Goal: Obtain resource: Download file/media

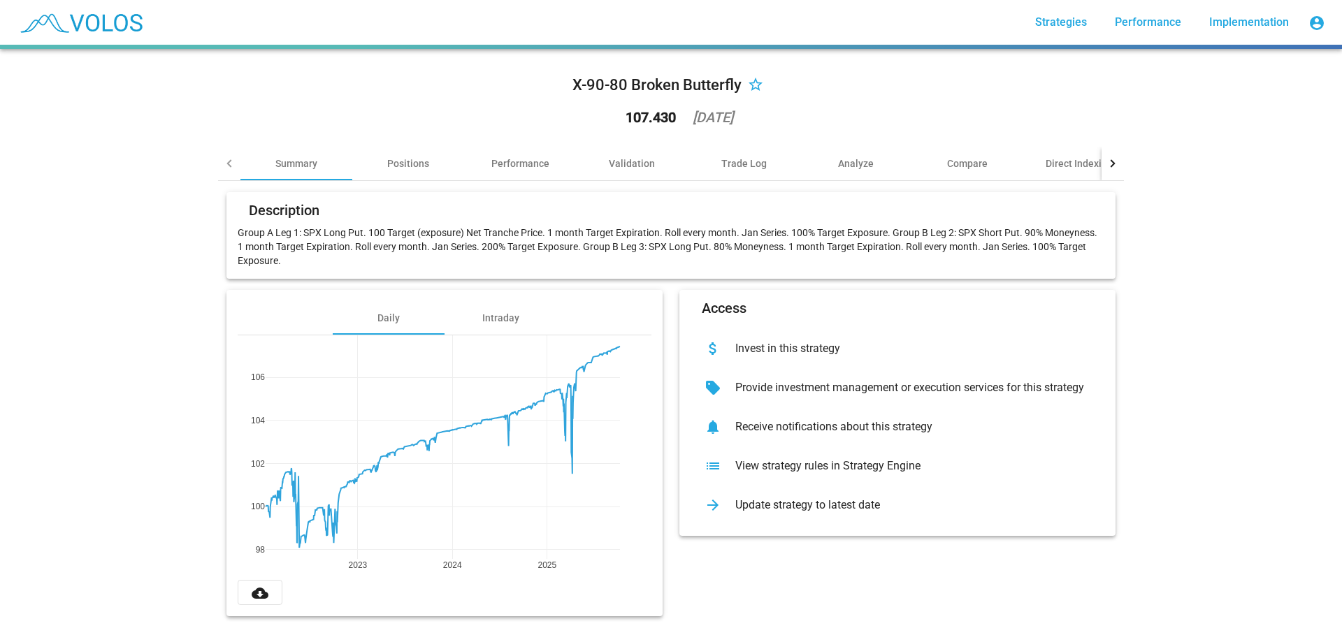
click at [822, 470] on div "View strategy rules in Strategy Engine" at bounding box center [908, 466] width 369 height 14
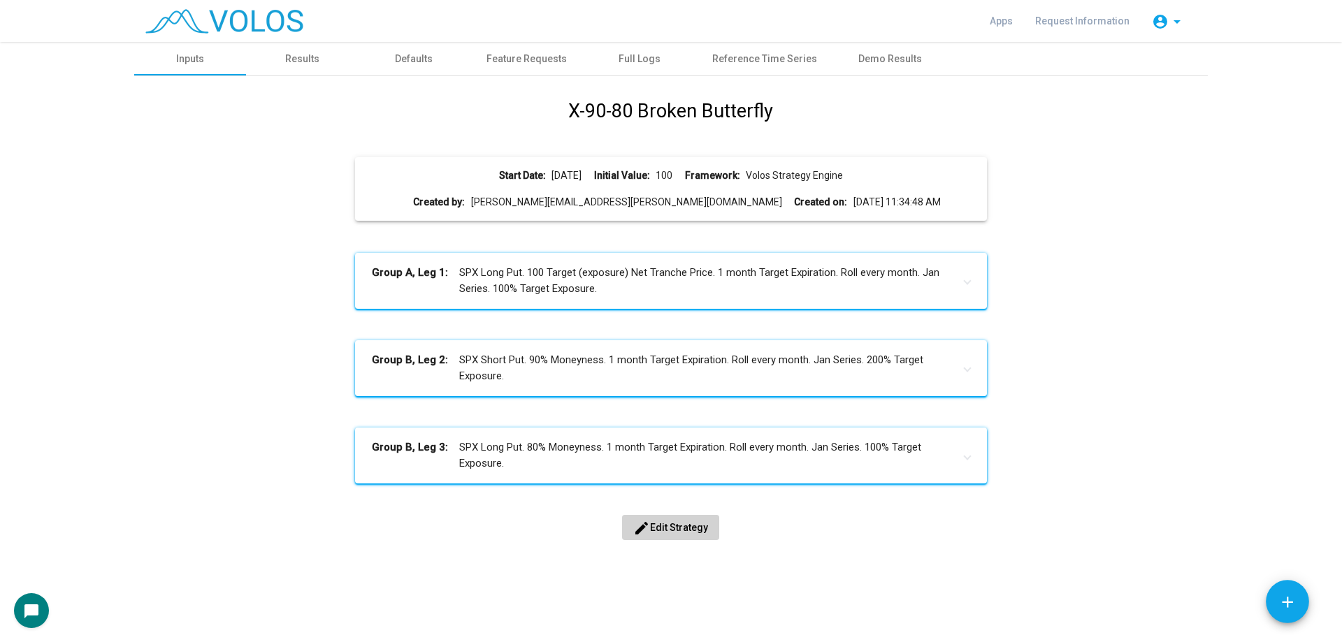
click at [695, 537] on button "edit Edit Strategy" at bounding box center [670, 527] width 97 height 25
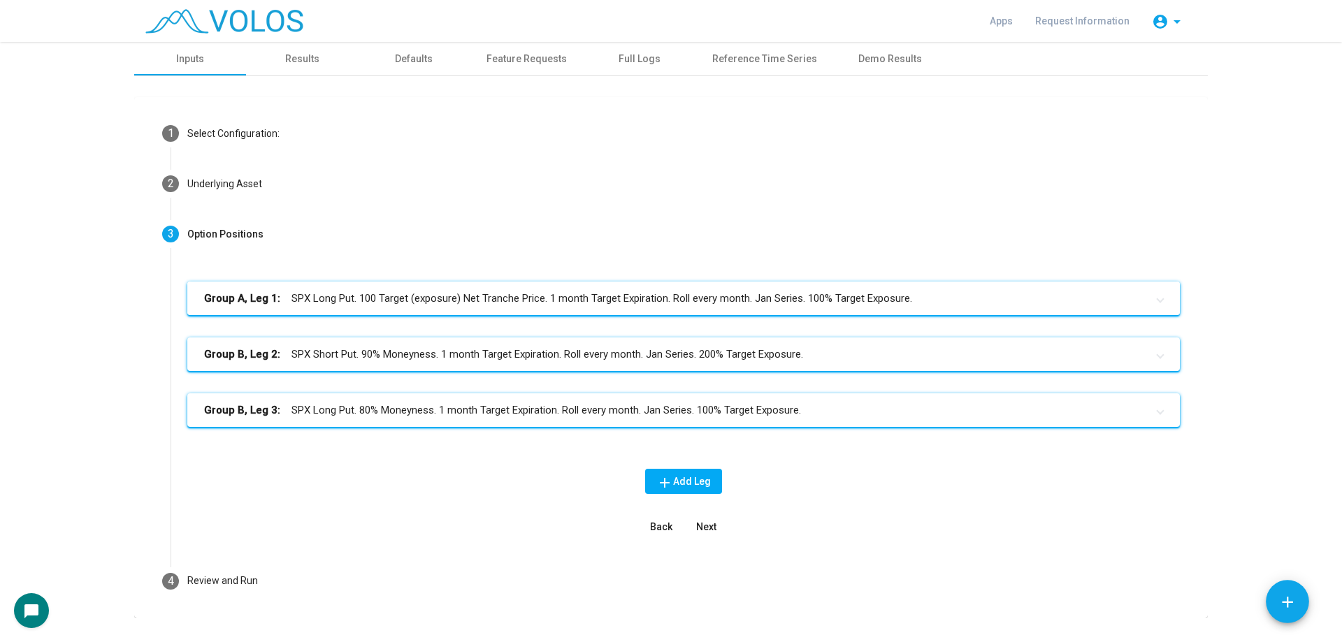
click at [633, 309] on mat-expansion-panel-header "Group A, Leg 1: SPX Long Put. 100 Target (exposure) Net Tranche Price. 1 month …" at bounding box center [683, 299] width 992 height 34
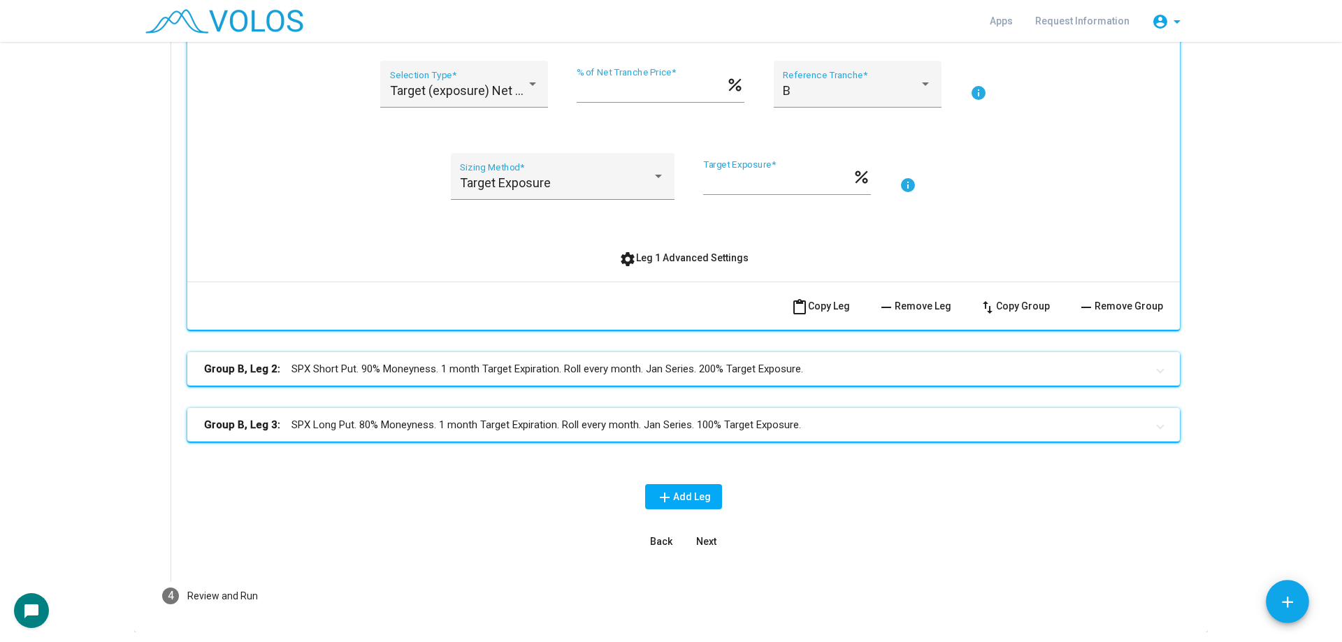
scroll to position [489, 0]
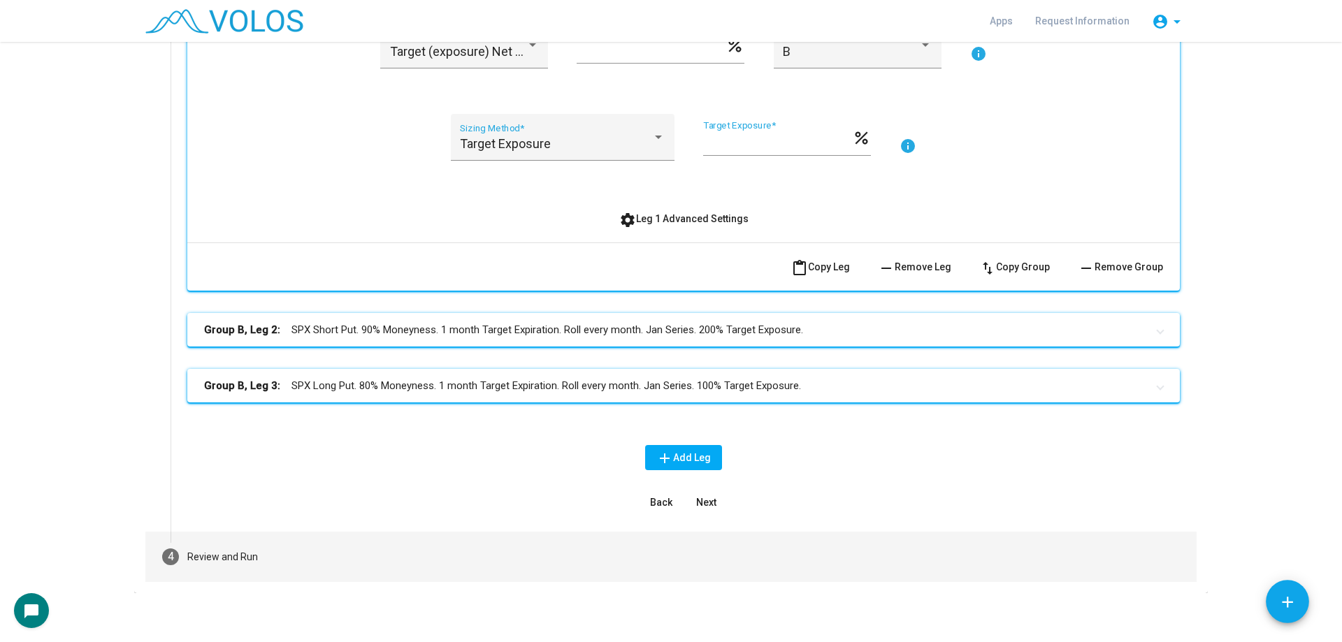
click at [392, 543] on mat-step-header "4 Review and Run" at bounding box center [670, 557] width 1051 height 50
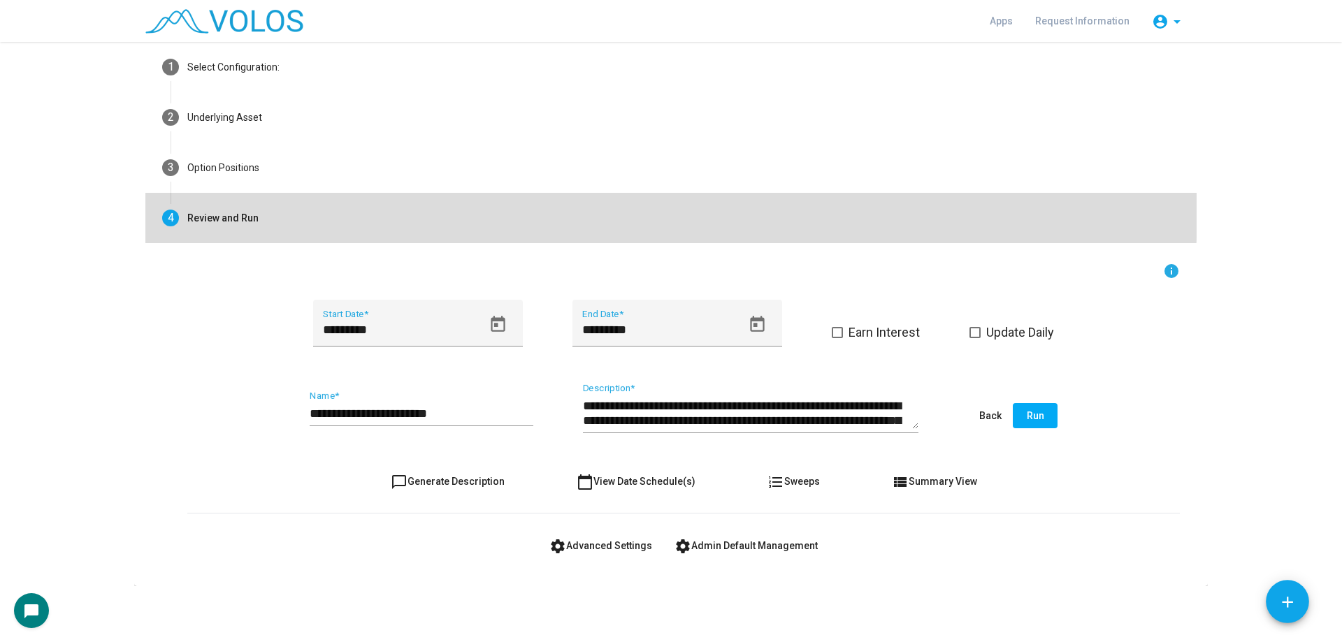
scroll to position [66, 0]
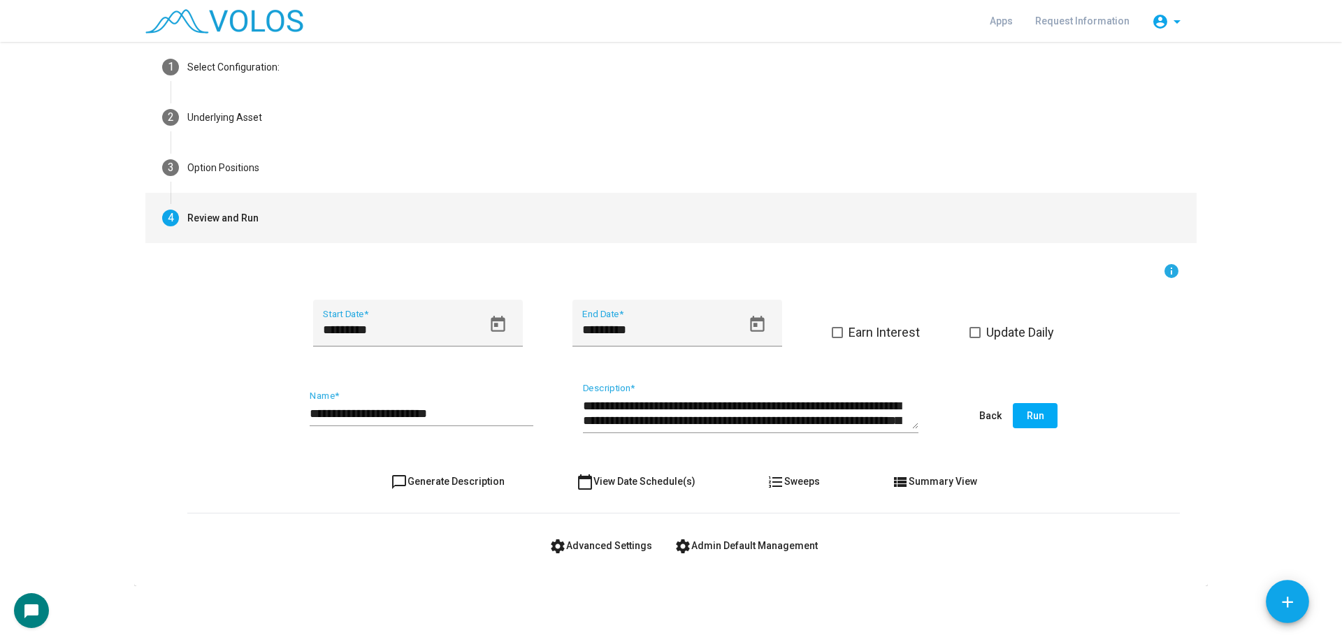
click at [904, 486] on span "view_list Summary View" at bounding box center [934, 481] width 85 height 11
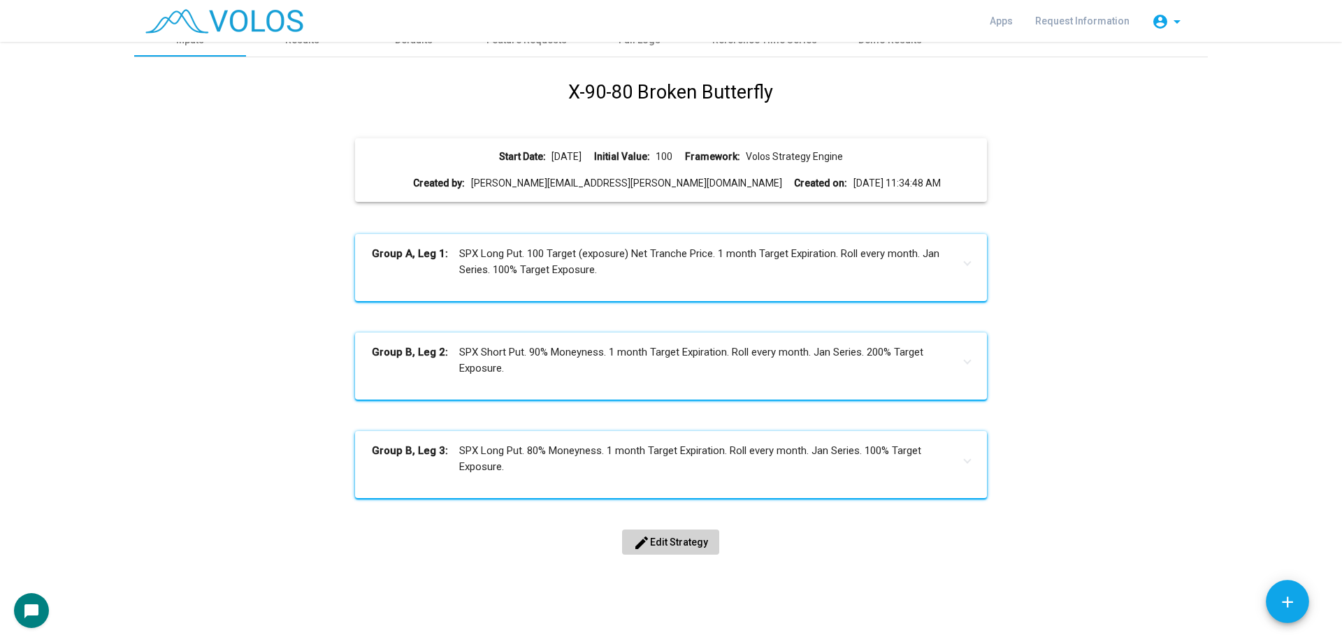
scroll to position [0, 0]
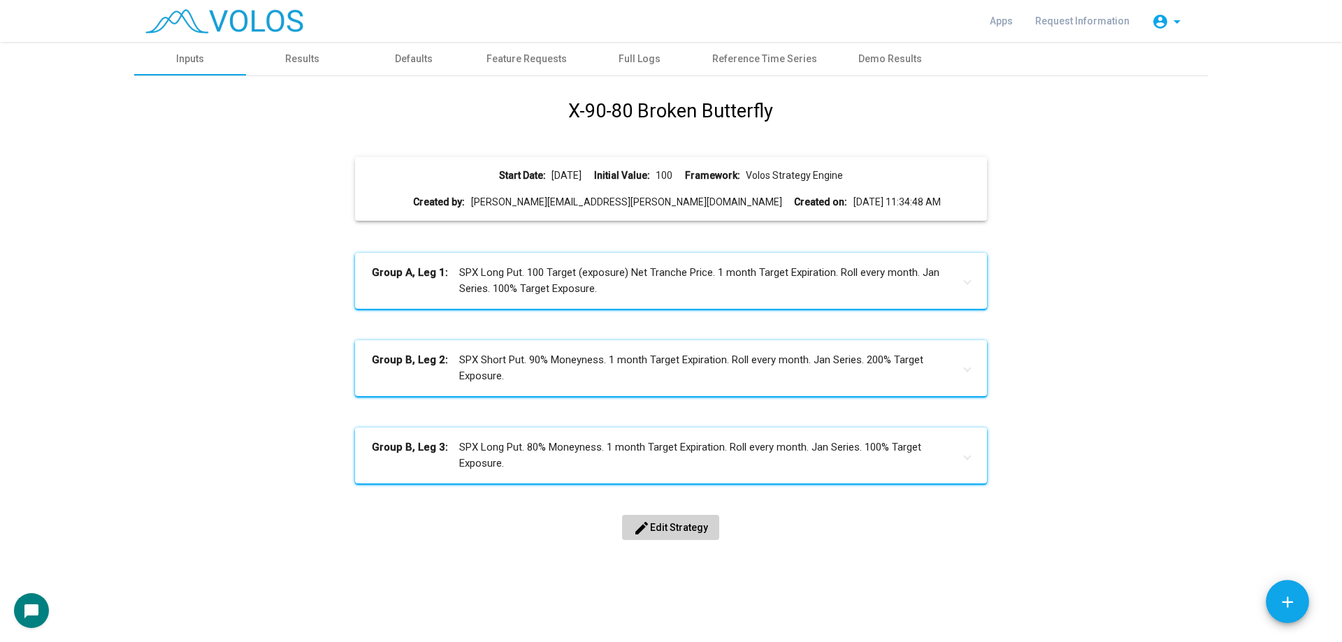
click at [644, 116] on h1 "X-90-80 Broken Butterfly" at bounding box center [670, 111] width 205 height 29
click at [671, 528] on span "edit Edit Strategy" at bounding box center [670, 527] width 75 height 11
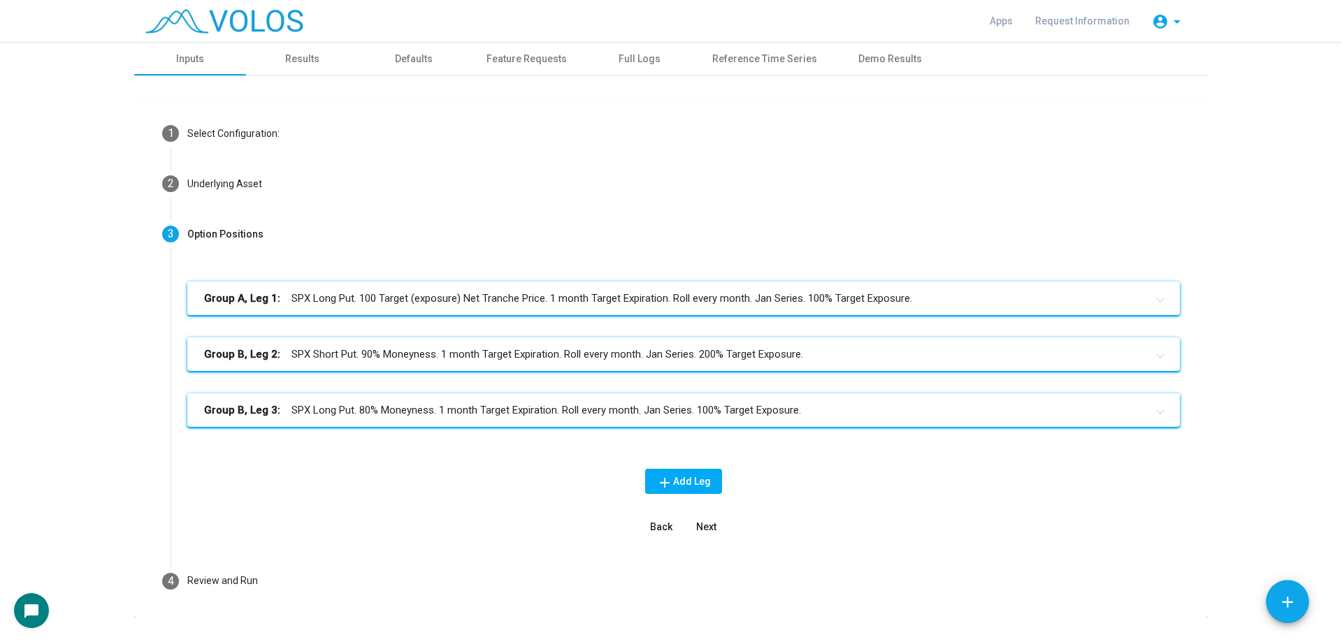
click at [470, 296] on mat-panel-title "Group A, Leg 1: SPX Long Put. 100 Target (exposure) Net Tranche Price. 1 month …" at bounding box center [675, 299] width 942 height 16
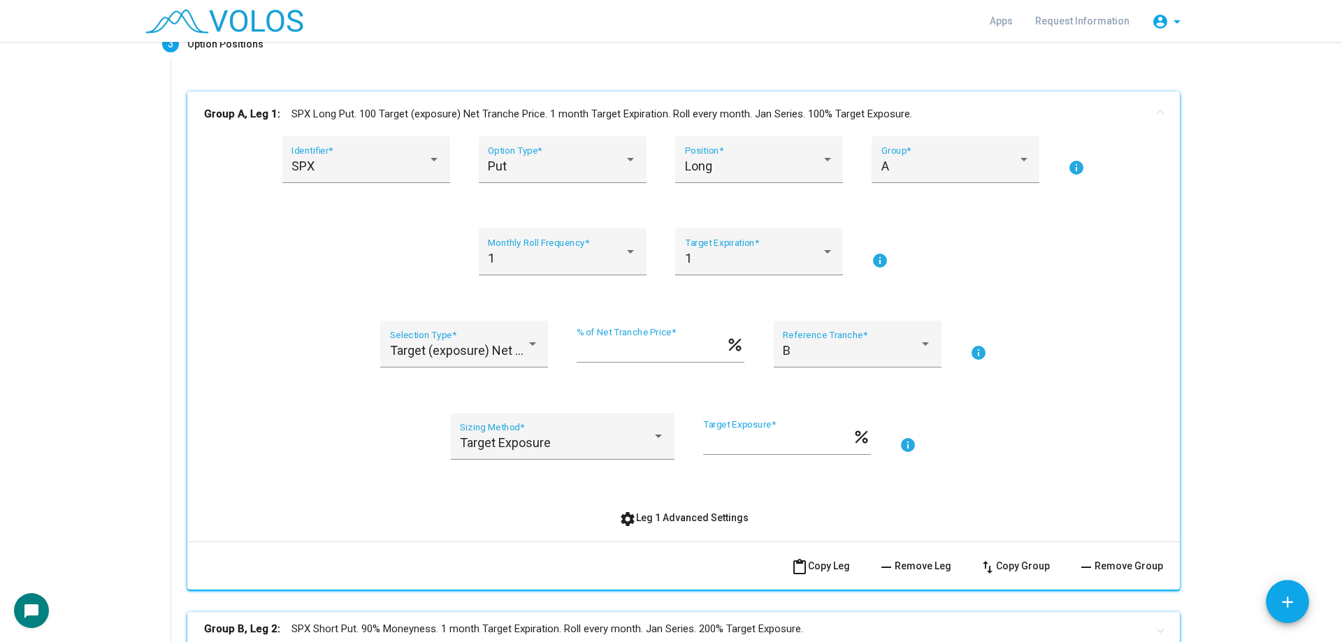
scroll to position [210, 0]
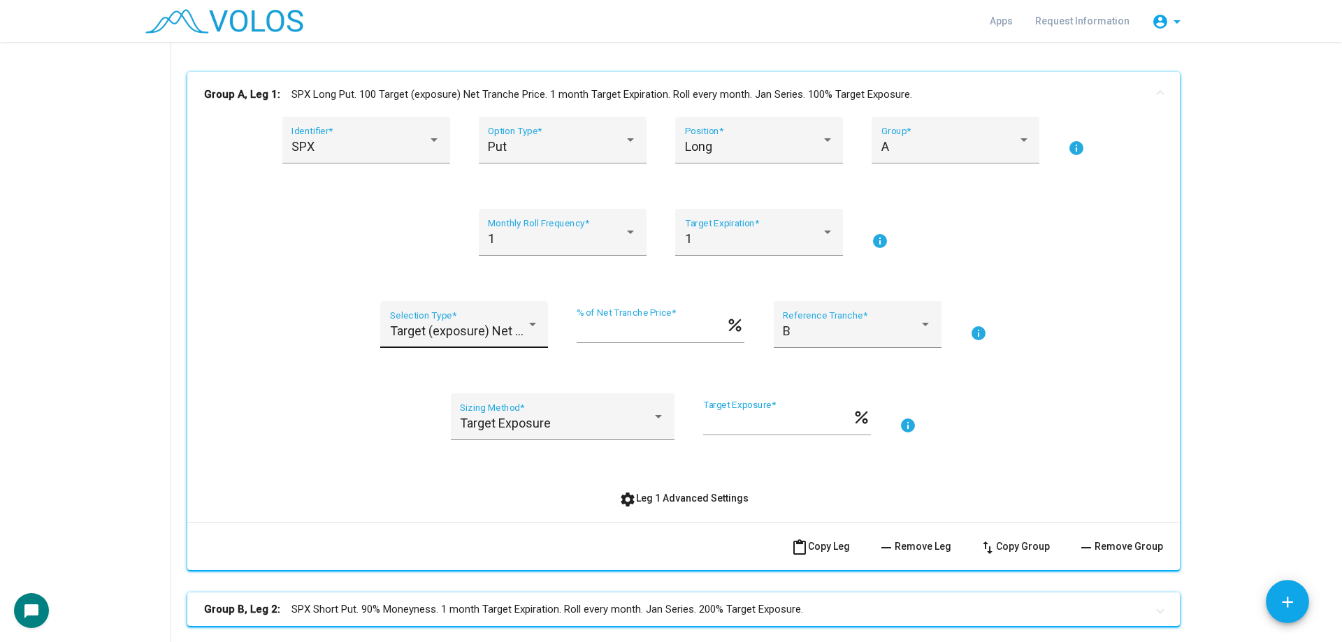
click at [453, 326] on span "Target (exposure) Net Tranche Price" at bounding box center [491, 331] width 202 height 15
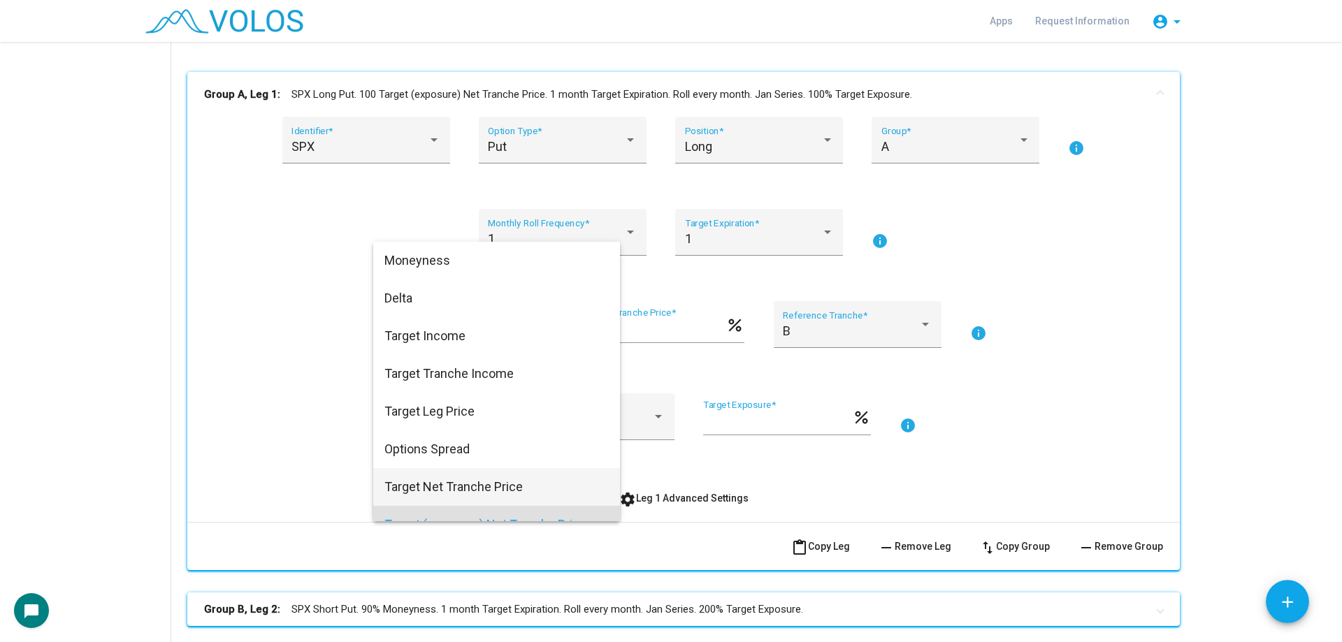
scroll to position [136, 0]
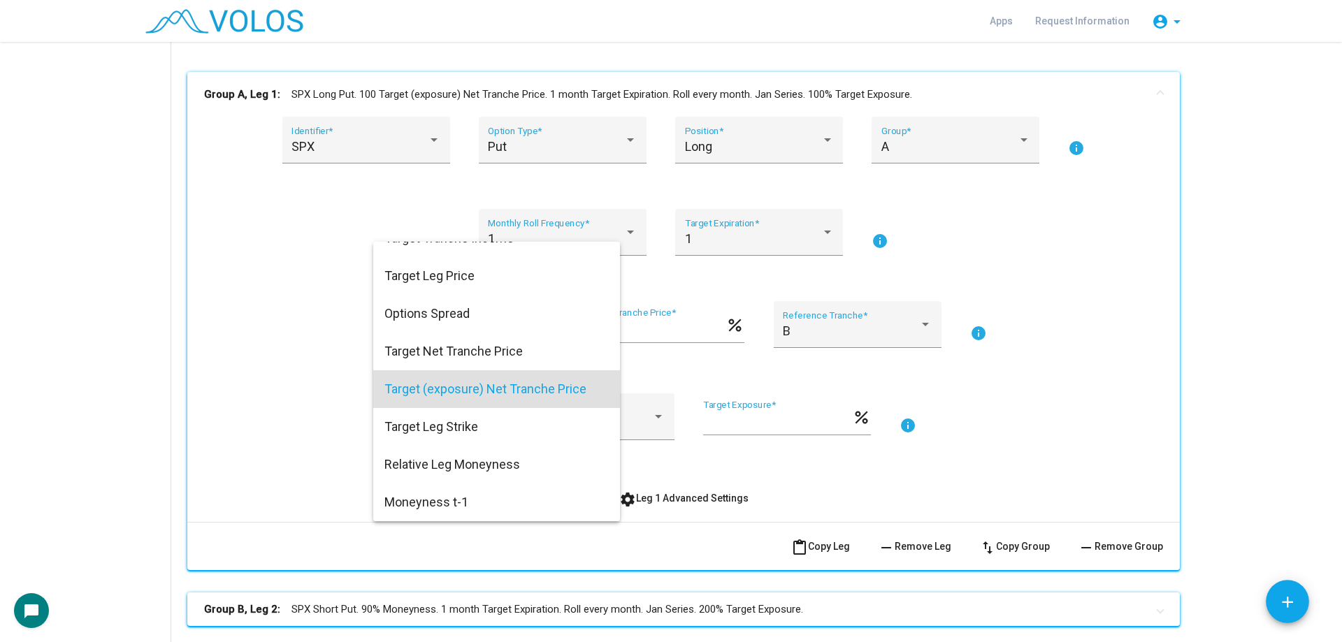
click at [307, 368] on div at bounding box center [671, 321] width 1342 height 642
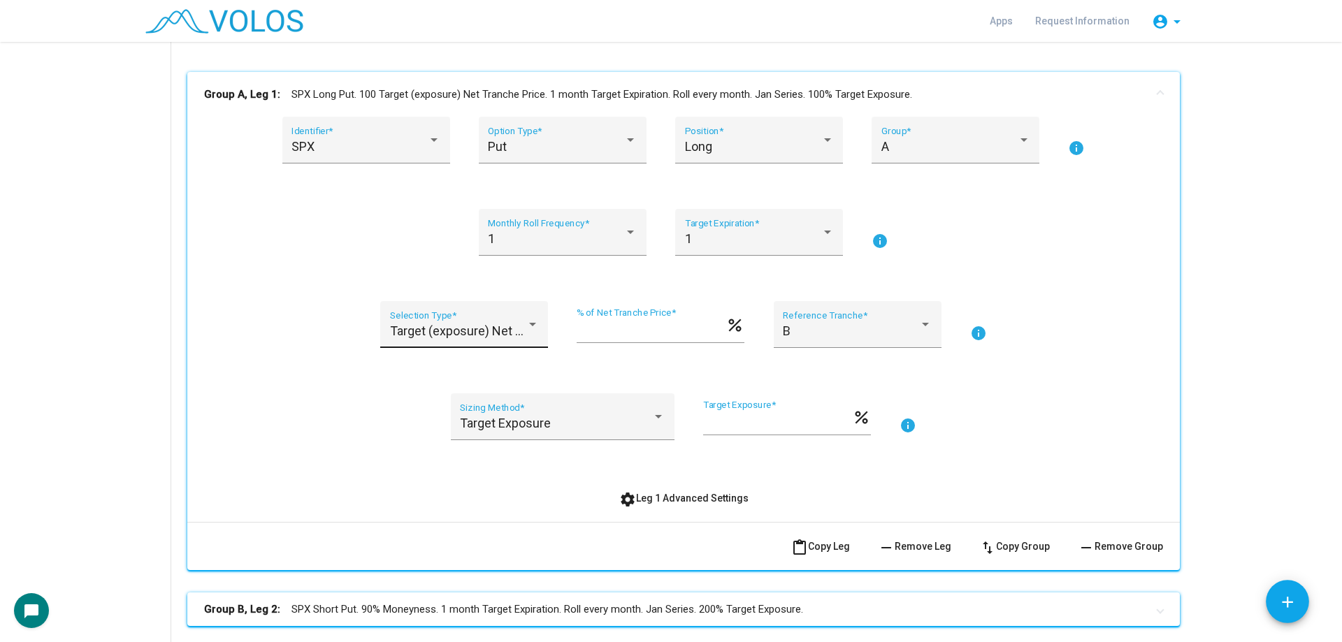
click at [403, 328] on span "Target (exposure) Net Tranche Price" at bounding box center [491, 331] width 202 height 15
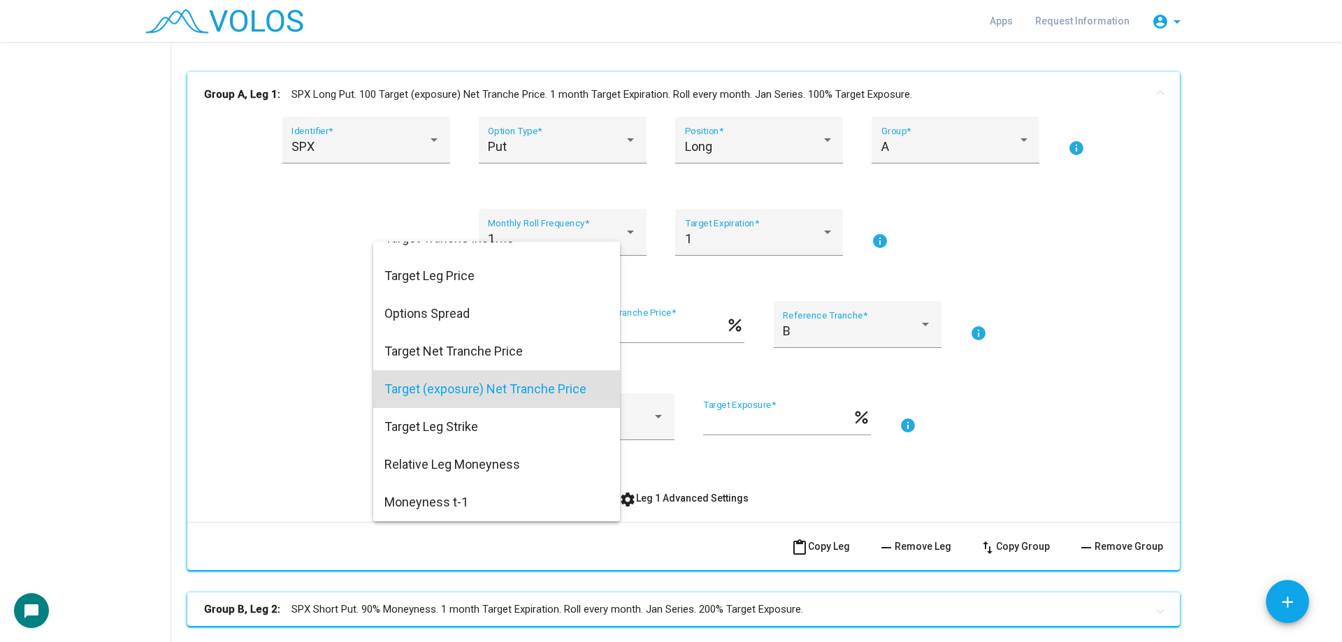
click at [303, 370] on div at bounding box center [671, 321] width 1342 height 642
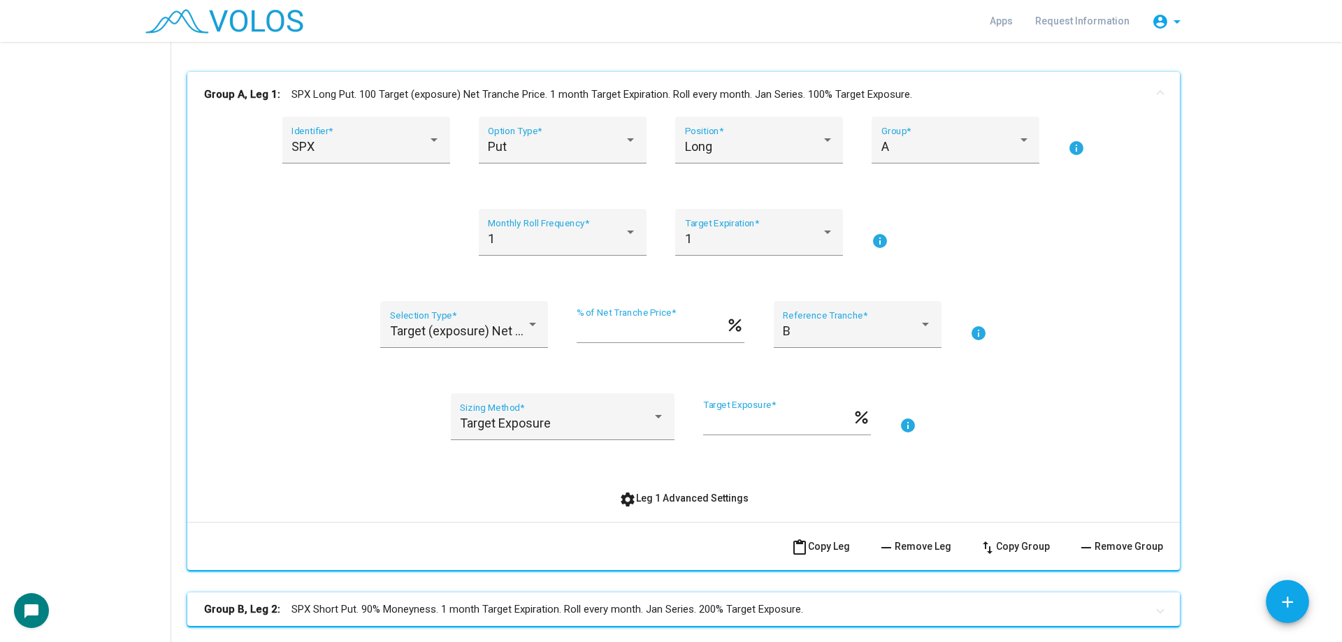
click at [667, 483] on div "SPX Identifier * Put Option Type * Long Position * A Group * info 1 Monthly Rol…" at bounding box center [683, 314] width 959 height 394
click at [676, 488] on button "settings Leg 1 Advanced Settings" at bounding box center [684, 498] width 152 height 25
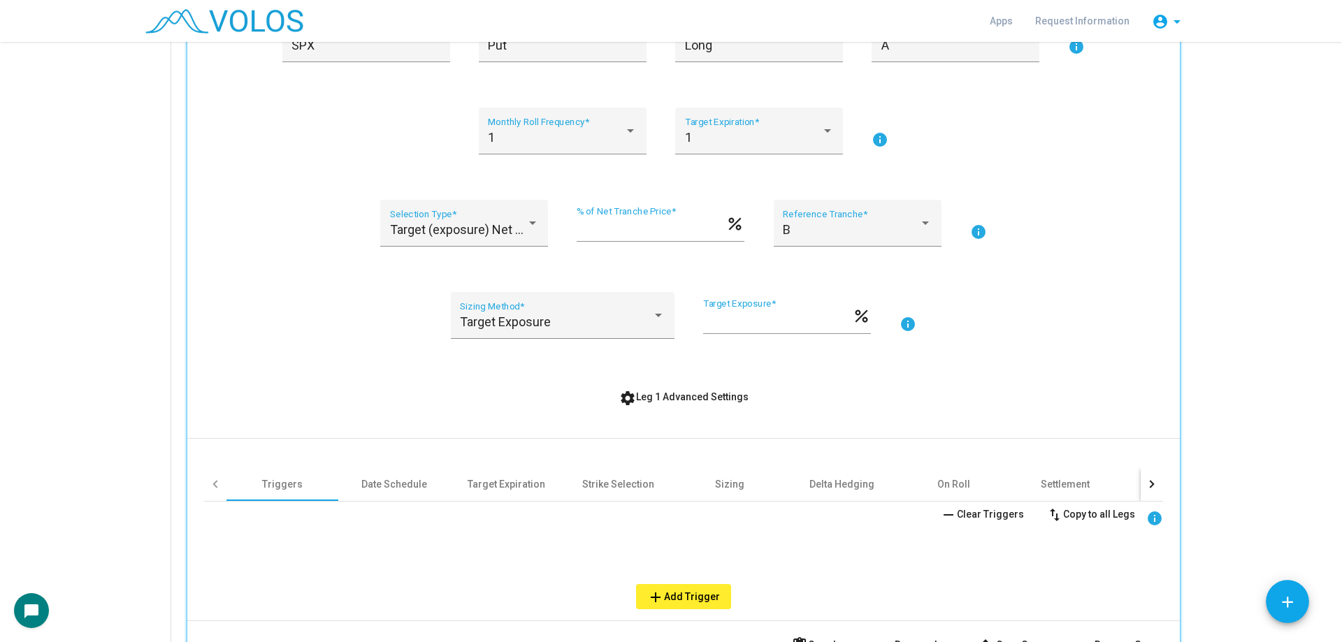
scroll to position [489, 0]
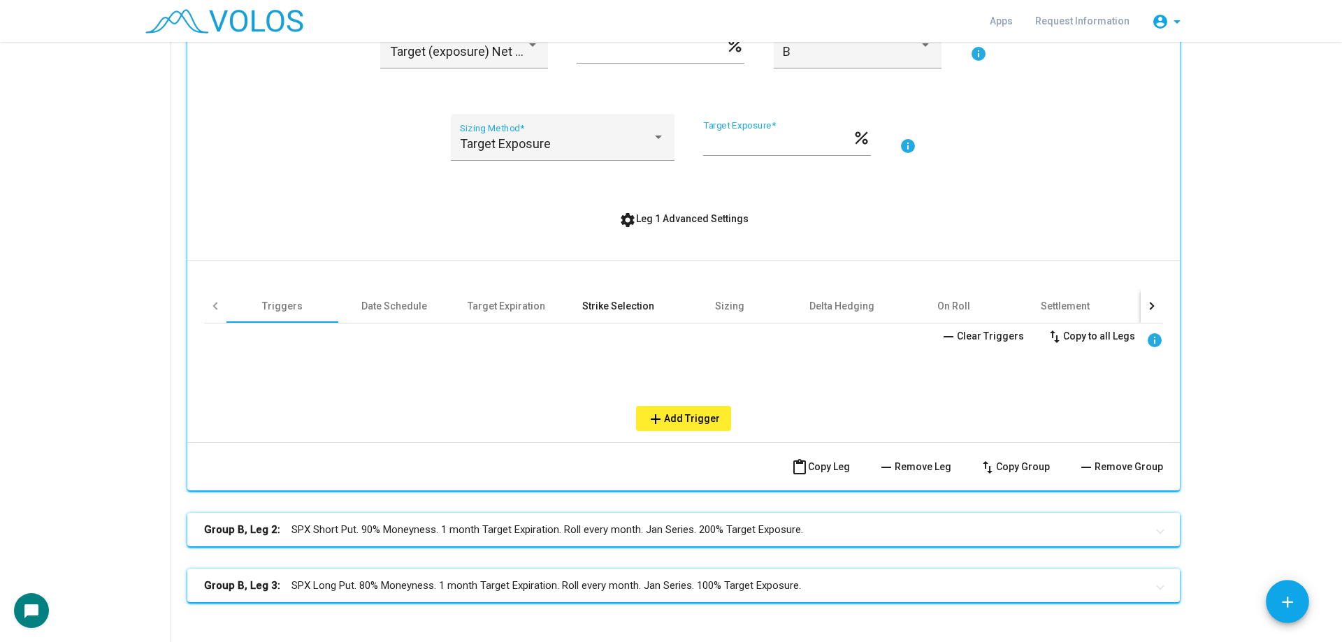
click at [602, 294] on div "Strike Selection" at bounding box center [618, 306] width 112 height 34
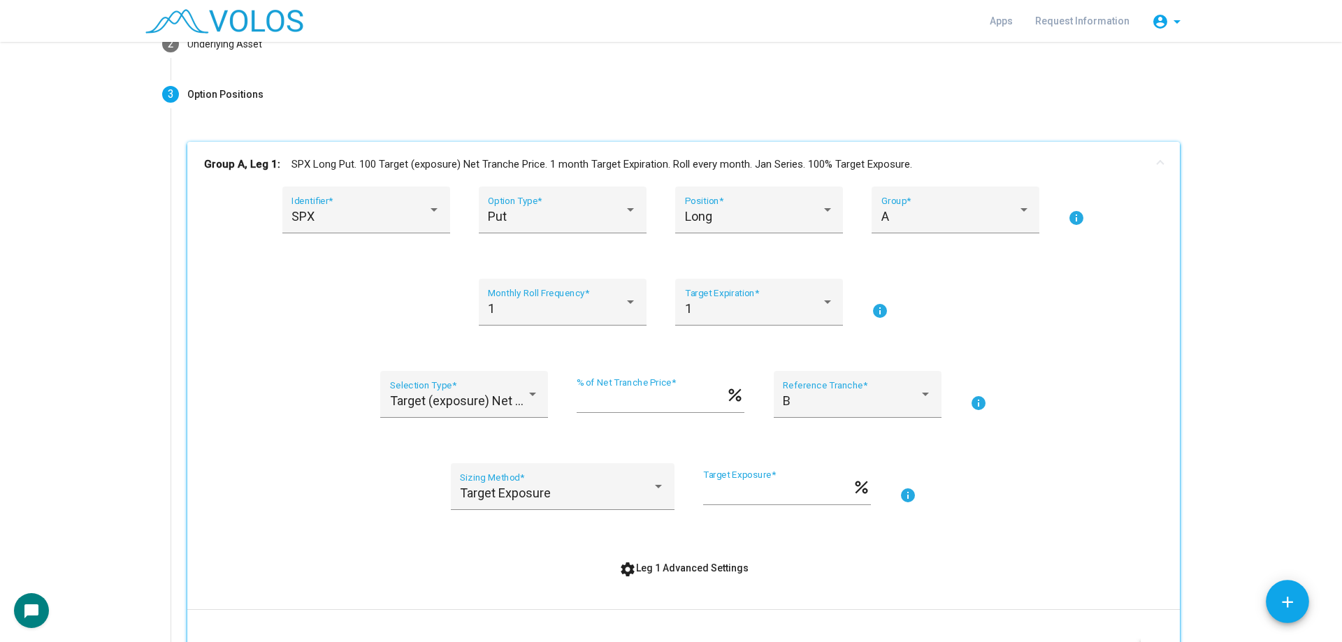
click at [298, 154] on mat-expansion-panel-header "Group A, Leg 1: SPX Long Put. 100 Target (exposure) Net Tranche Price. 1 month …" at bounding box center [683, 164] width 992 height 45
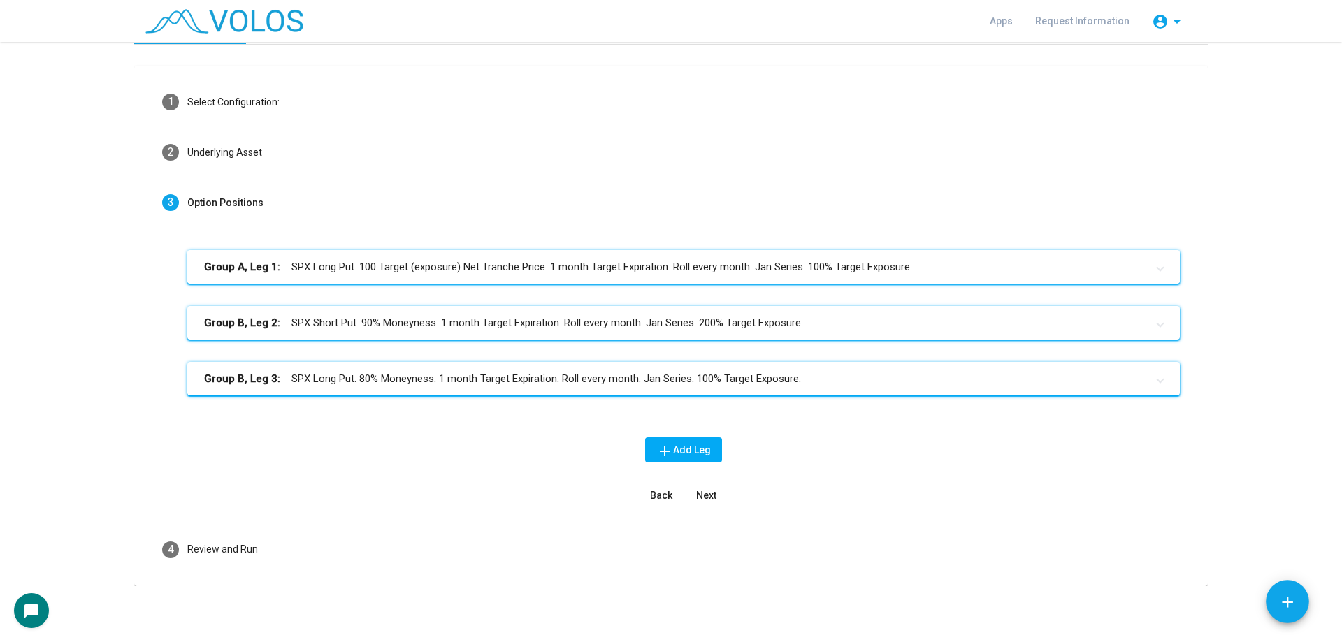
scroll to position [31, 0]
click at [447, 255] on mat-expansion-panel-header "Group A, Leg 1: SPX Long Put. 100 Target (exposure) Net Tranche Price. 1 month …" at bounding box center [683, 267] width 992 height 34
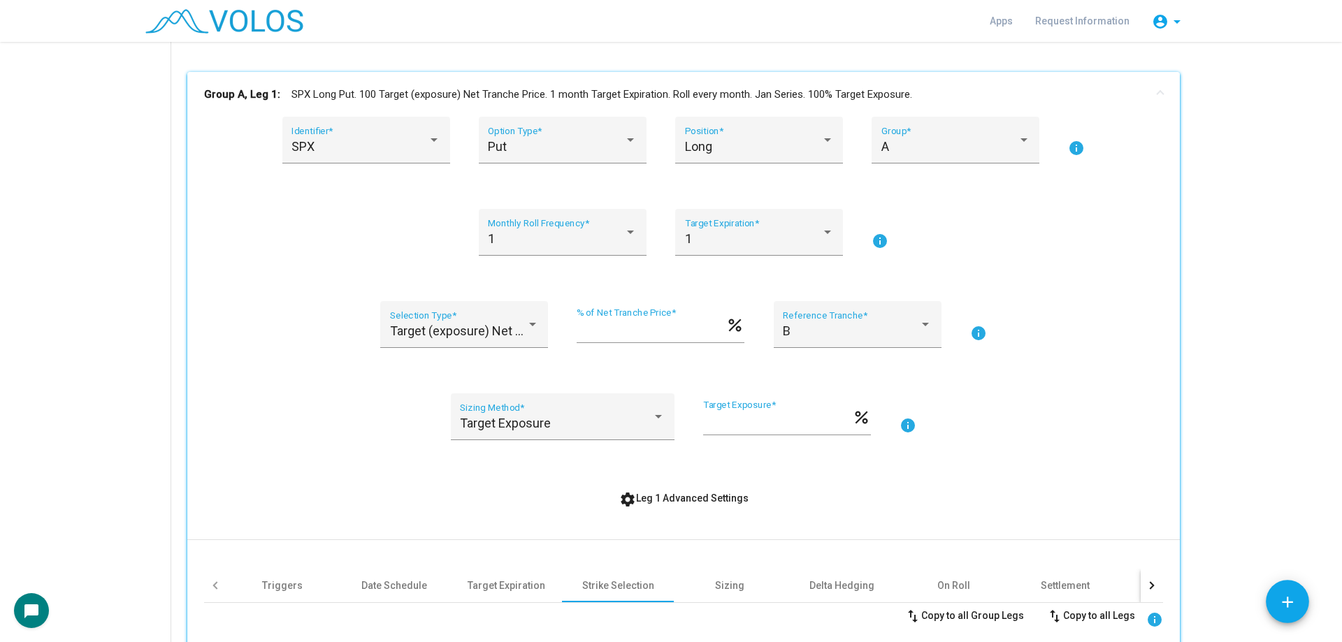
scroll to position [280, 0]
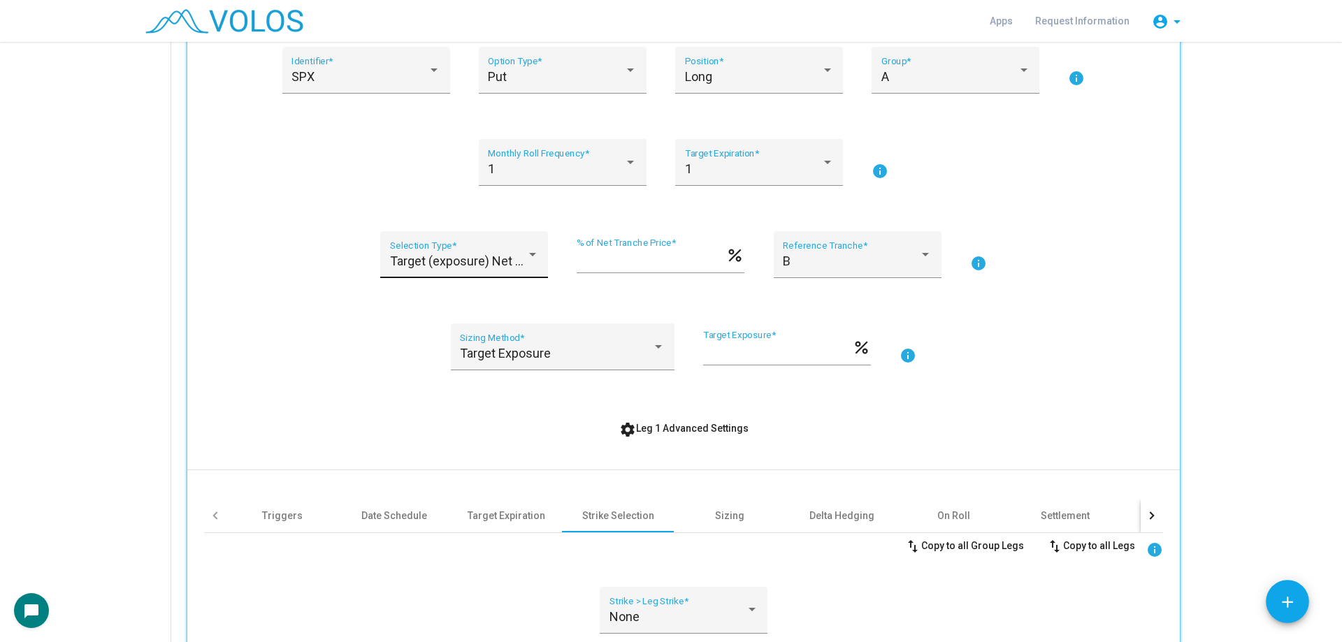
click at [416, 273] on div "Target (exposure) Net Tranche Price Selection Type *" at bounding box center [464, 259] width 149 height 37
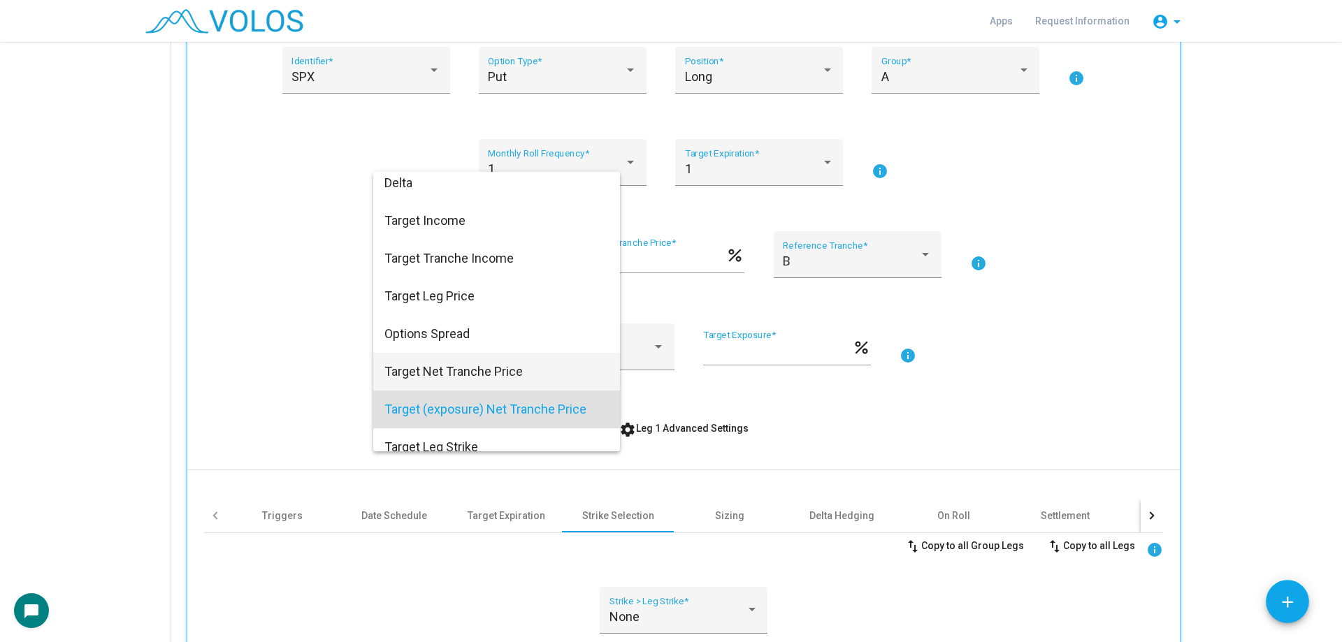
scroll to position [136, 0]
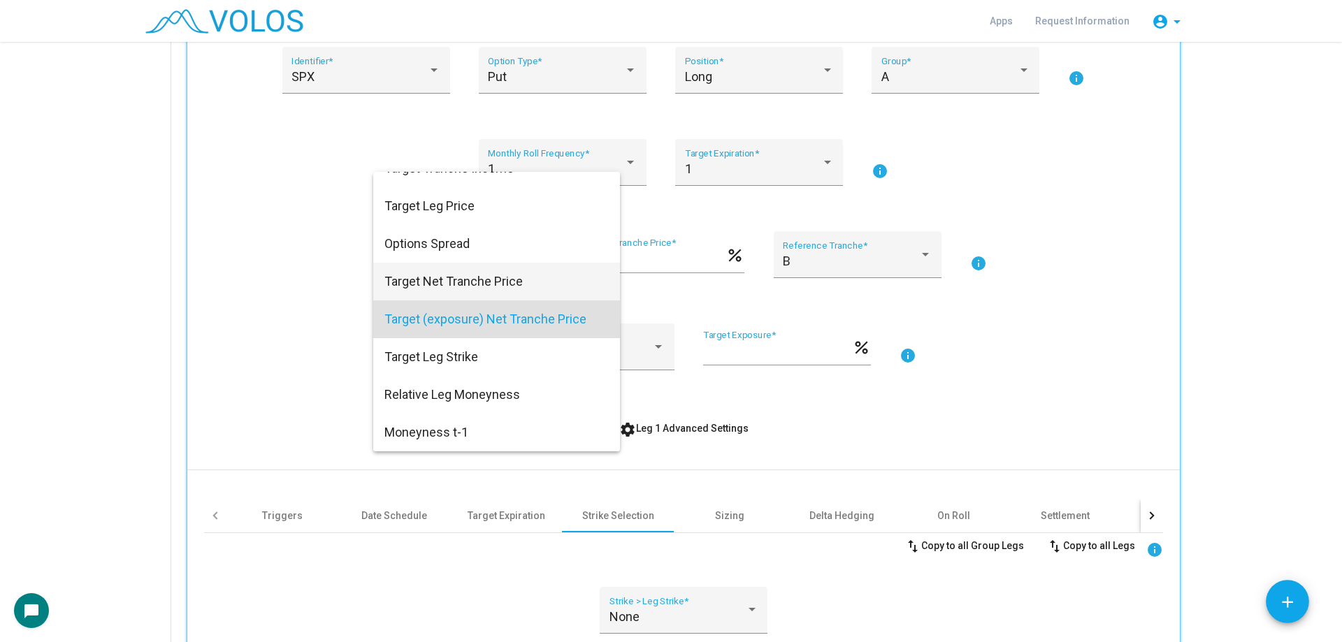
click at [398, 294] on span "Target Net Tranche Price" at bounding box center [496, 282] width 224 height 38
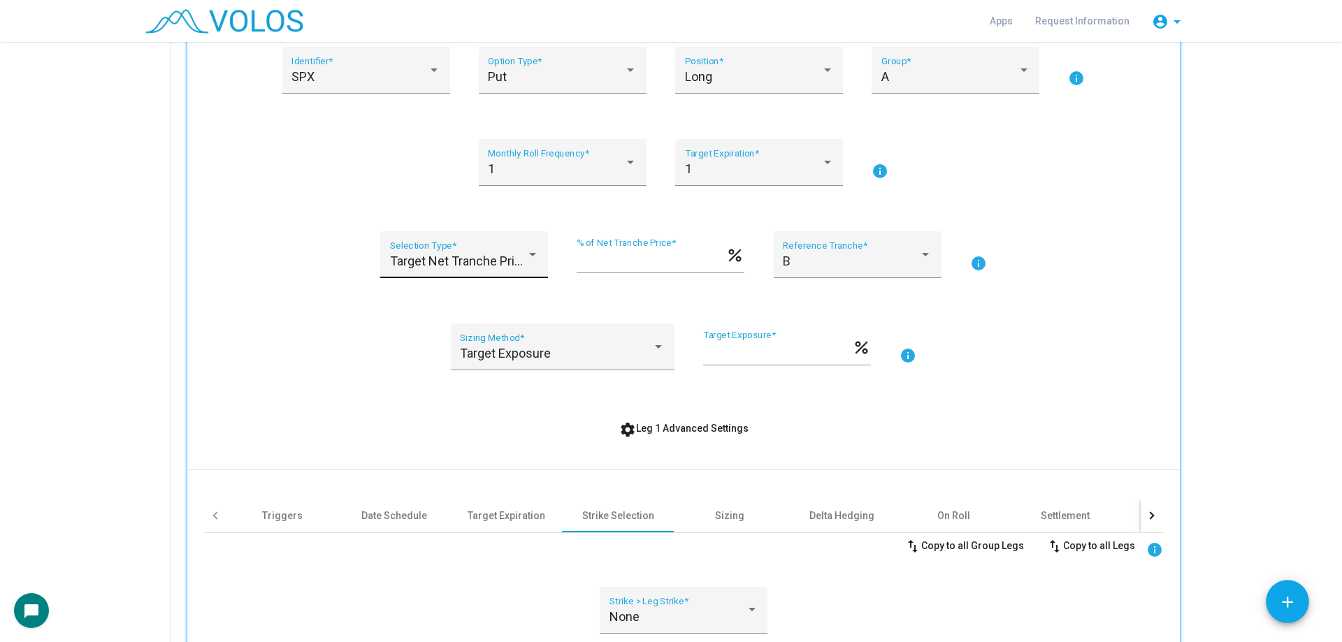
click at [404, 272] on div "Target Net Tranche Price Selection Type *" at bounding box center [464, 259] width 149 height 37
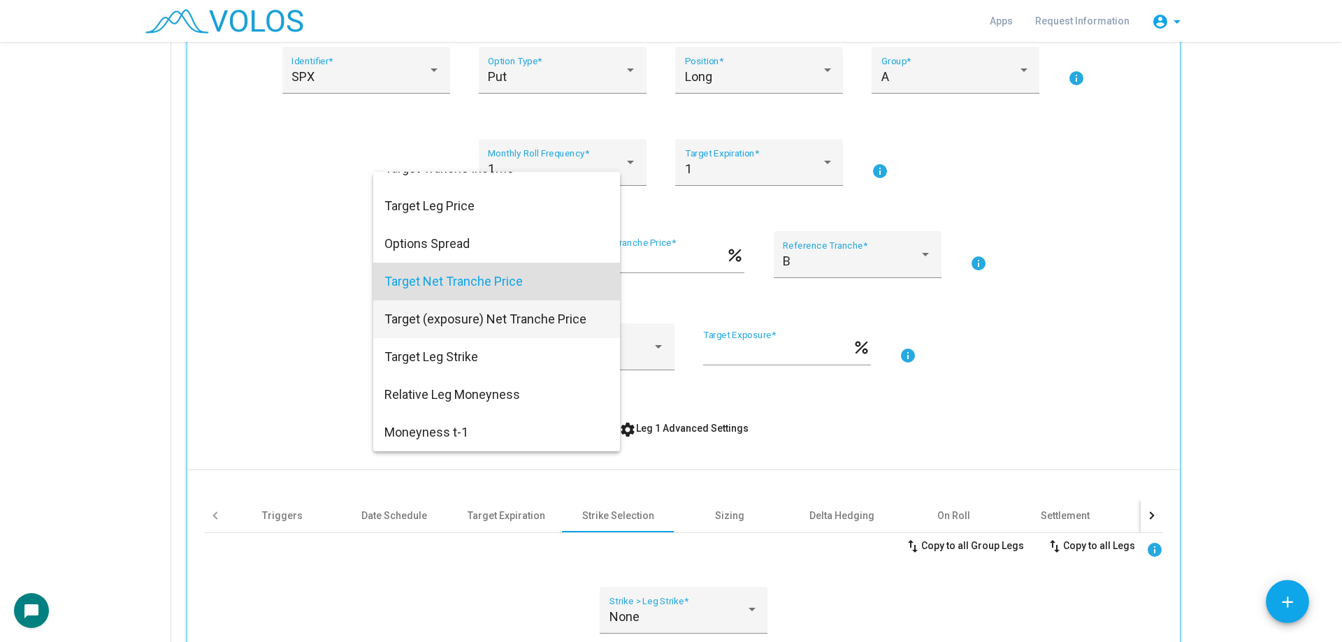
click at [405, 312] on span "Target (exposure) Net Tranche Price" at bounding box center [496, 319] width 224 height 38
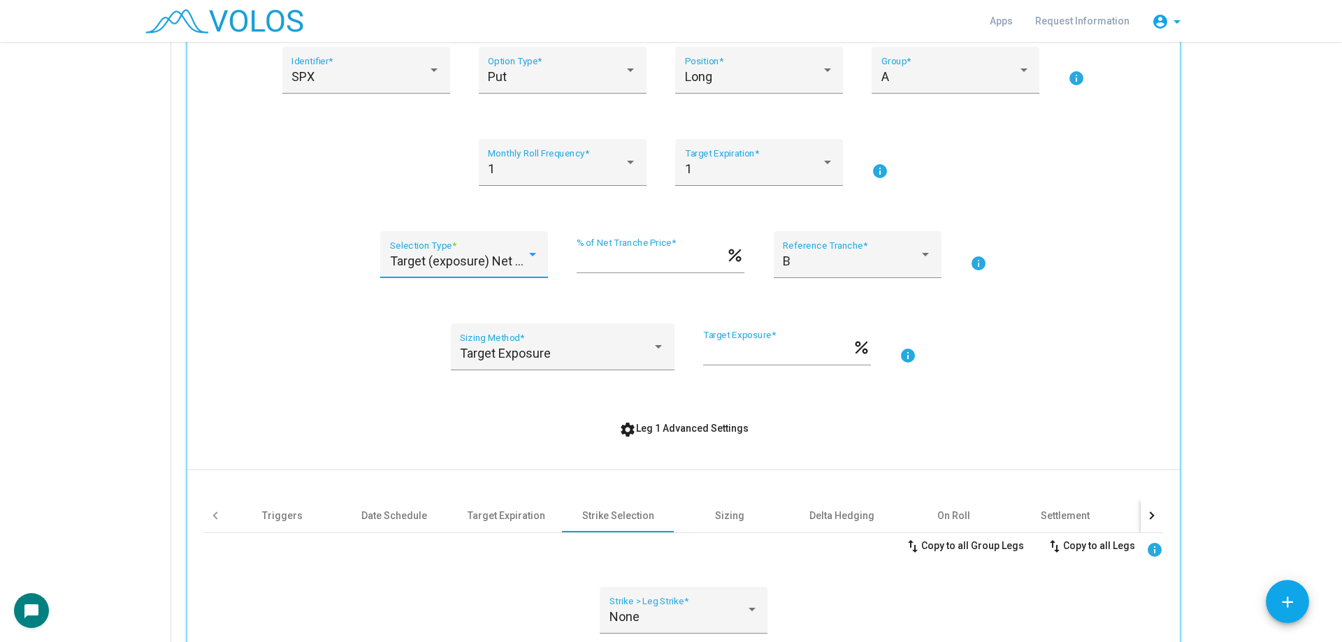
click at [419, 267] on span "Target (exposure) Net Tranche Price" at bounding box center [491, 261] width 202 height 15
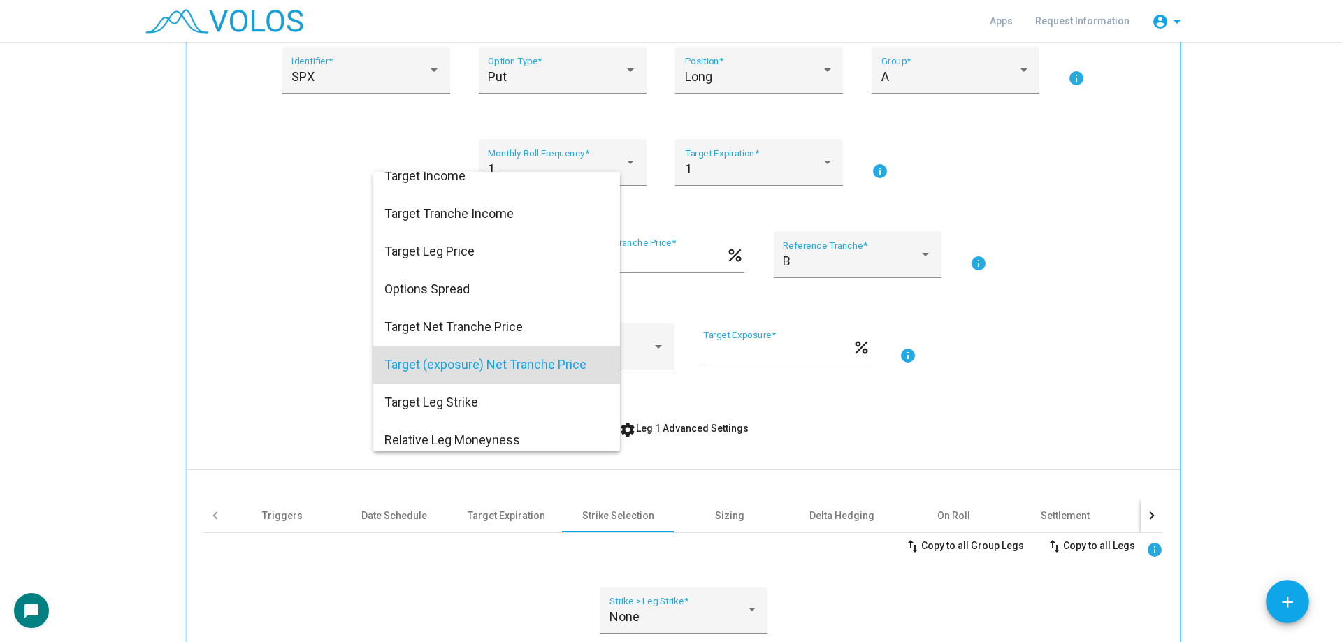
scroll to position [66, 0]
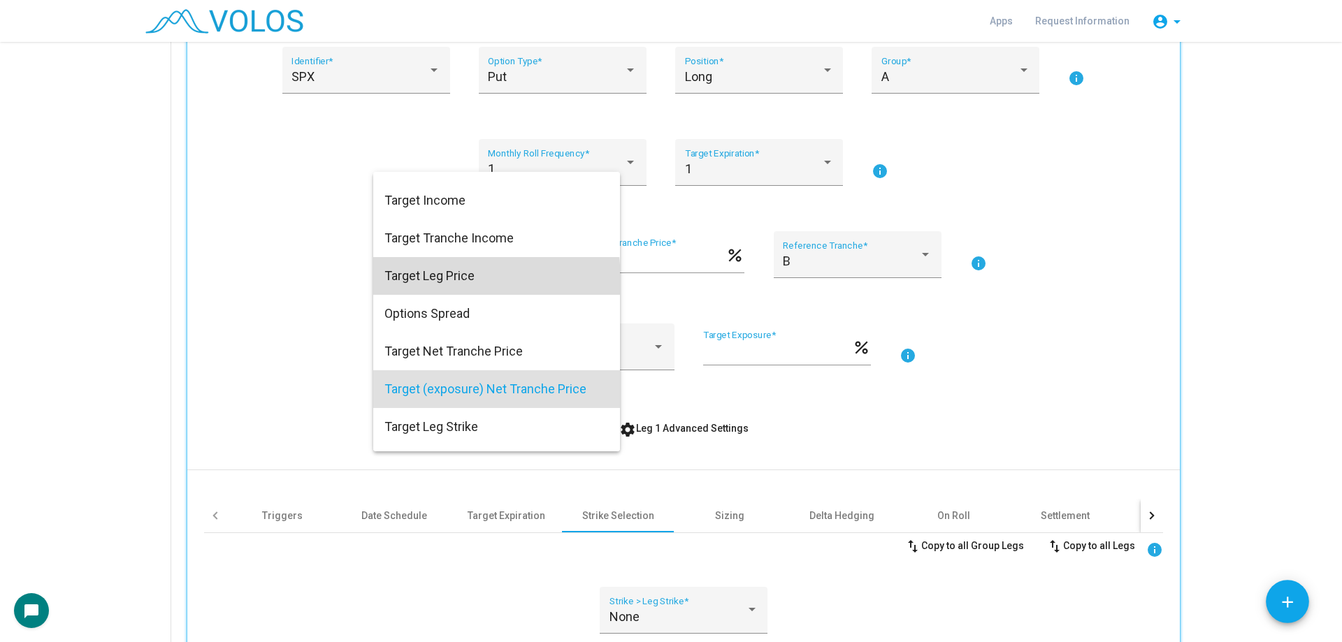
click at [419, 282] on span "Target Leg Price" at bounding box center [496, 276] width 224 height 38
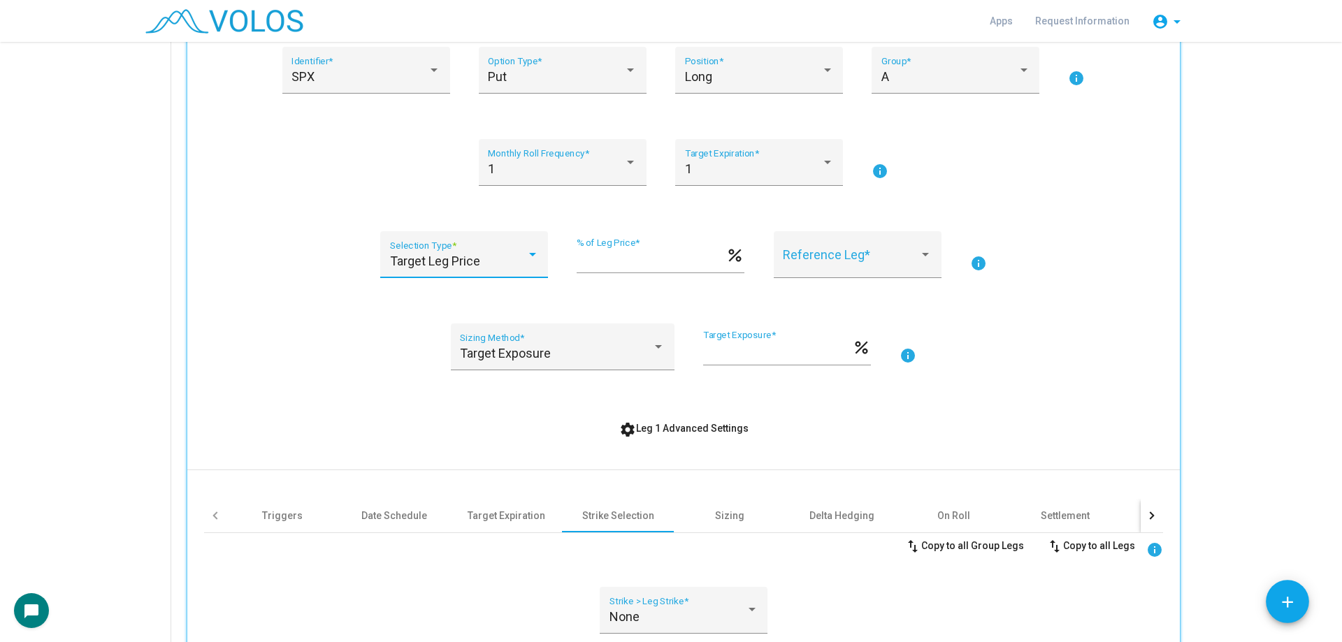
click at [419, 282] on div "Target Leg Price Selection Type *" at bounding box center [464, 263] width 168 height 64
click at [421, 270] on div "Target Leg Price Selection Type *" at bounding box center [464, 259] width 149 height 37
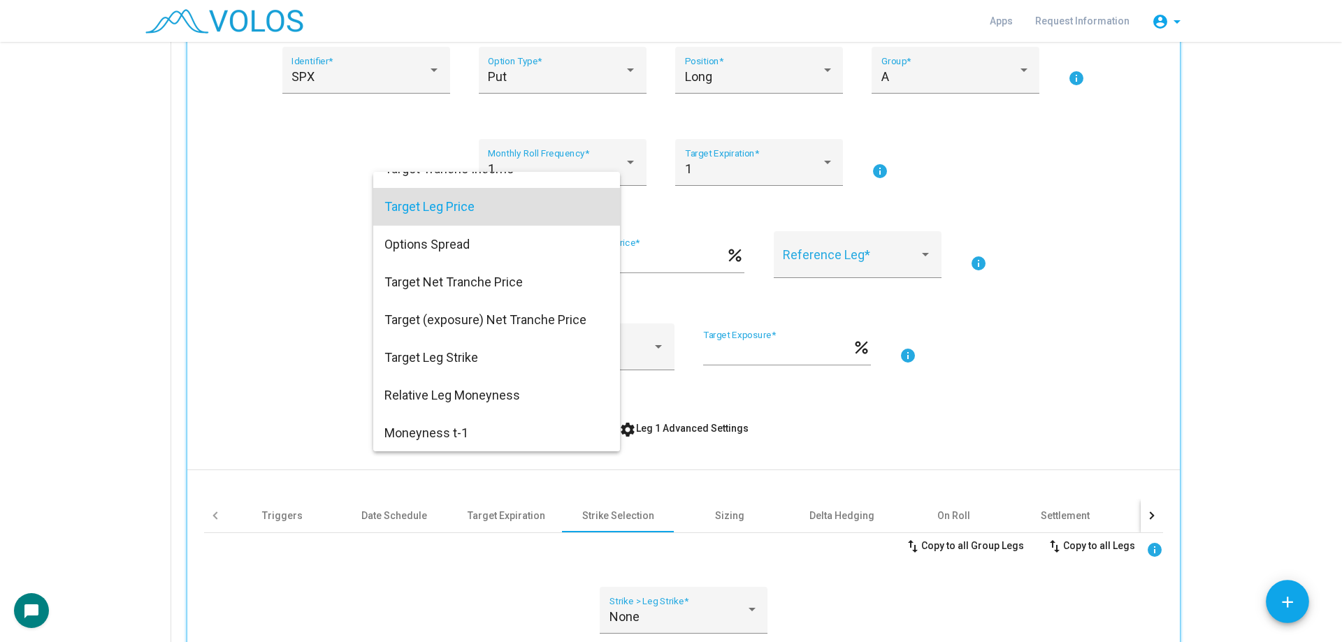
scroll to position [136, 0]
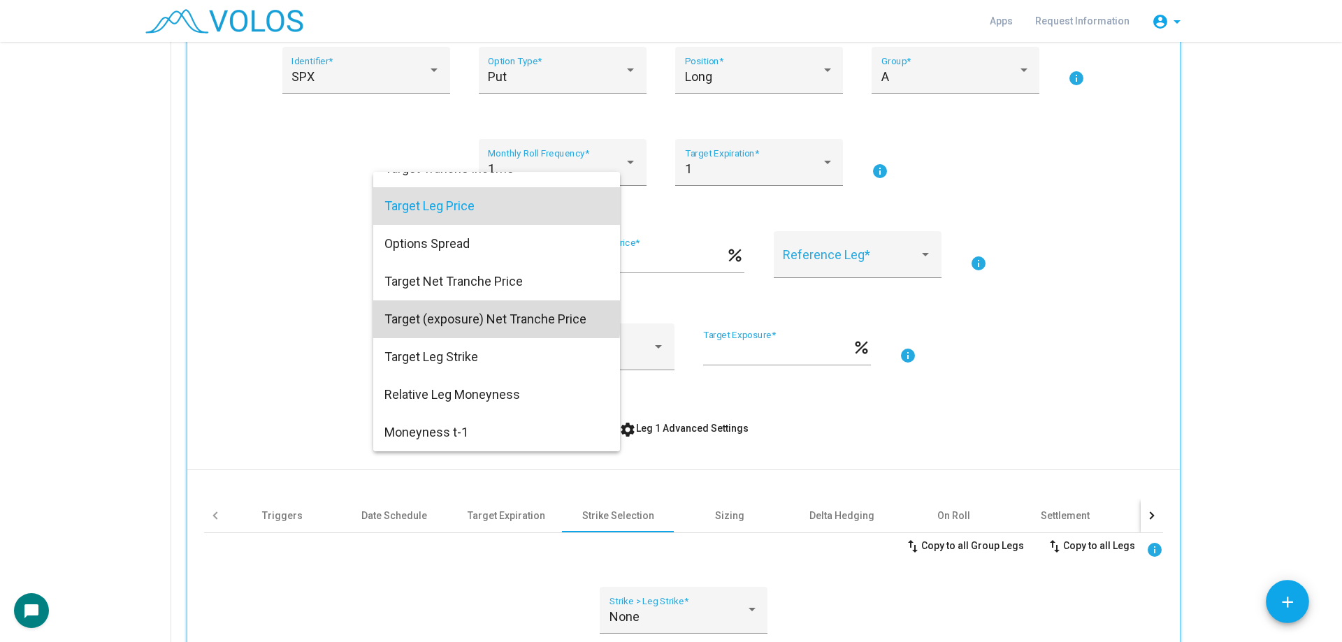
click at [417, 310] on span "Target (exposure) Net Tranche Price" at bounding box center [496, 319] width 224 height 38
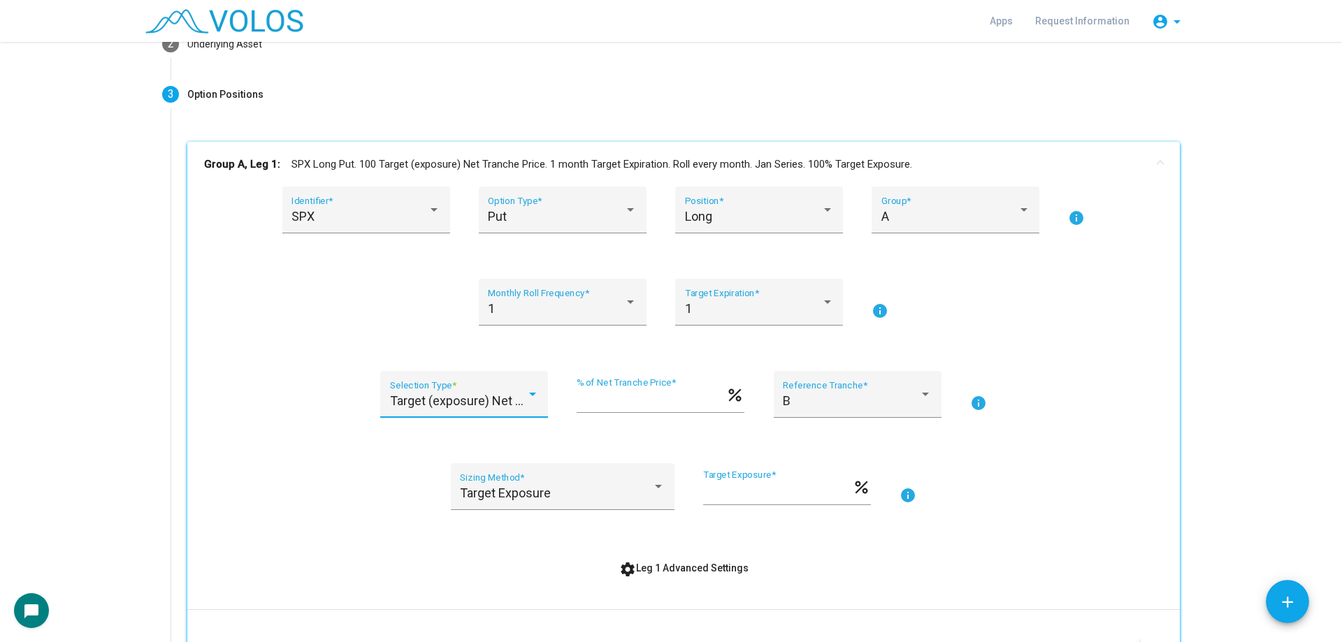
click at [321, 159] on mat-panel-title "Group A, Leg 1: SPX Long Put. 100 Target (exposure) Net Tranche Price. 1 month …" at bounding box center [675, 165] width 942 height 16
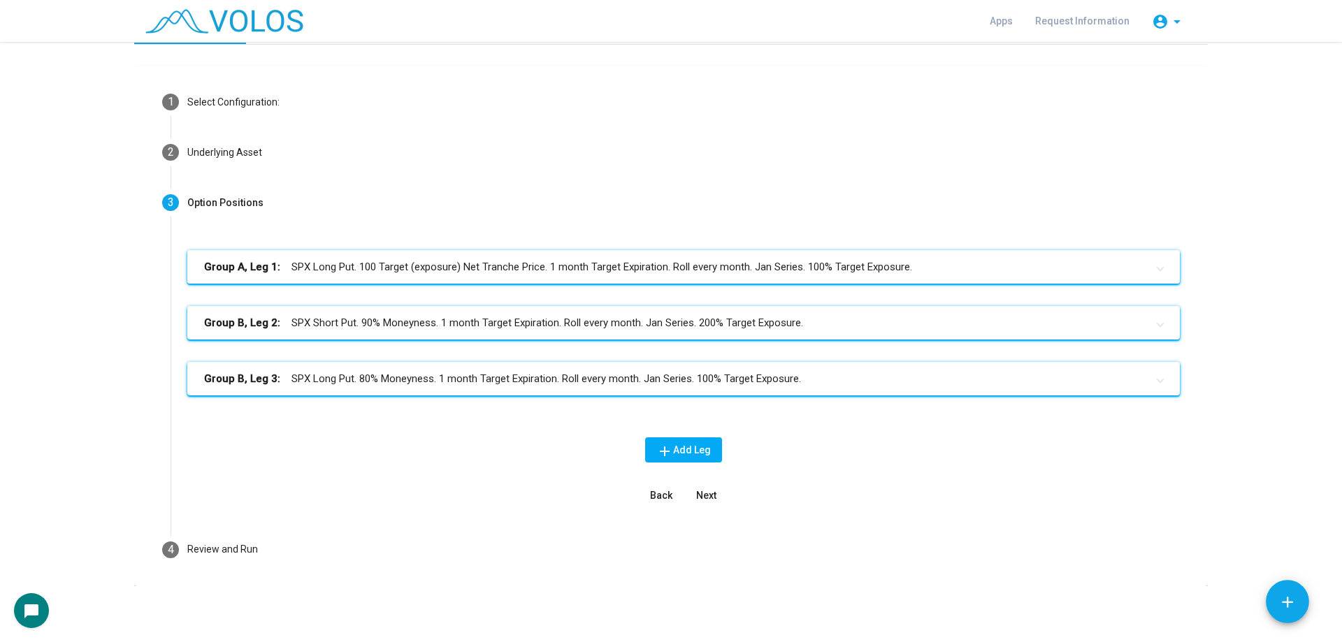
scroll to position [31, 0]
click at [136, 326] on mat-card "1 Select Configuration: Build Custom Strategy Create a strategy from scratch Dy…" at bounding box center [670, 326] width 1073 height 521
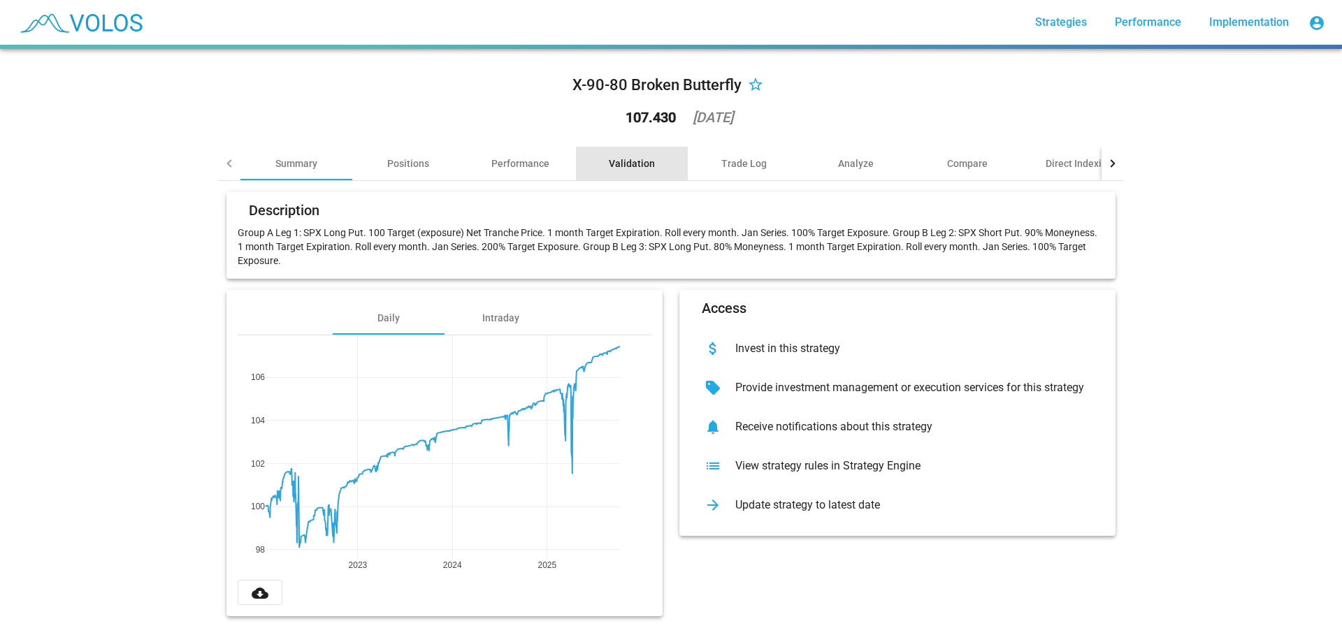
click at [614, 170] on div "Validation" at bounding box center [632, 164] width 46 height 14
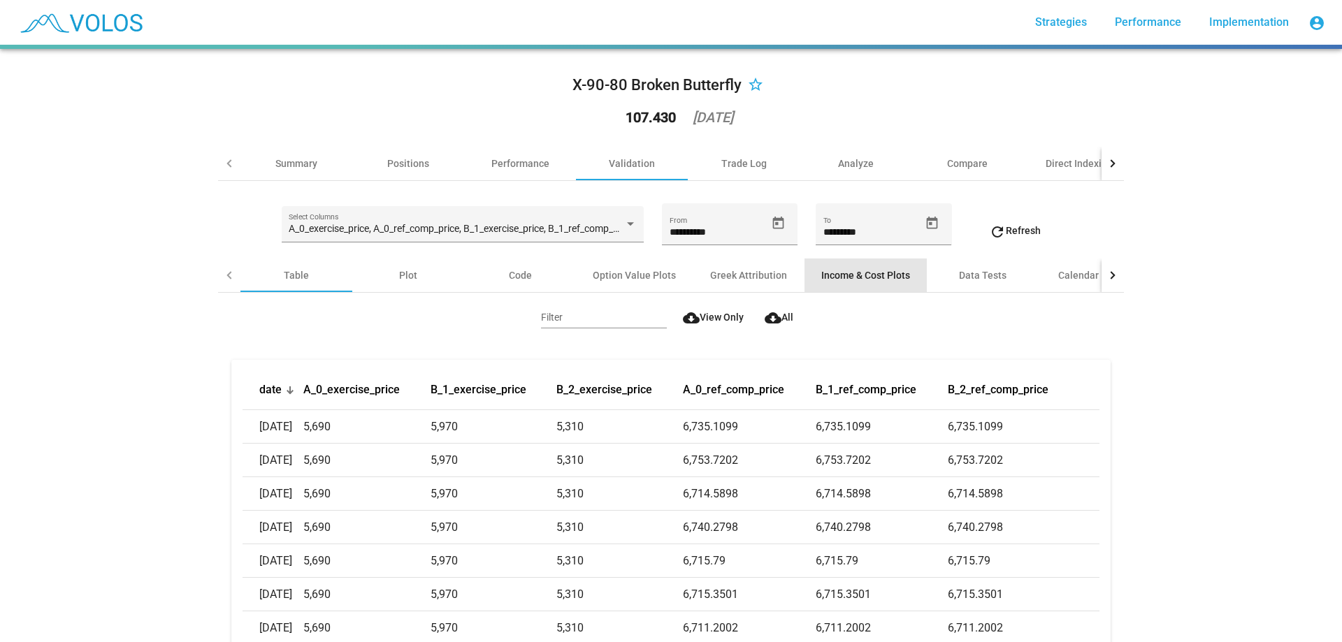
click at [869, 279] on div "Income & Cost Plots" at bounding box center [865, 275] width 89 height 14
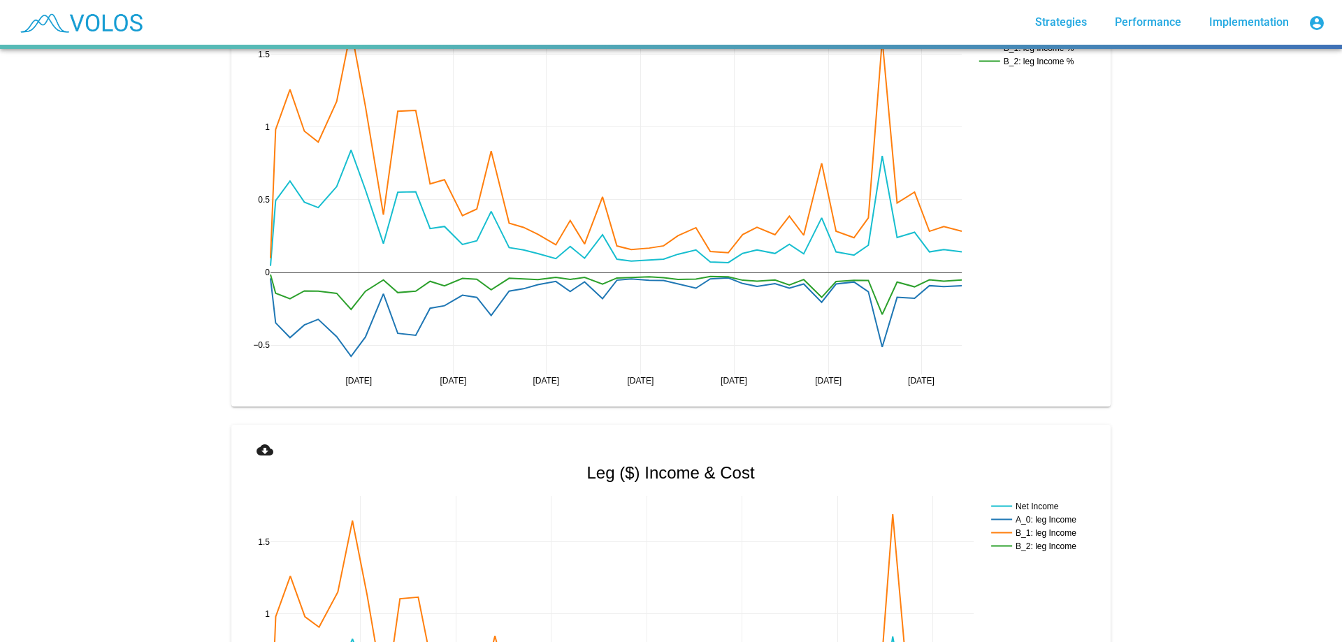
scroll to position [1189, 0]
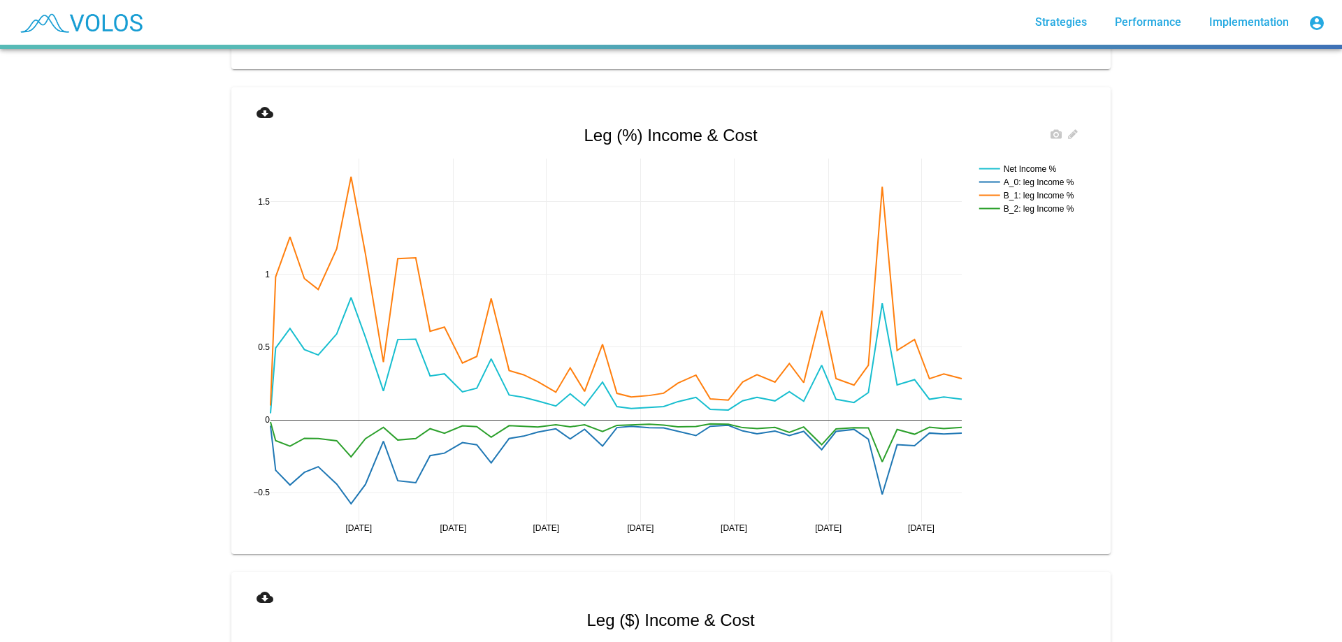
click at [1036, 181] on rect at bounding box center [1030, 181] width 110 height 13
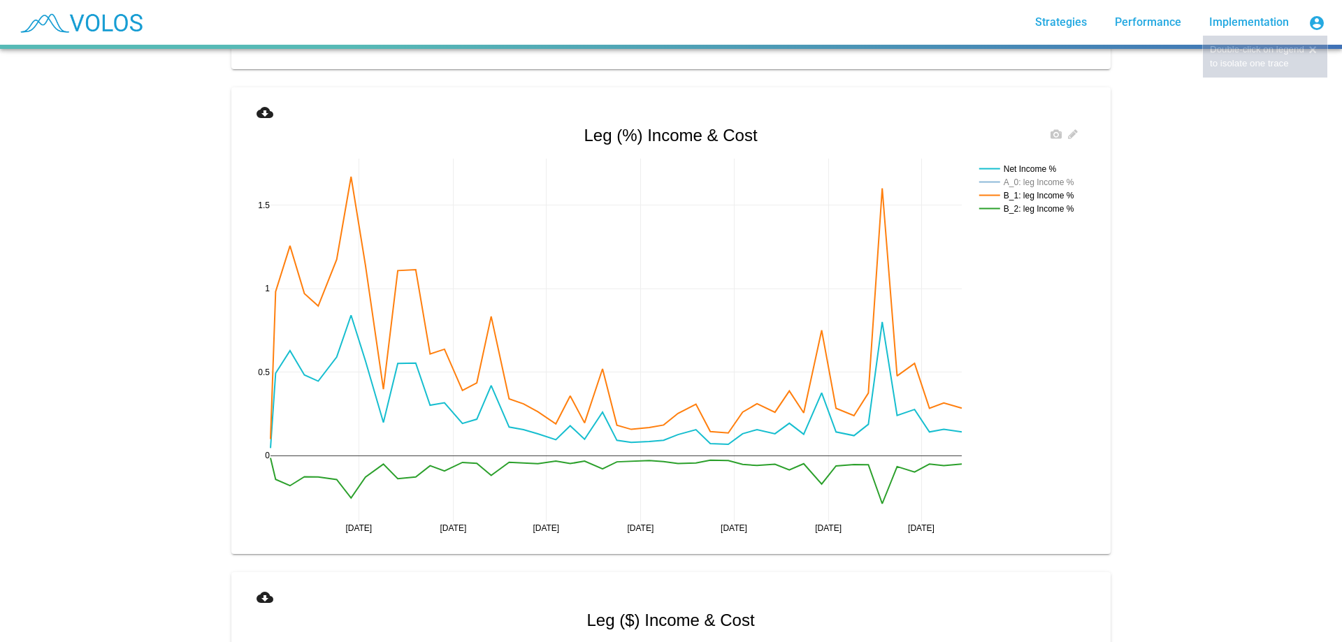
click at [1038, 165] on rect at bounding box center [1030, 168] width 110 height 13
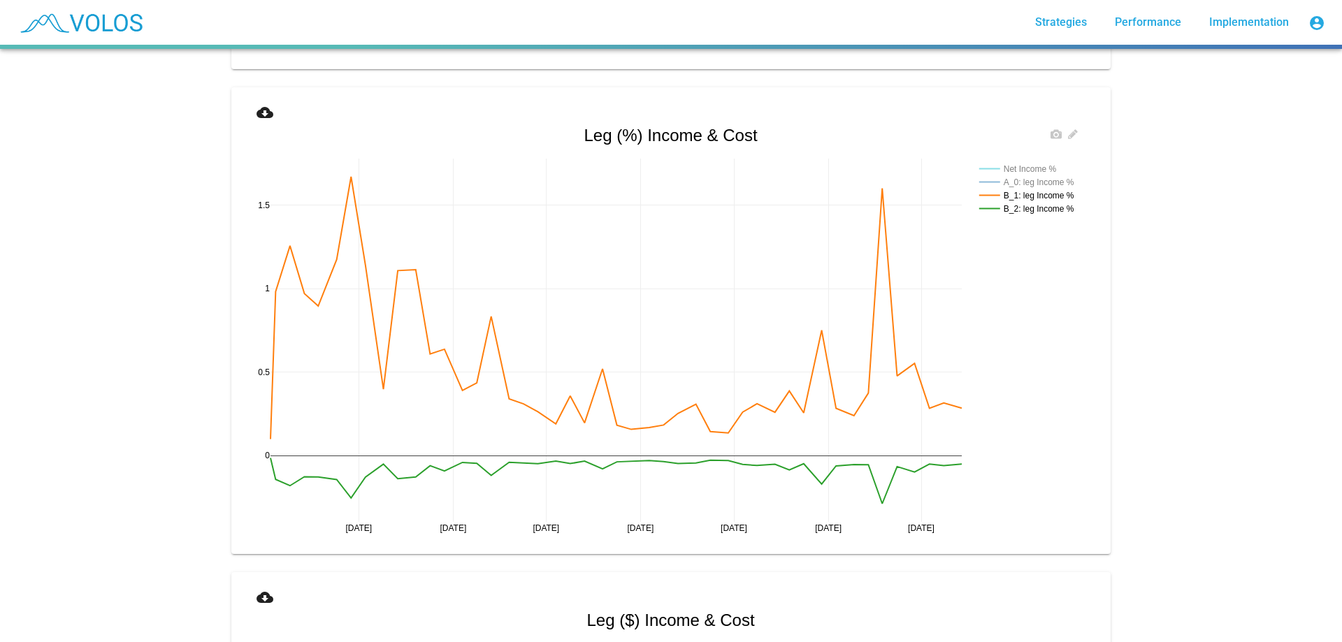
click at [1035, 182] on rect at bounding box center [1030, 181] width 110 height 13
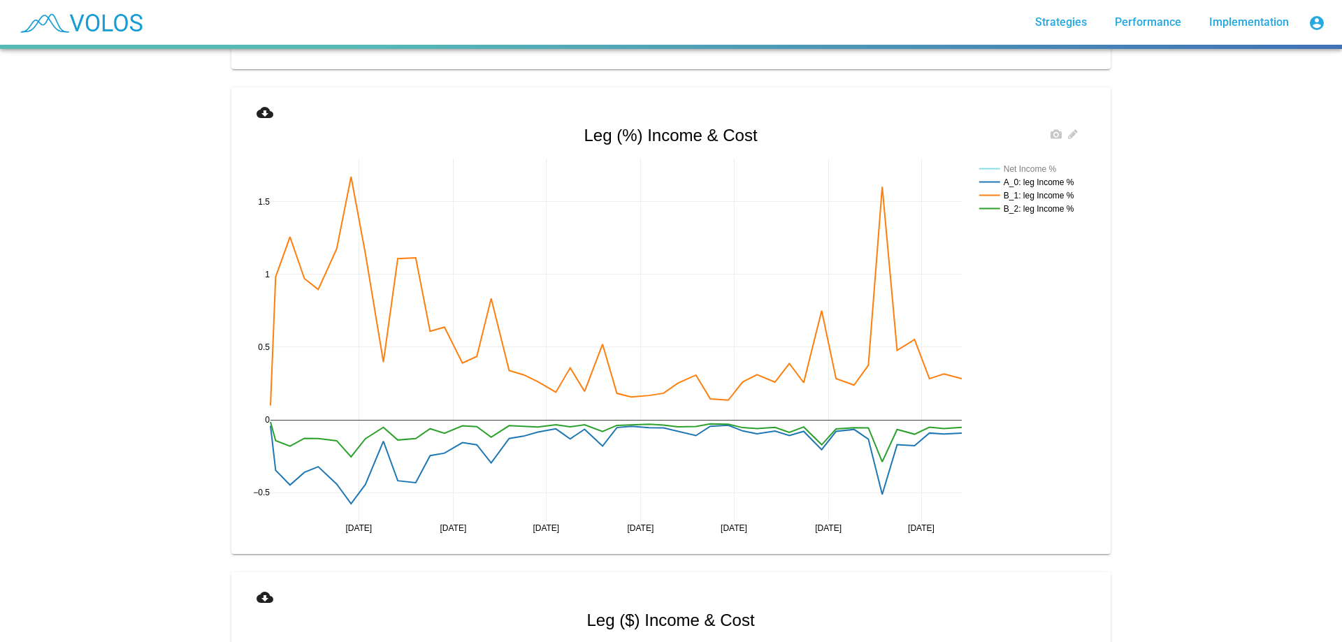
click at [1036, 164] on rect at bounding box center [1030, 168] width 110 height 13
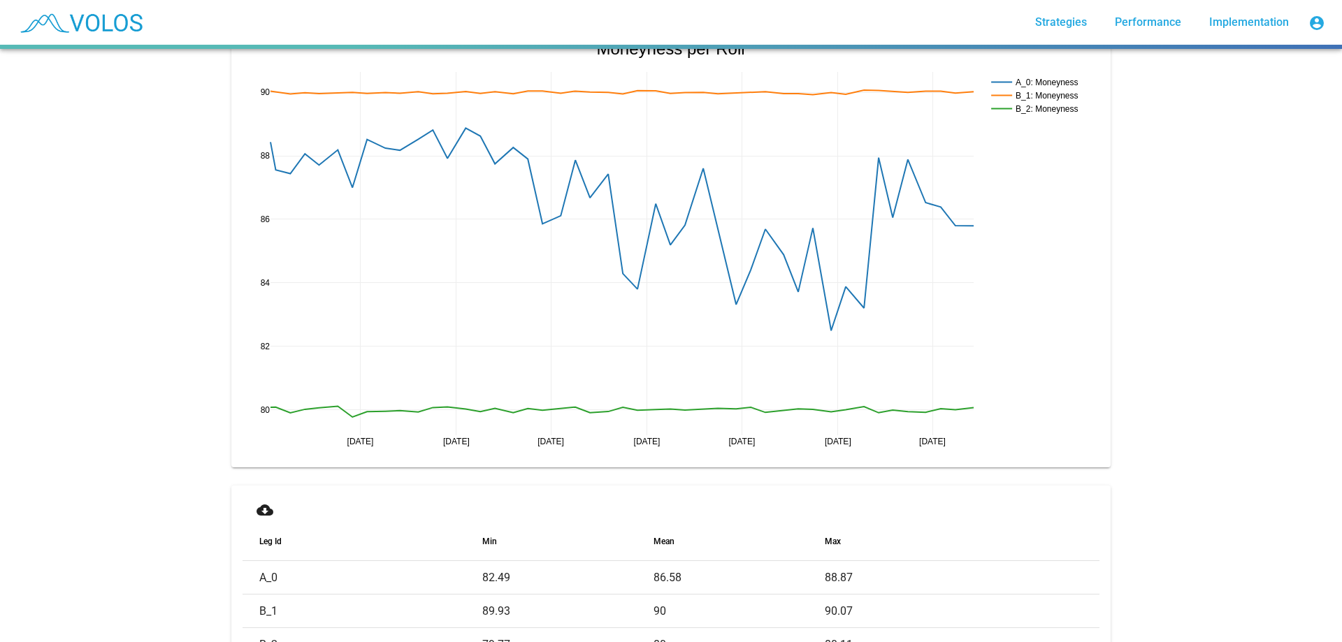
scroll to position [2656, 0]
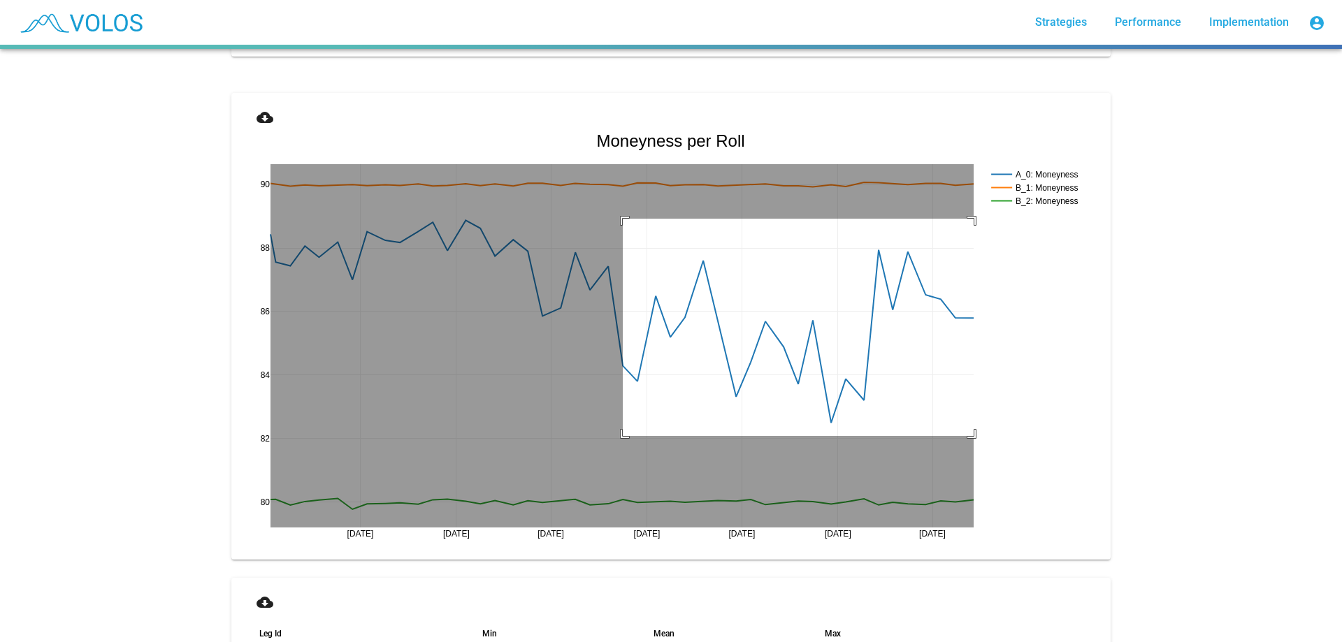
drag, startPoint x: 618, startPoint y: 219, endPoint x: 1010, endPoint y: 436, distance: 448.2
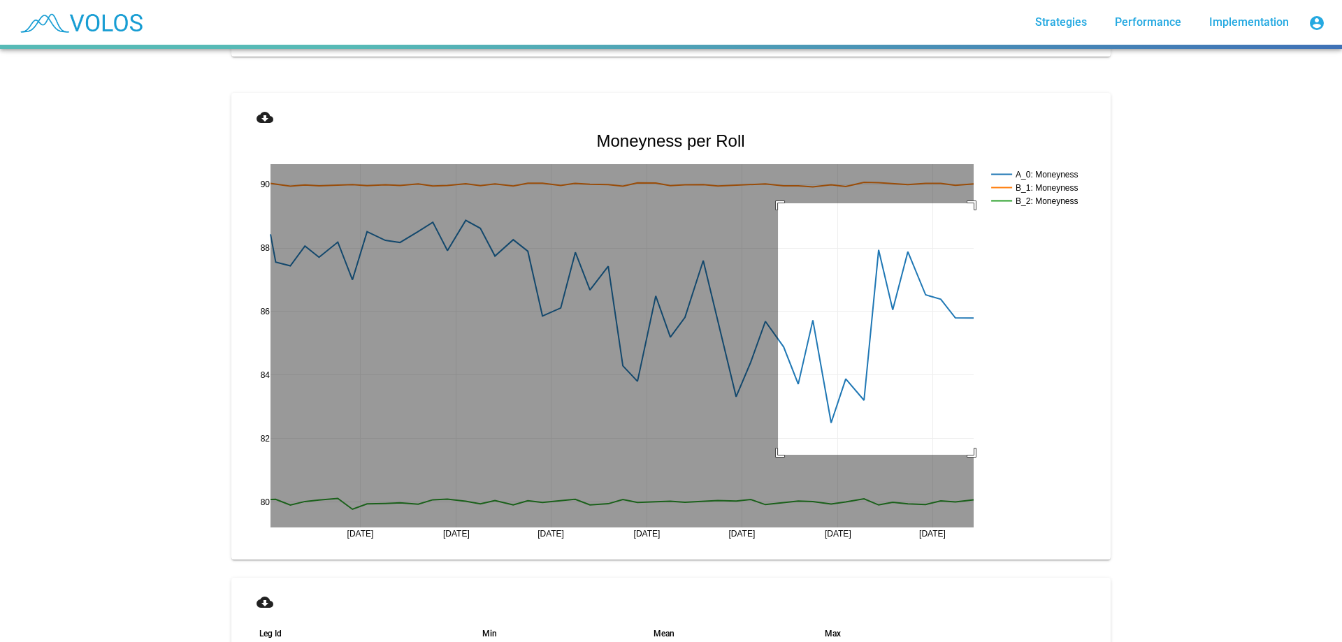
drag, startPoint x: 773, startPoint y: 455, endPoint x: 997, endPoint y: 203, distance: 337.0
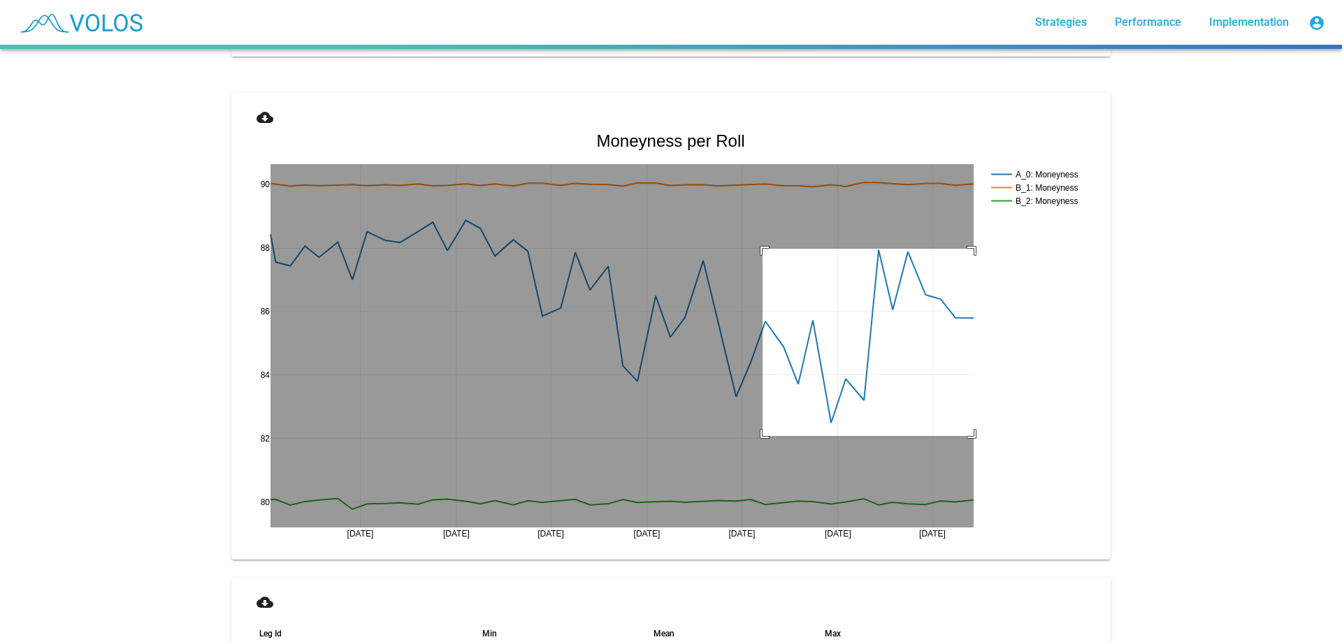
drag, startPoint x: 757, startPoint y: 436, endPoint x: 1002, endPoint y: 249, distance: 308.0
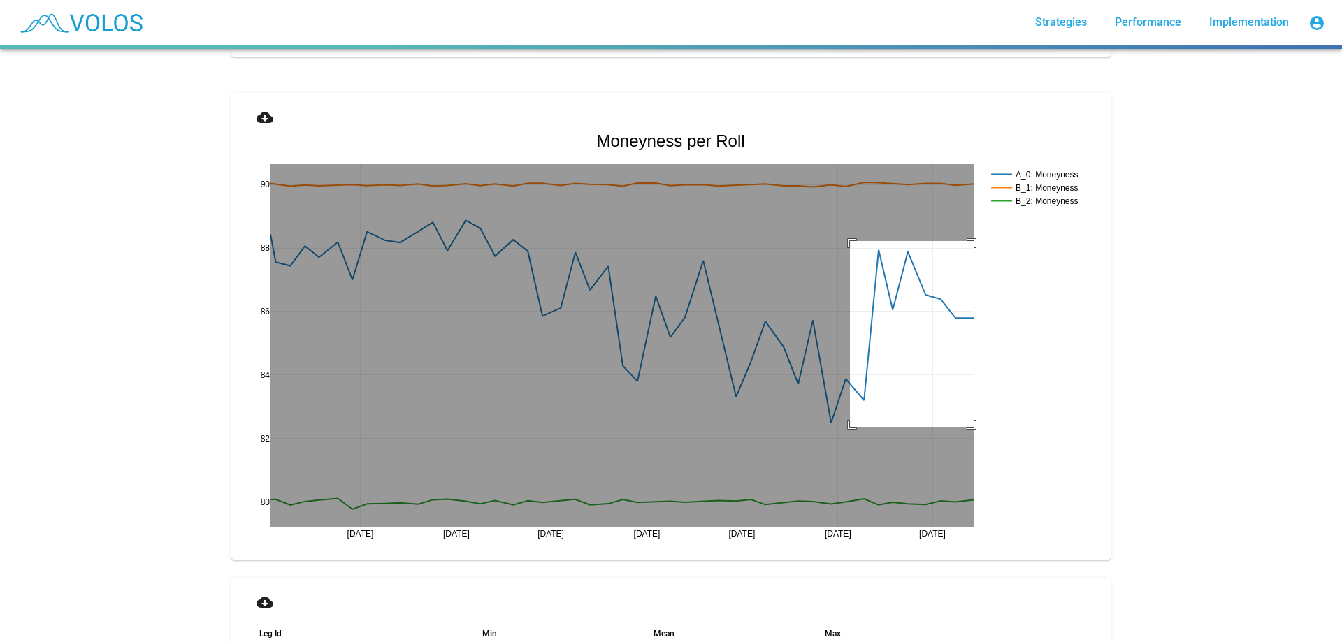
drag, startPoint x: 845, startPoint y: 427, endPoint x: 987, endPoint y: 241, distance: 234.2
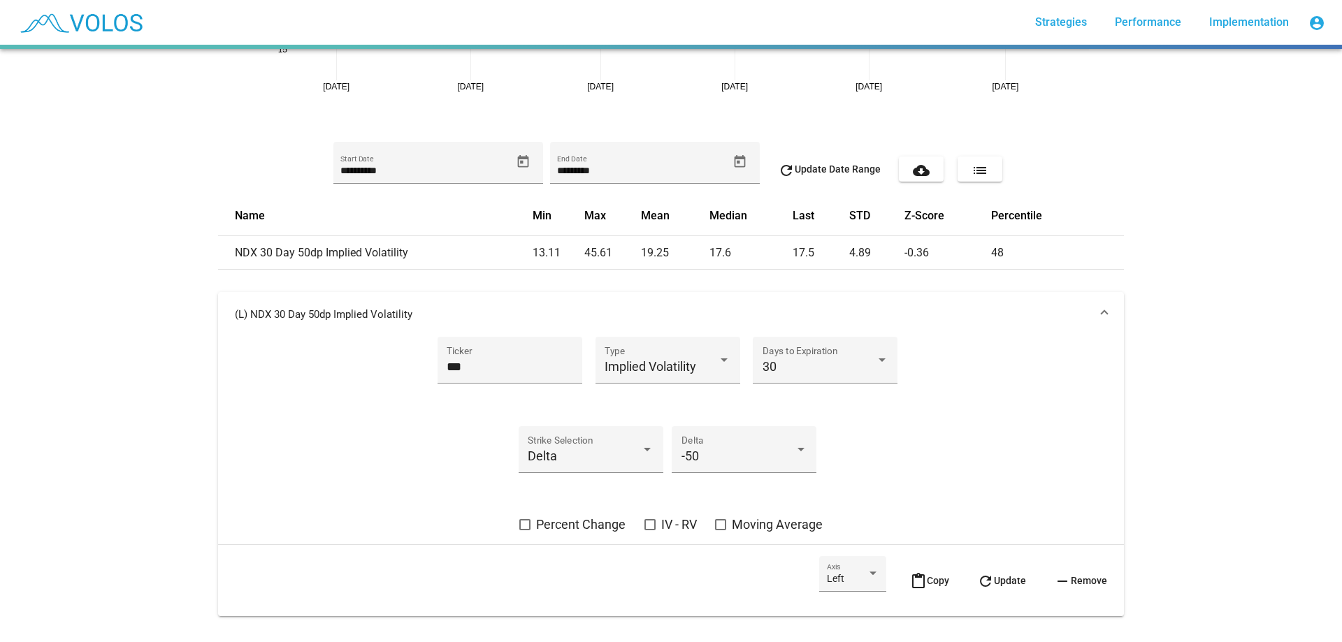
scroll to position [280, 0]
click at [692, 368] on div "Implied Volatility" at bounding box center [660, 366] width 113 height 14
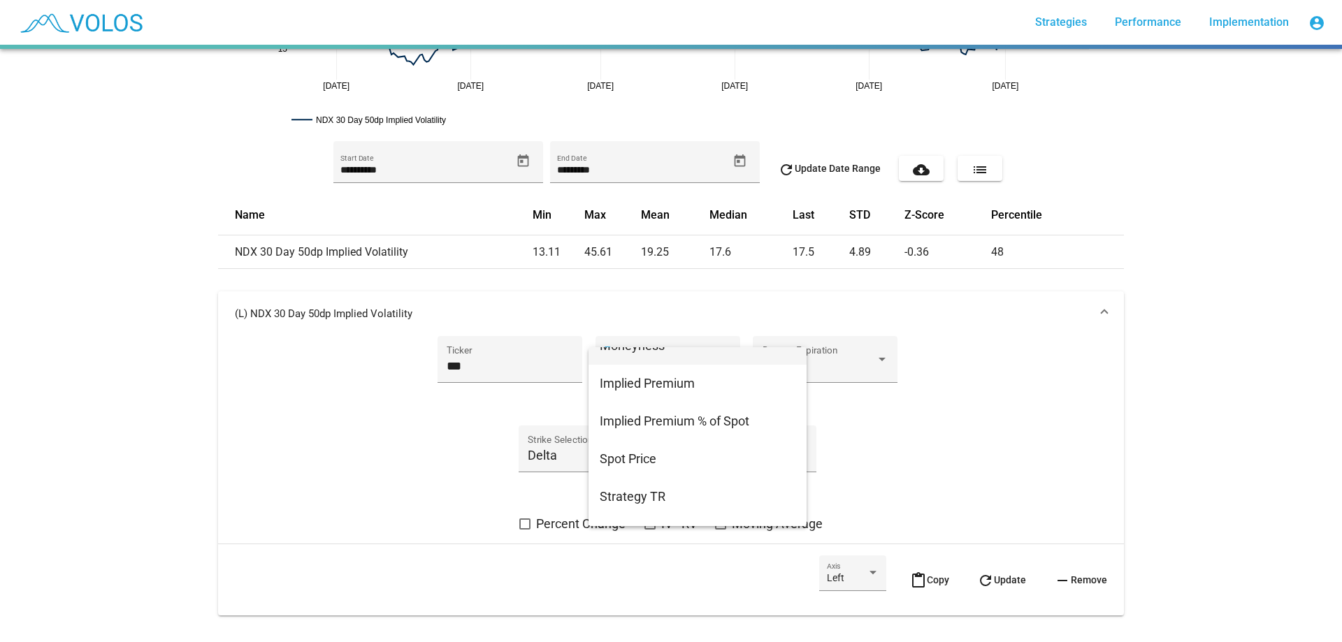
scroll to position [210, 0]
click at [720, 411] on span "Implied Premium % of Spot" at bounding box center [698, 421] width 196 height 38
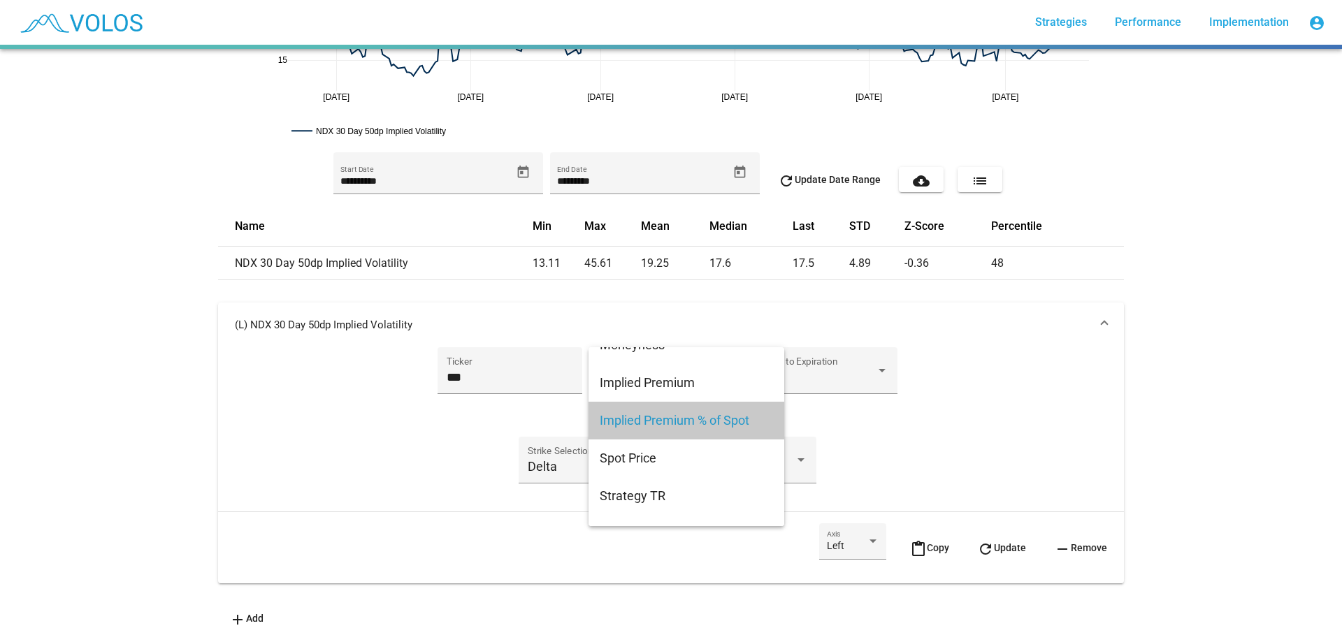
scroll to position [279, 0]
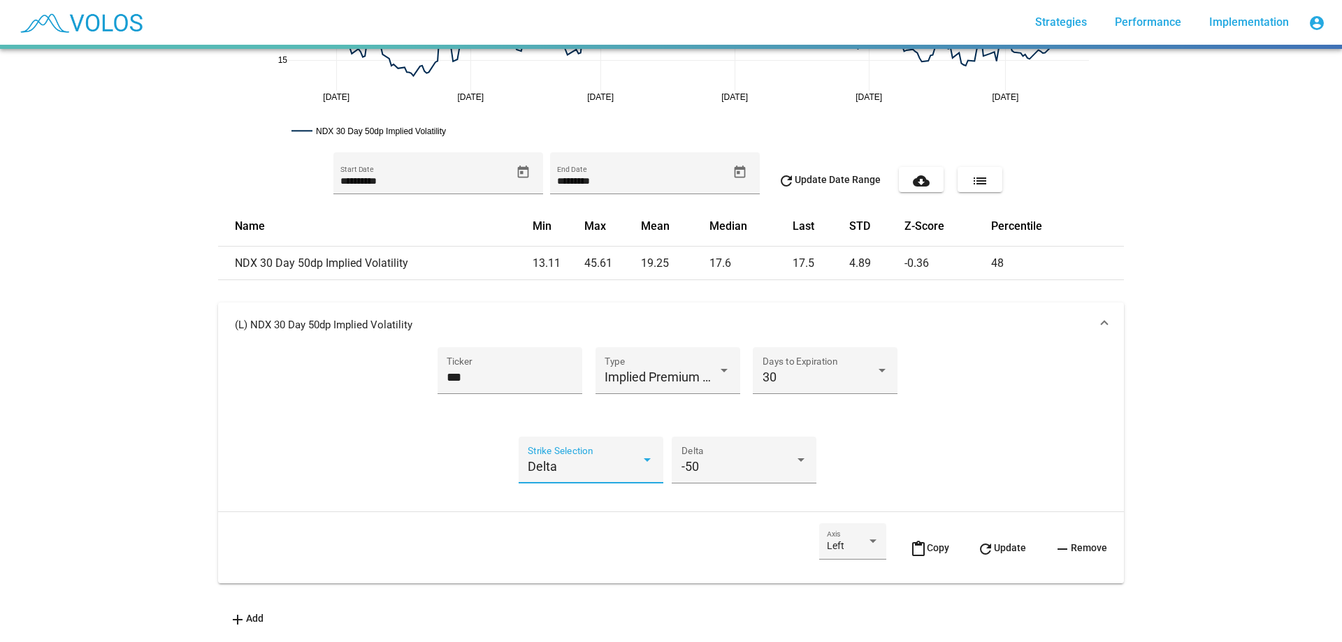
click at [571, 460] on div "Delta" at bounding box center [584, 467] width 113 height 14
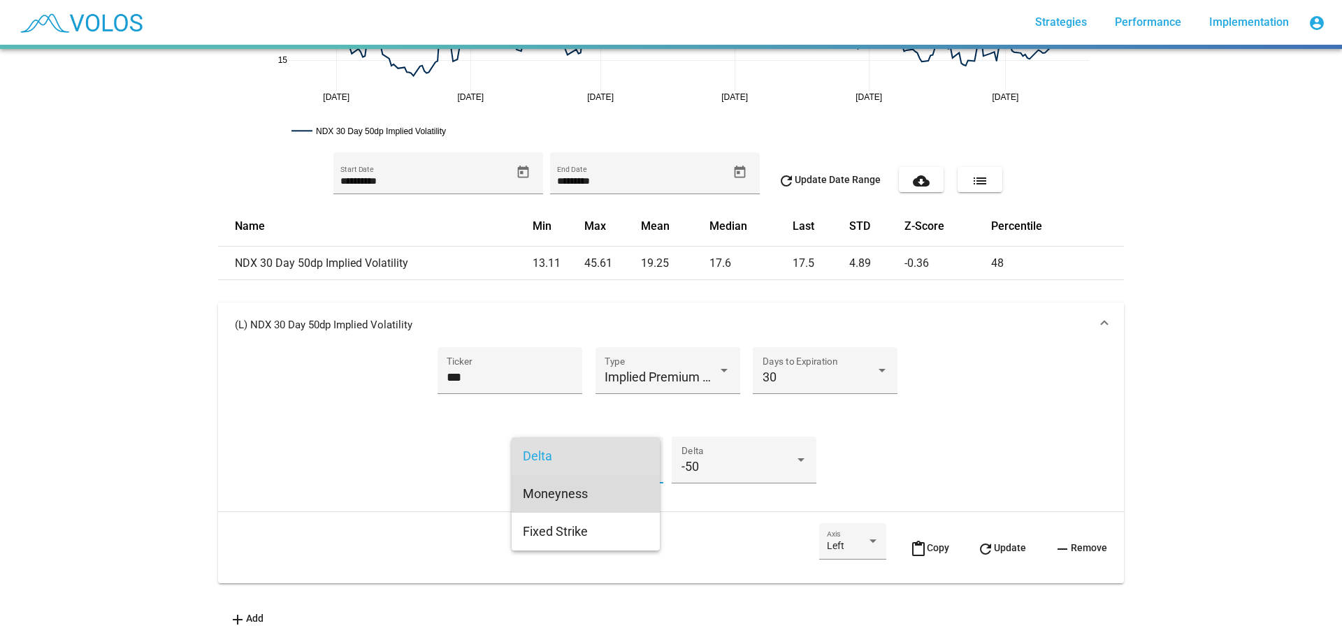
click at [586, 491] on span "Moneyness" at bounding box center [586, 494] width 126 height 38
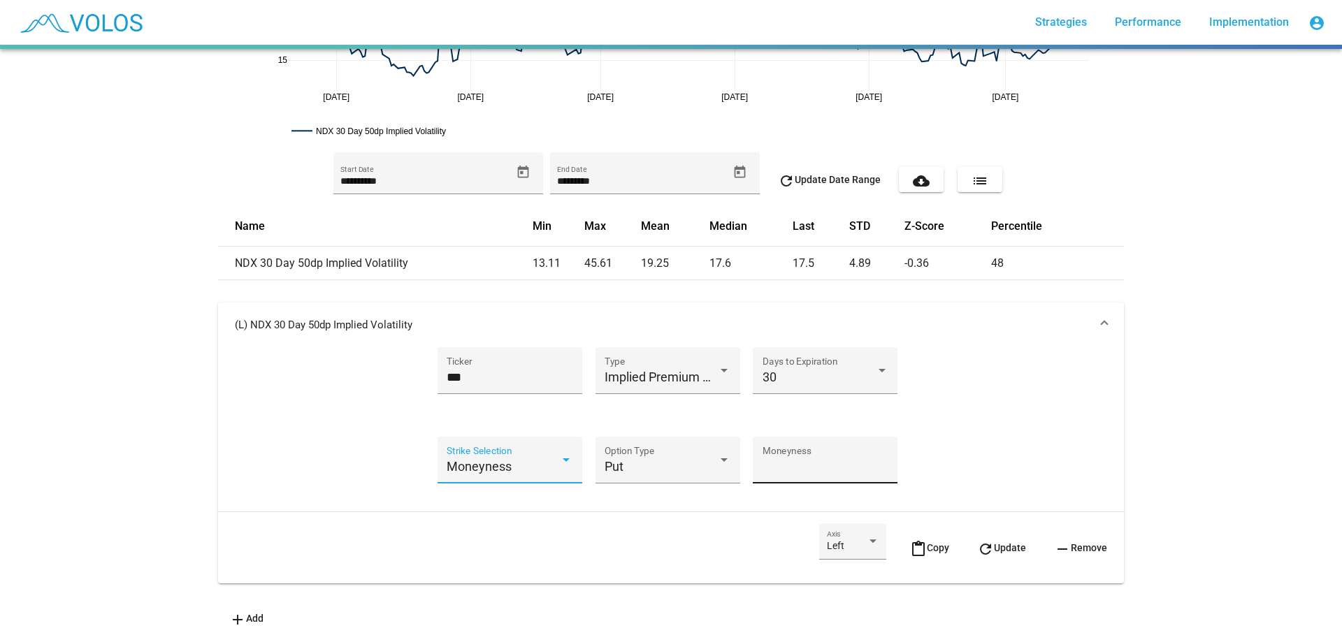
click at [789, 460] on input "***" at bounding box center [825, 467] width 126 height 14
drag, startPoint x: 815, startPoint y: 458, endPoint x: 730, endPoint y: 458, distance: 84.6
click at [730, 458] on div "Moneyness Strike Selection Put Option Type *** Moneyness" at bounding box center [671, 469] width 441 height 64
type input "**"
click at [1001, 542] on span "refresh Update" at bounding box center [1001, 547] width 49 height 11
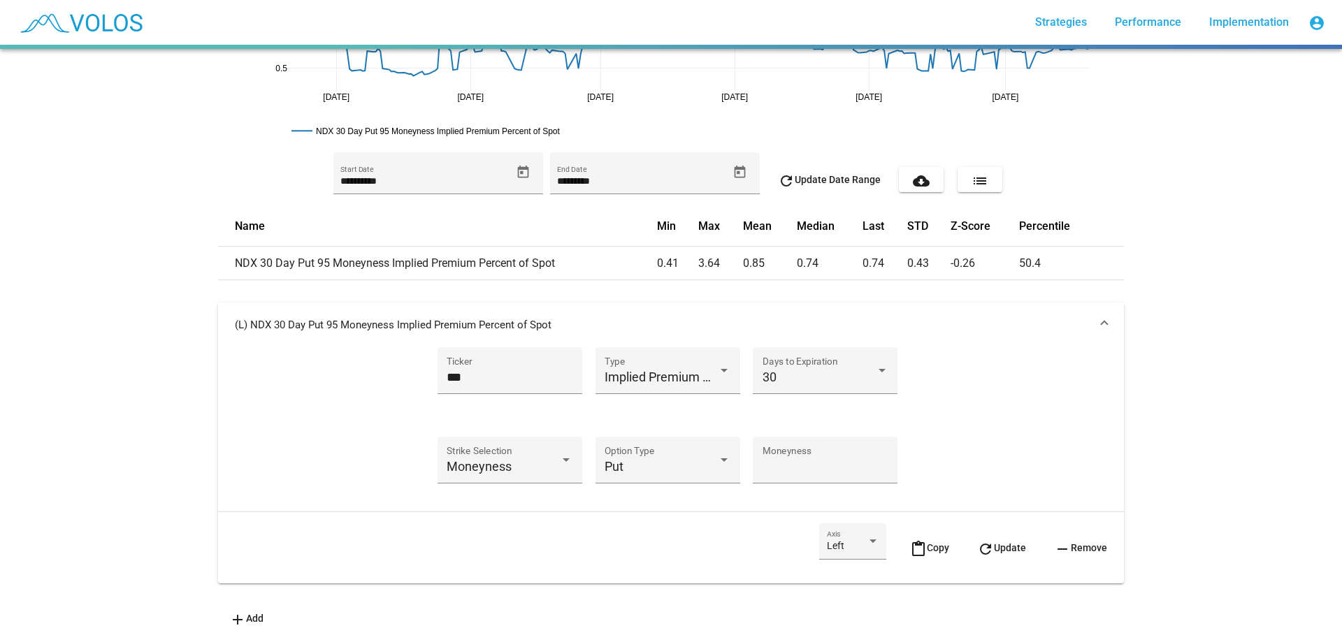
click at [920, 542] on span "content_paste Copy" at bounding box center [929, 547] width 39 height 11
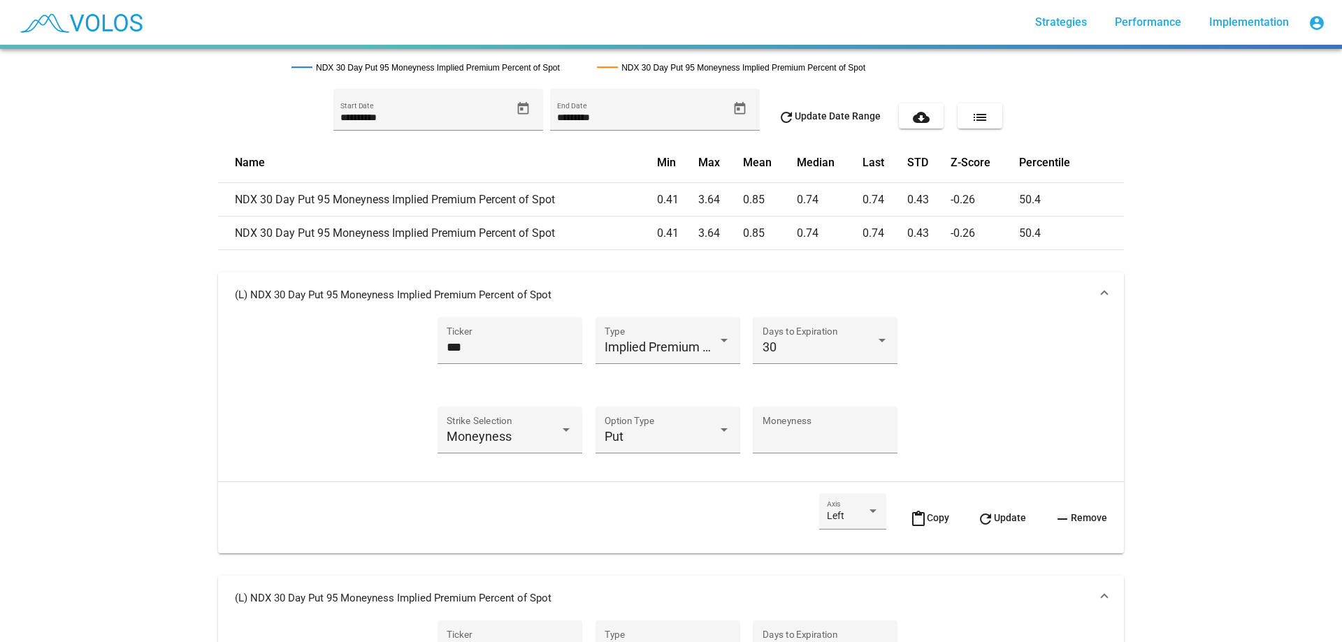
scroll to position [488, 0]
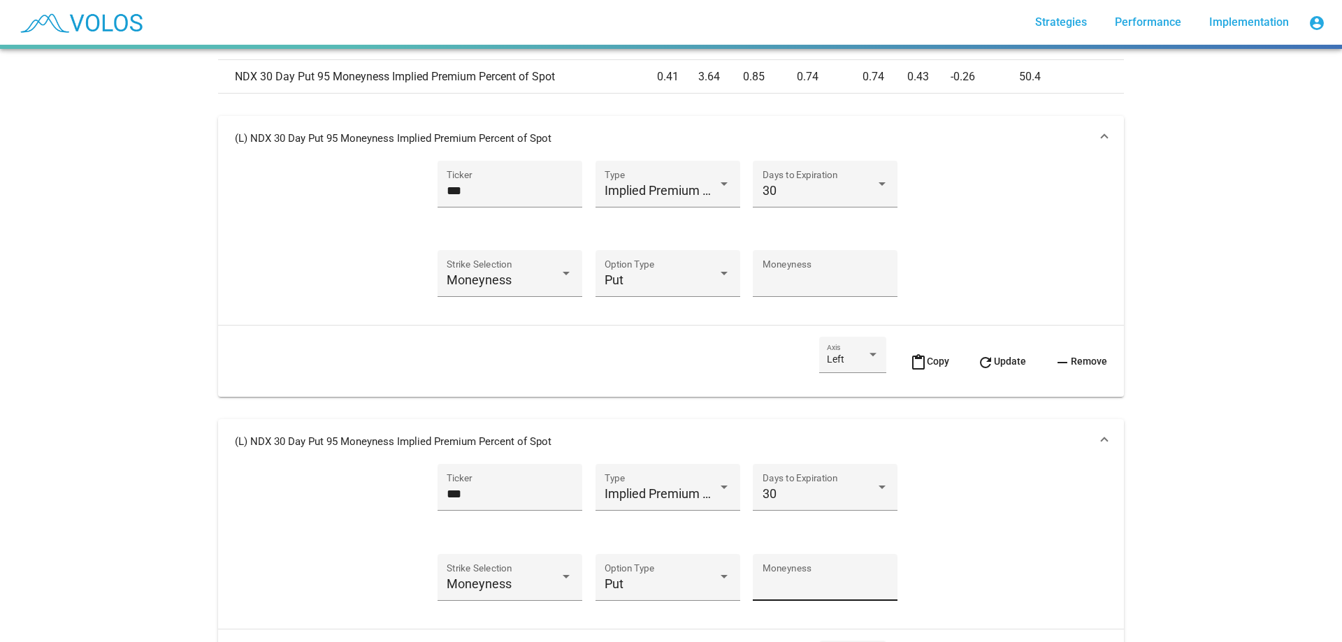
click at [813, 585] on input "**" at bounding box center [825, 584] width 126 height 14
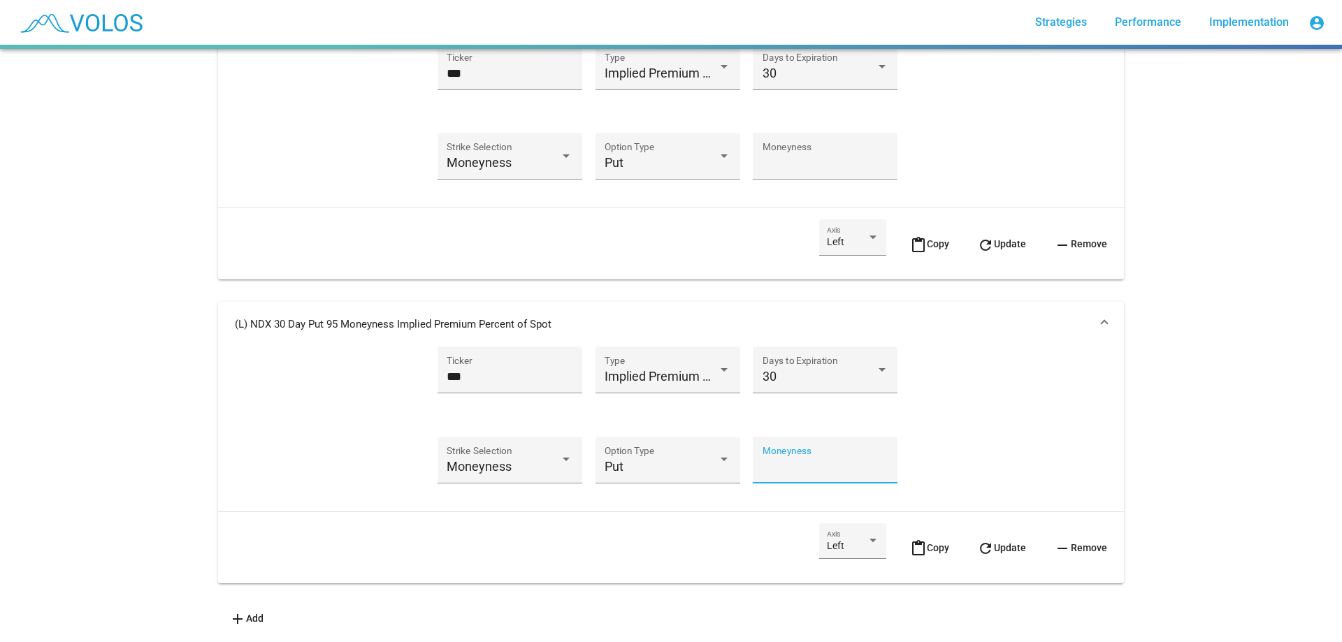
type input "**"
click at [987, 542] on span "refresh Update" at bounding box center [1001, 547] width 49 height 11
click at [528, 317] on mat-panel-title "(L) NDX 30 Day Put 90 Moneyness Implied Premium Percent of Spot" at bounding box center [662, 324] width 855 height 14
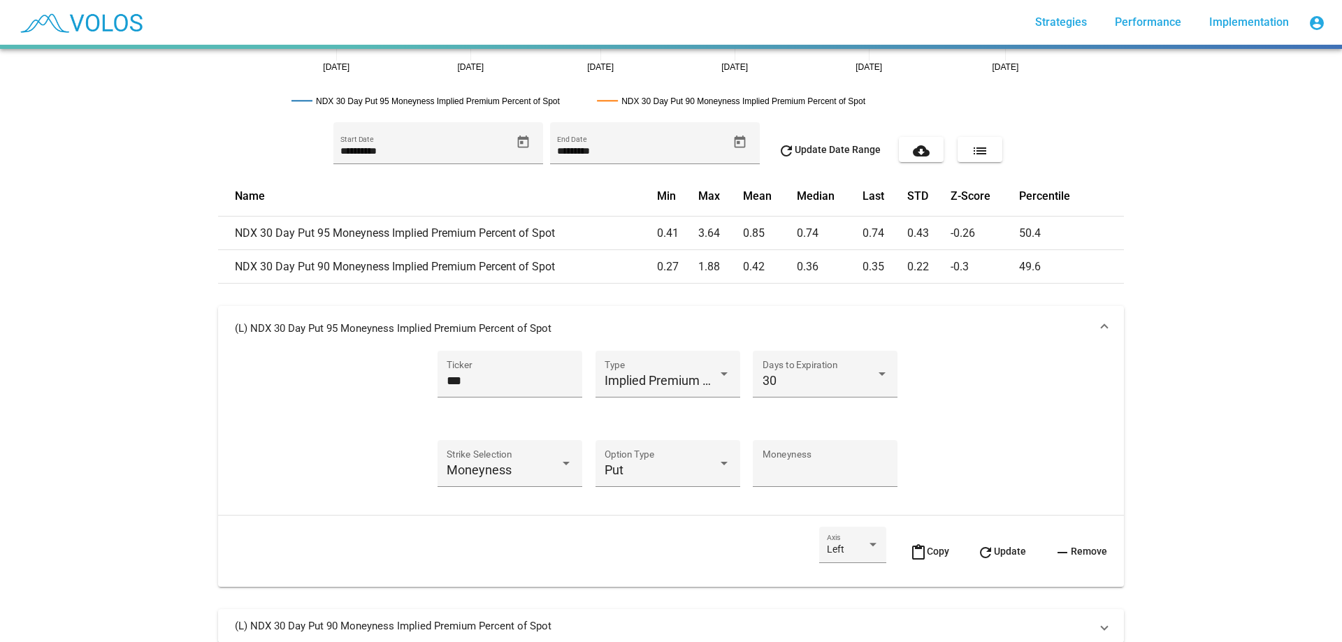
click at [367, 269] on td "NDX 30 Day Put 90 Moneyness Implied Premium Percent of Spot" at bounding box center [437, 267] width 439 height 34
click at [351, 335] on mat-panel-title "(L) NDX 30 Day Put 95 Moneyness Implied Premium Percent of Spot" at bounding box center [662, 328] width 855 height 14
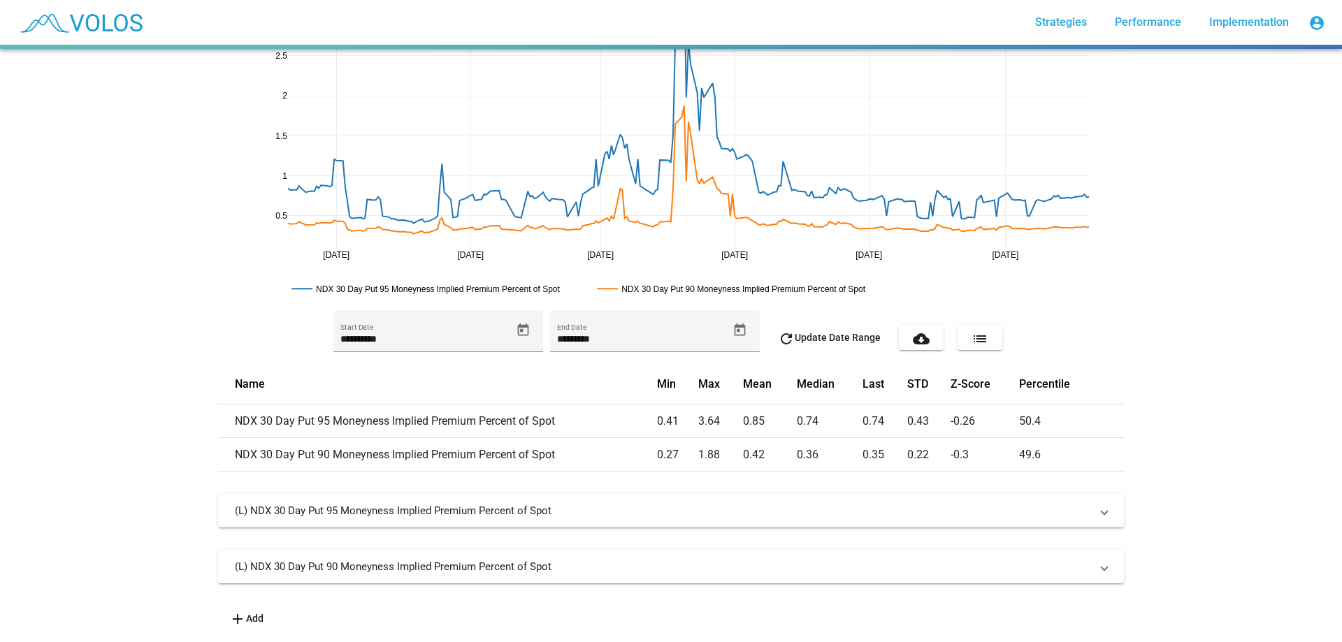
scroll to position [121, 0]
click at [489, 570] on mat-expansion-panel-header "(L) NDX 30 Day Put 90 Moneyness Implied Premium Percent of Spot" at bounding box center [671, 567] width 906 height 34
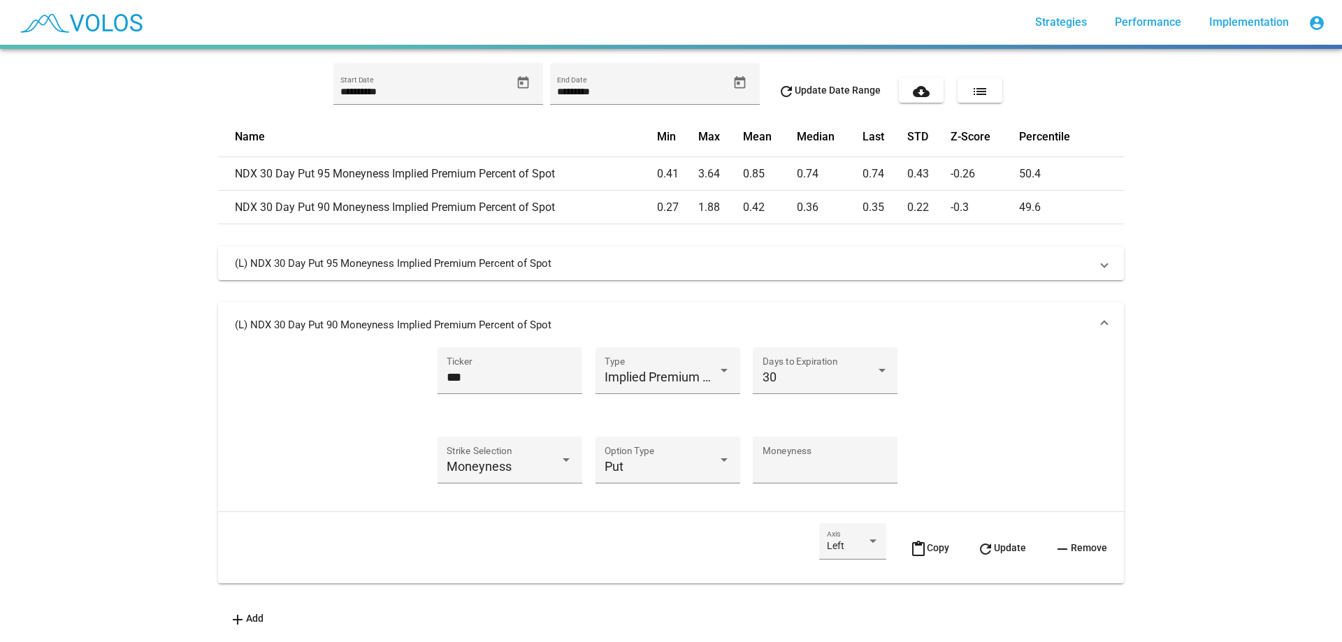
scroll to position [368, 0]
click at [924, 542] on span "content_paste Copy" at bounding box center [929, 547] width 39 height 11
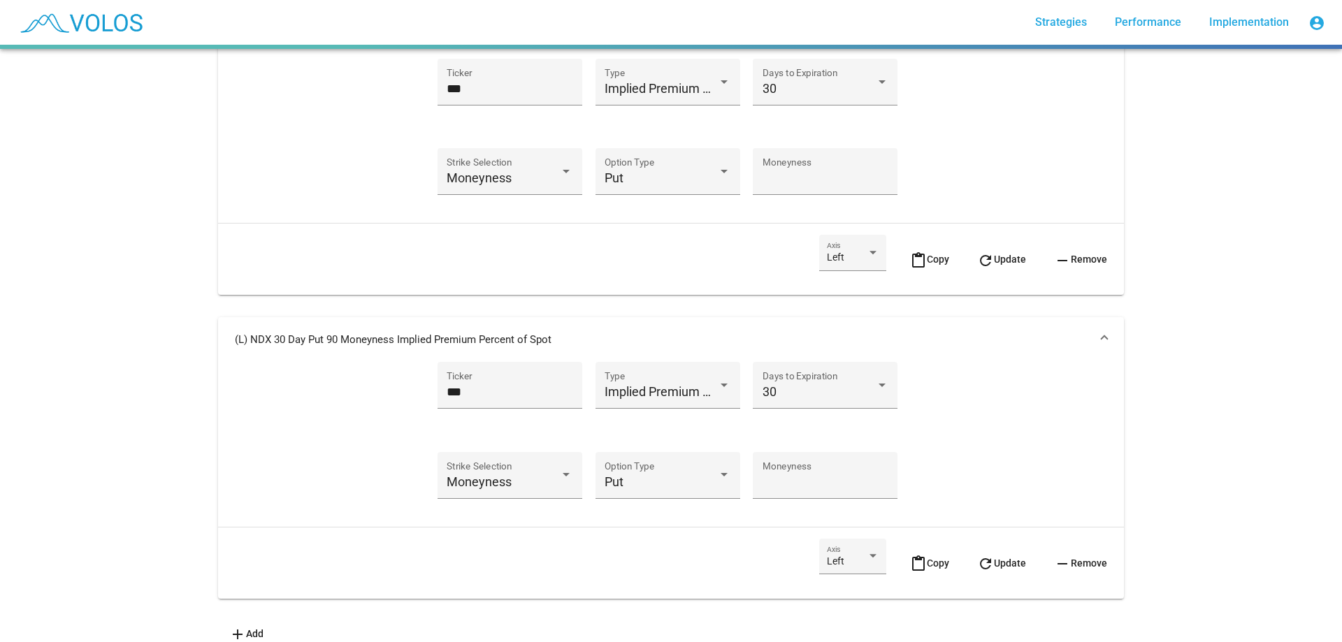
scroll to position [706, 0]
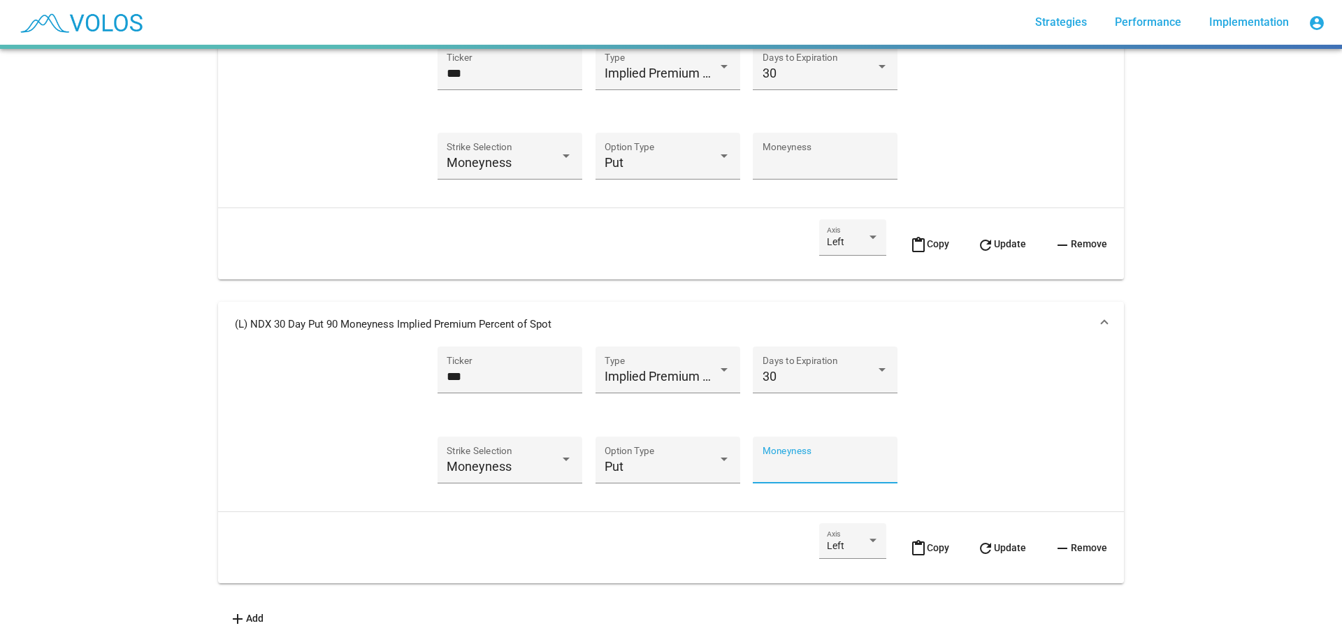
drag, startPoint x: 795, startPoint y: 460, endPoint x: 751, endPoint y: 454, distance: 43.7
click at [753, 454] on div "** Moneyness" at bounding box center [825, 460] width 145 height 47
type input "***"
click at [985, 542] on span "refresh Update" at bounding box center [1001, 547] width 49 height 11
click at [931, 542] on span "content_paste Copy" at bounding box center [929, 547] width 39 height 11
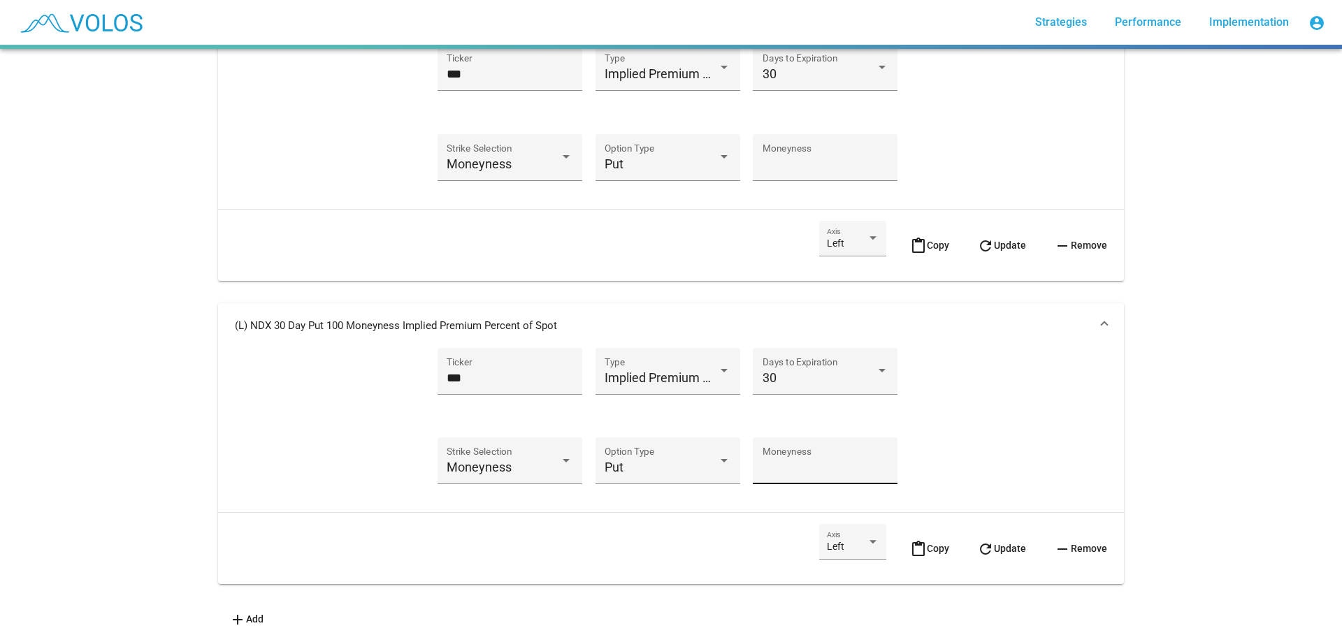
scroll to position [1043, 0]
drag, startPoint x: 806, startPoint y: 461, endPoint x: 745, endPoint y: 458, distance: 60.9
click at [745, 458] on div "Moneyness Strike Selection Put Option Type *** Moneyness" at bounding box center [671, 469] width 441 height 64
type input "**"
click at [989, 529] on button "refresh Update" at bounding box center [1001, 547] width 71 height 49
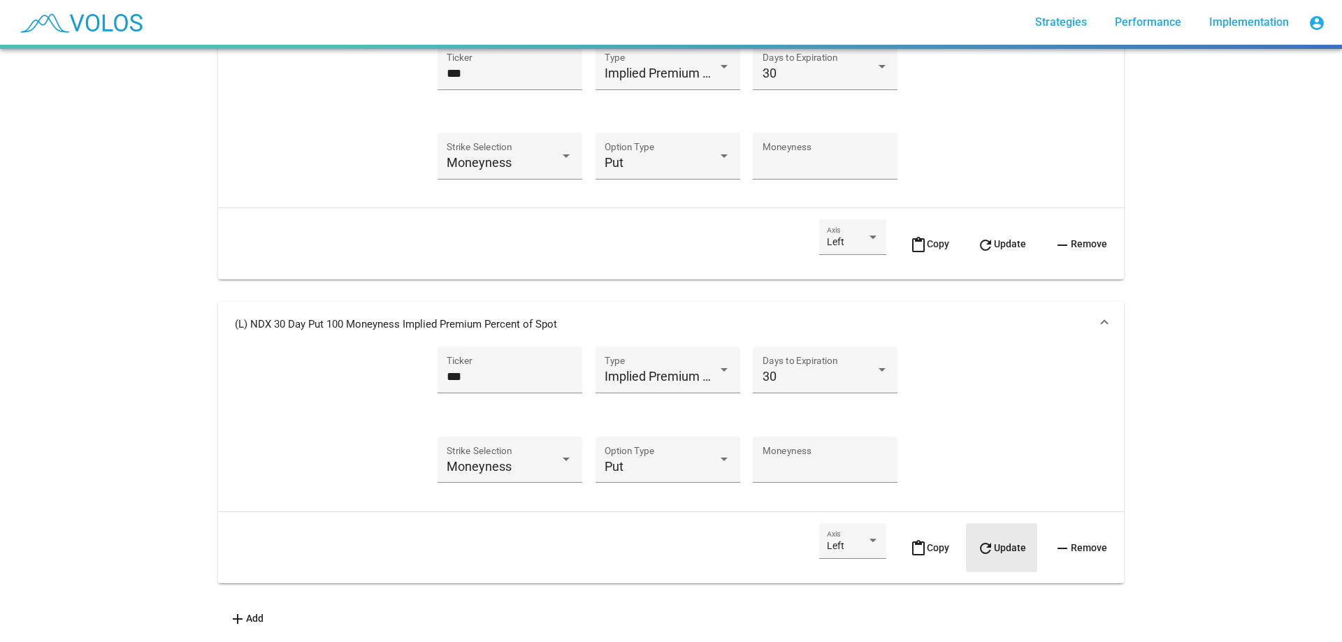
click at [918, 542] on span "content_paste Copy" at bounding box center [929, 547] width 39 height 11
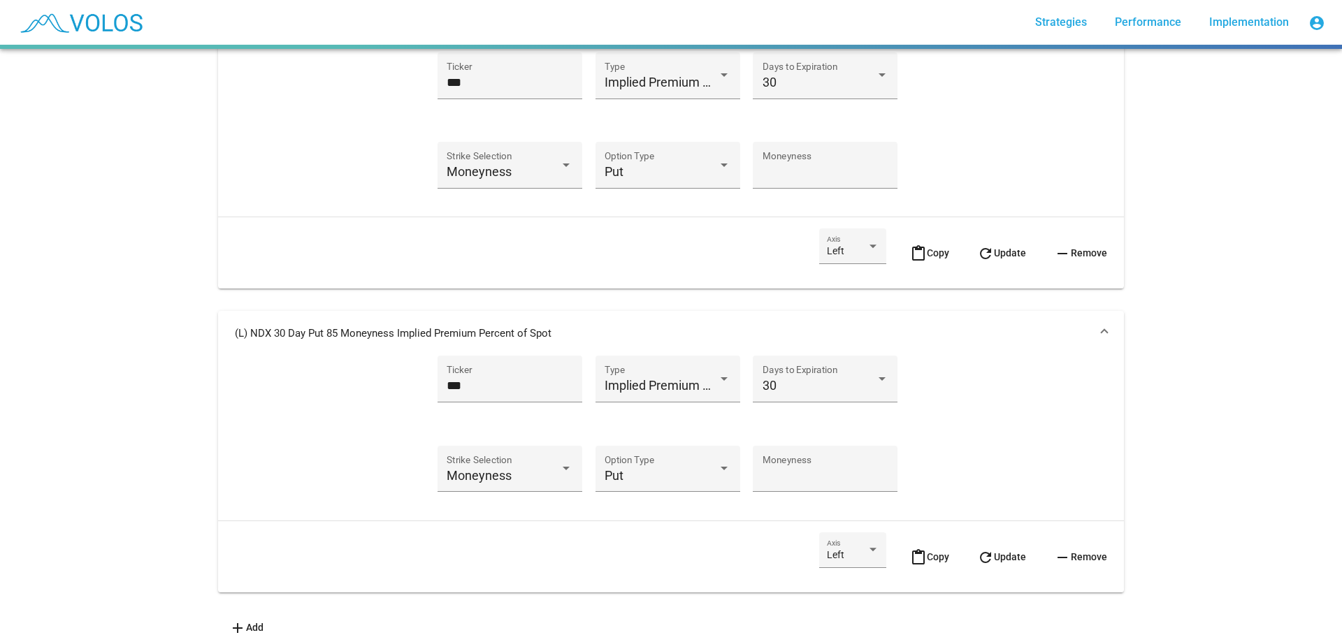
scroll to position [1380, 0]
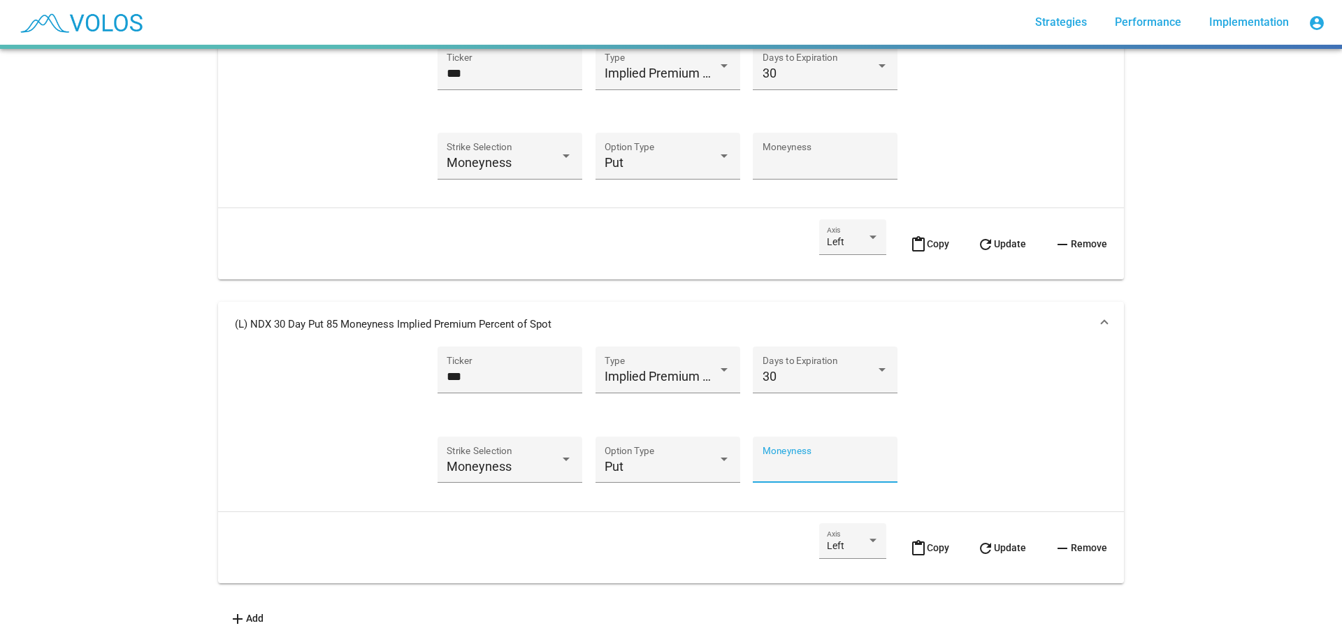
drag, startPoint x: 801, startPoint y: 461, endPoint x: 791, endPoint y: 461, distance: 9.8
click at [791, 461] on input "**" at bounding box center [825, 467] width 126 height 14
type input "**"
click at [1011, 542] on span "refresh Update" at bounding box center [1001, 547] width 49 height 11
click at [357, 317] on mat-panel-title "(L) NDX 30 Day Put 80 Moneyness Implied Premium Percent of Spot" at bounding box center [662, 324] width 855 height 14
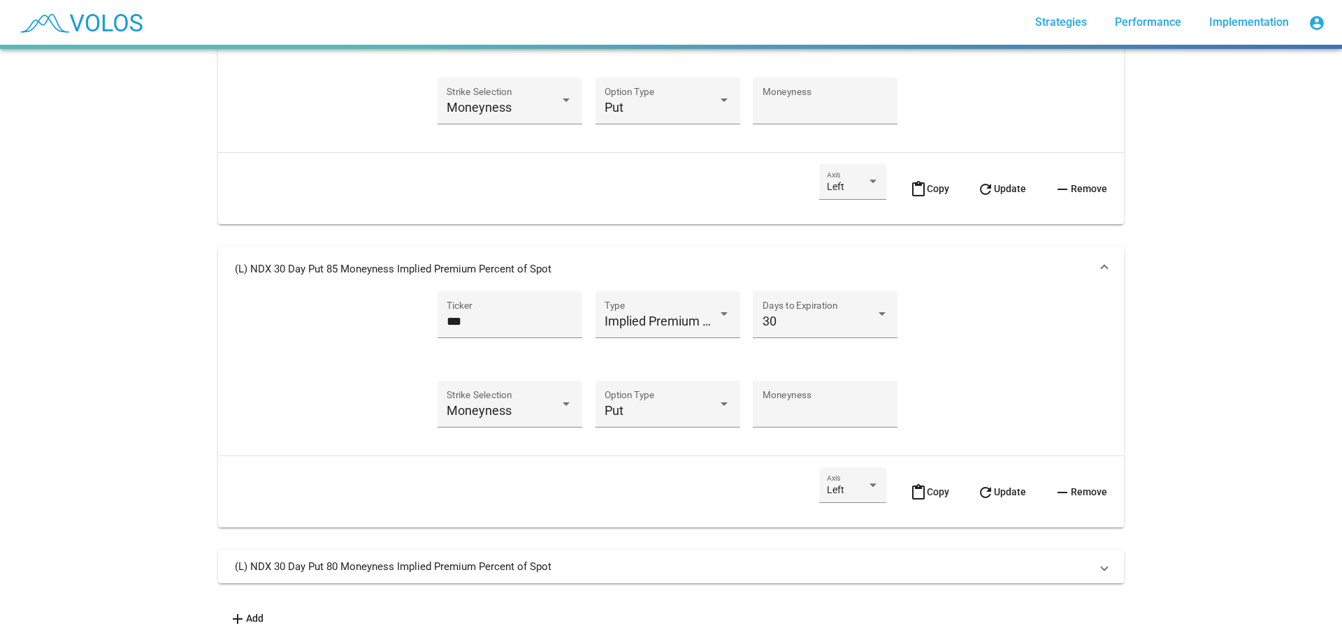
click at [370, 262] on mat-panel-title "(L) NDX 30 Day Put 85 Moneyness Implied Premium Percent of Spot" at bounding box center [662, 269] width 855 height 14
click at [339, 252] on mat-expansion-panel-header "(L) NDX 30 Day Put 100 Moneyness Implied Premium Percent of Spot" at bounding box center [671, 271] width 906 height 45
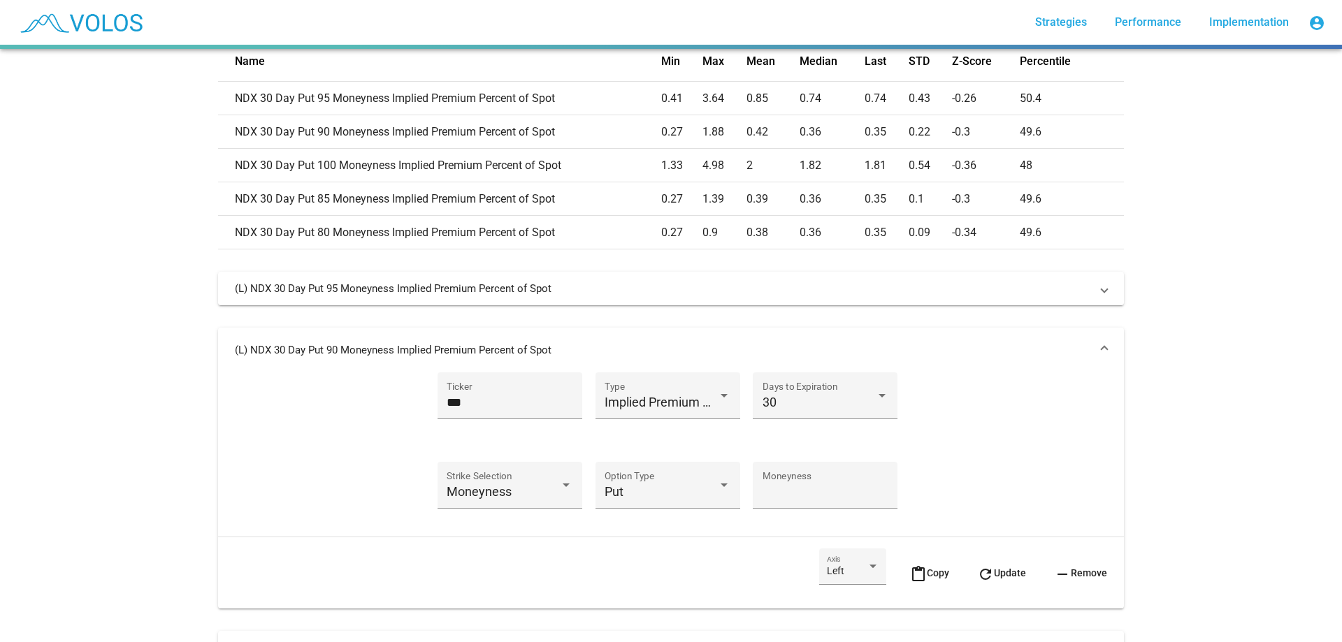
click at [342, 339] on mat-expansion-panel-header "(L) NDX 30 Day Put 90 Moneyness Implied Premium Percent of Spot" at bounding box center [671, 350] width 906 height 45
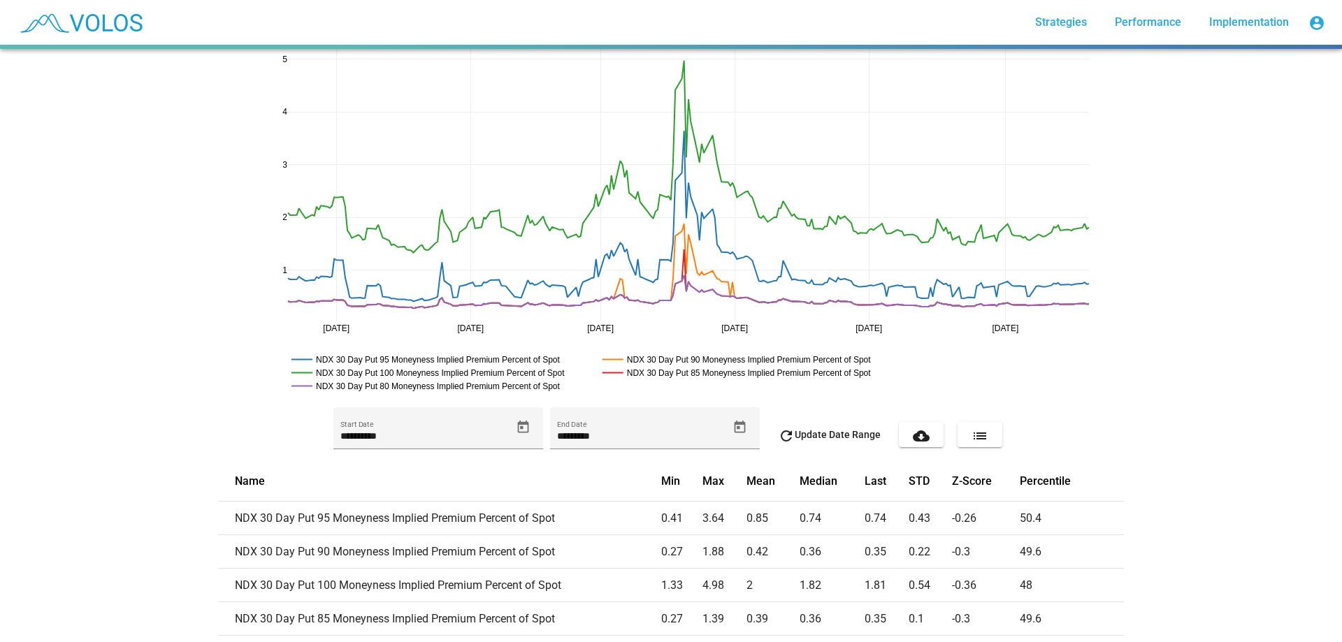
scroll to position [0, 0]
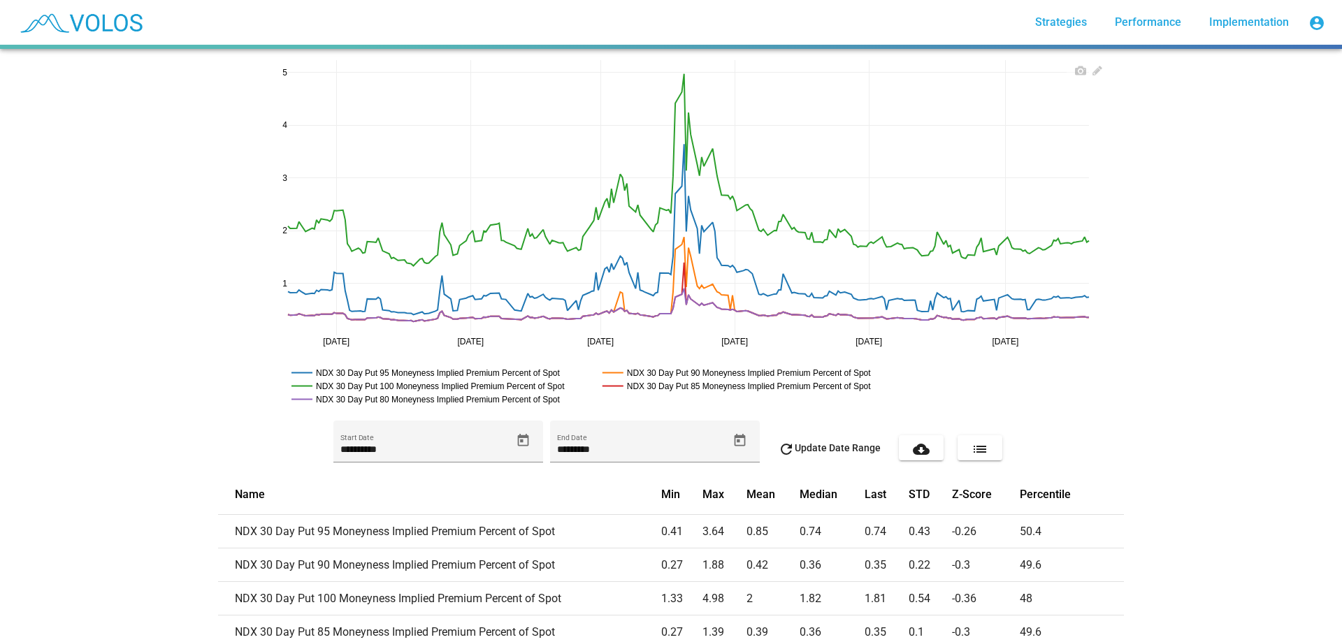
click at [519, 397] on rect at bounding box center [440, 399] width 304 height 13
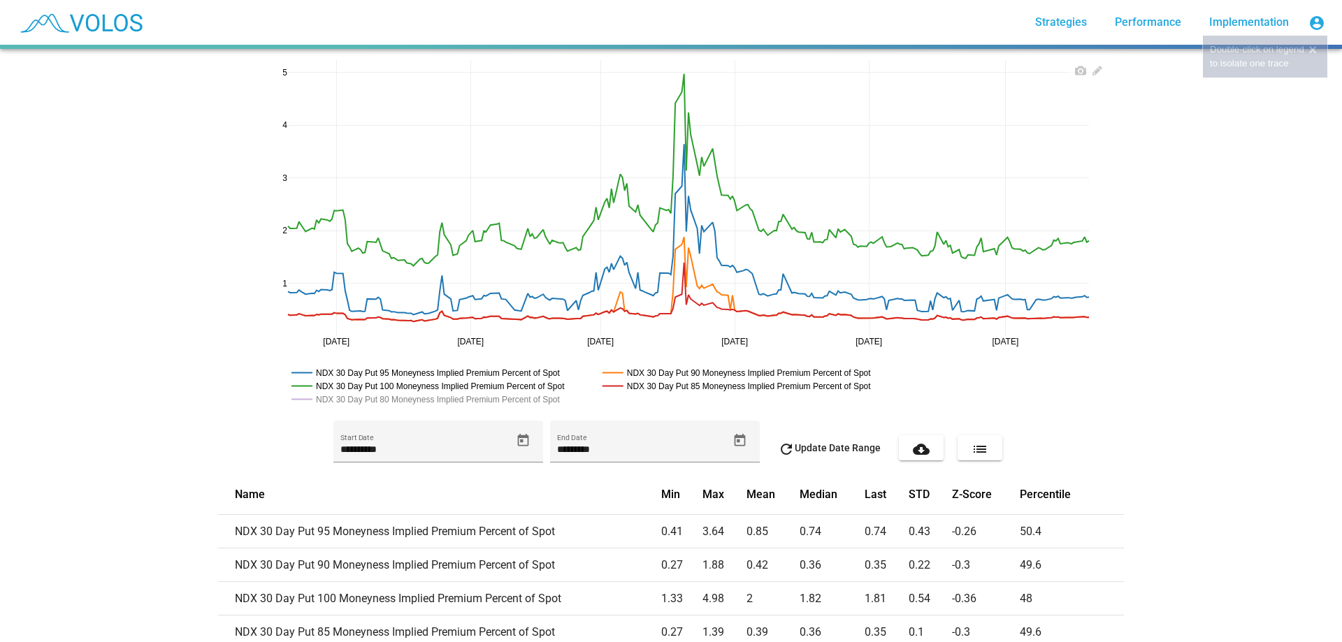
click at [519, 397] on rect at bounding box center [440, 399] width 304 height 13
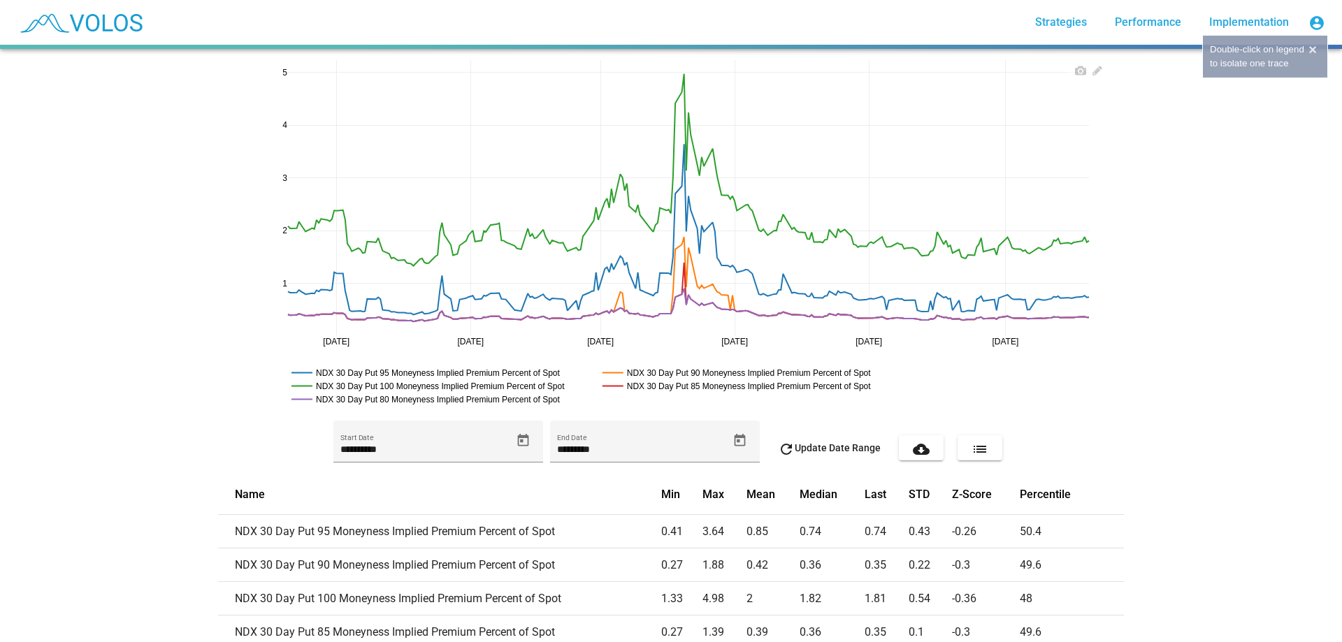
click at [519, 397] on rect at bounding box center [440, 399] width 304 height 13
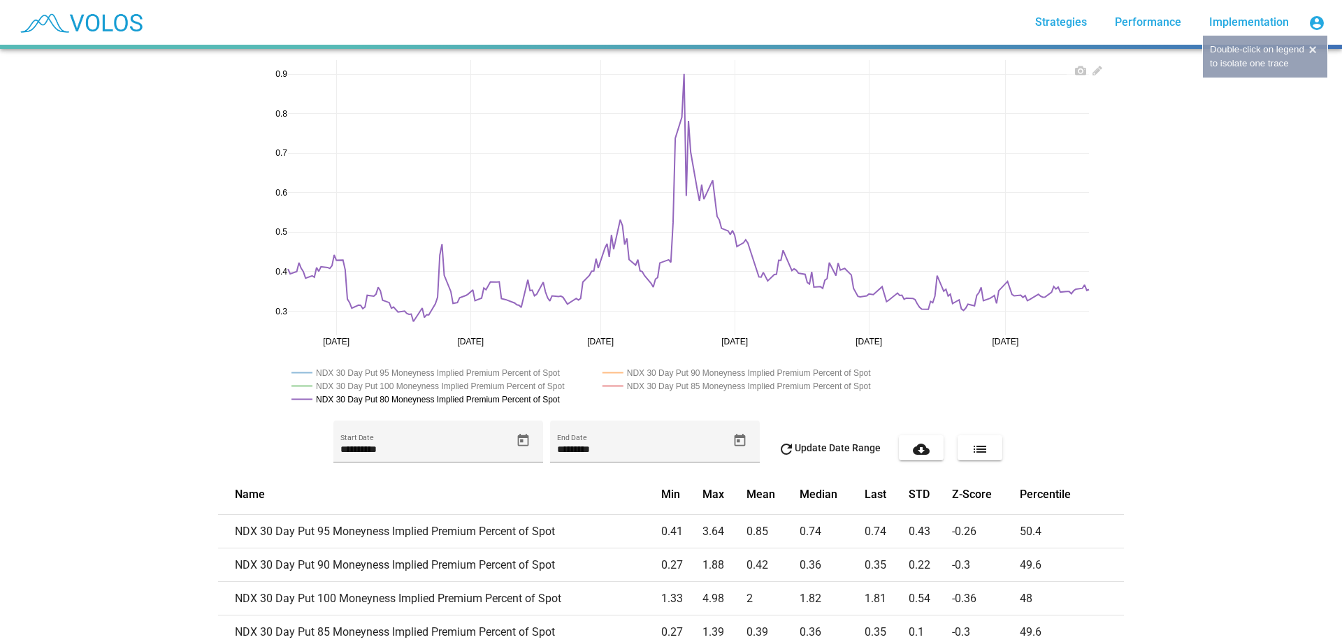
click at [742, 388] on rect at bounding box center [751, 385] width 304 height 13
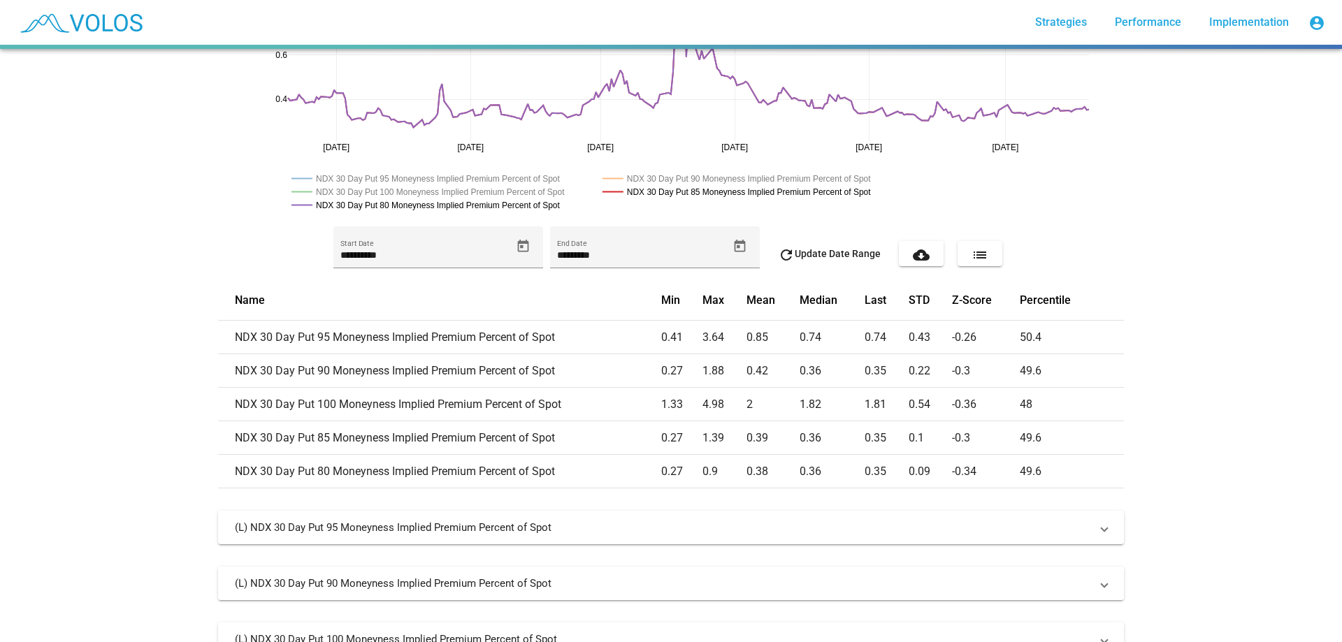
scroll to position [389, 0]
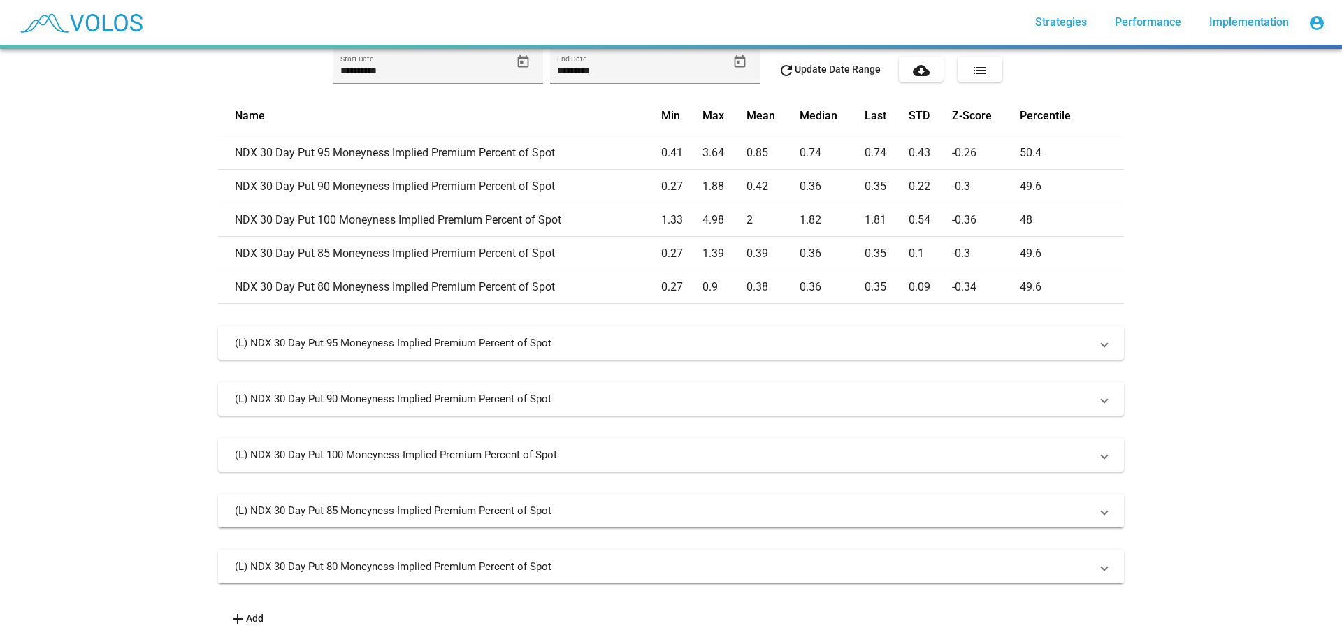
click at [734, 550] on mat-expansion-panel-header "(L) NDX 30 Day Put 80 Moneyness Implied Premium Percent of Spot" at bounding box center [671, 567] width 906 height 34
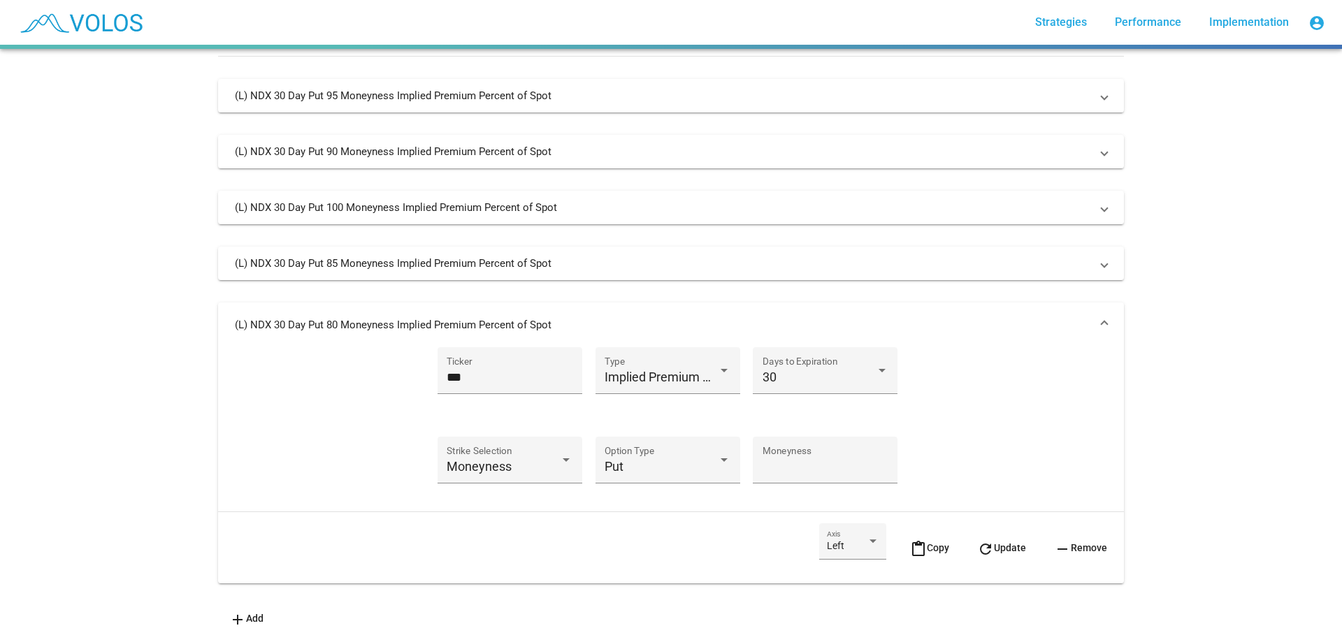
click at [1072, 542] on span "remove Remove" at bounding box center [1080, 547] width 53 height 11
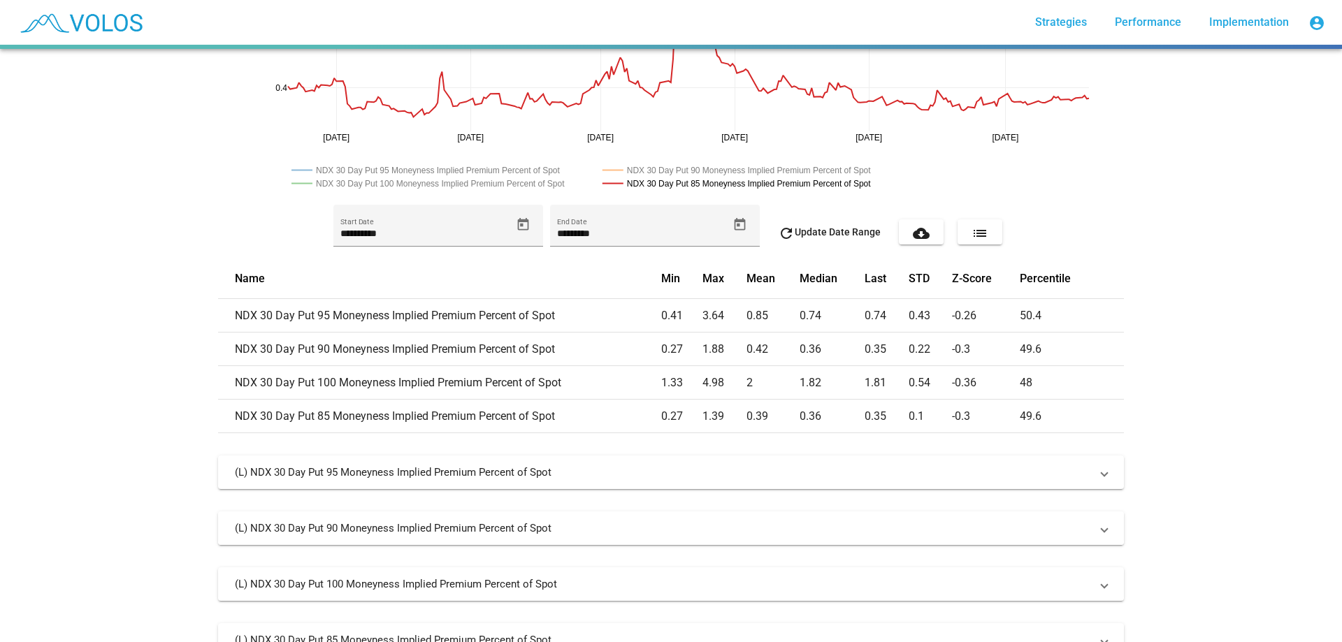
scroll to position [0, 0]
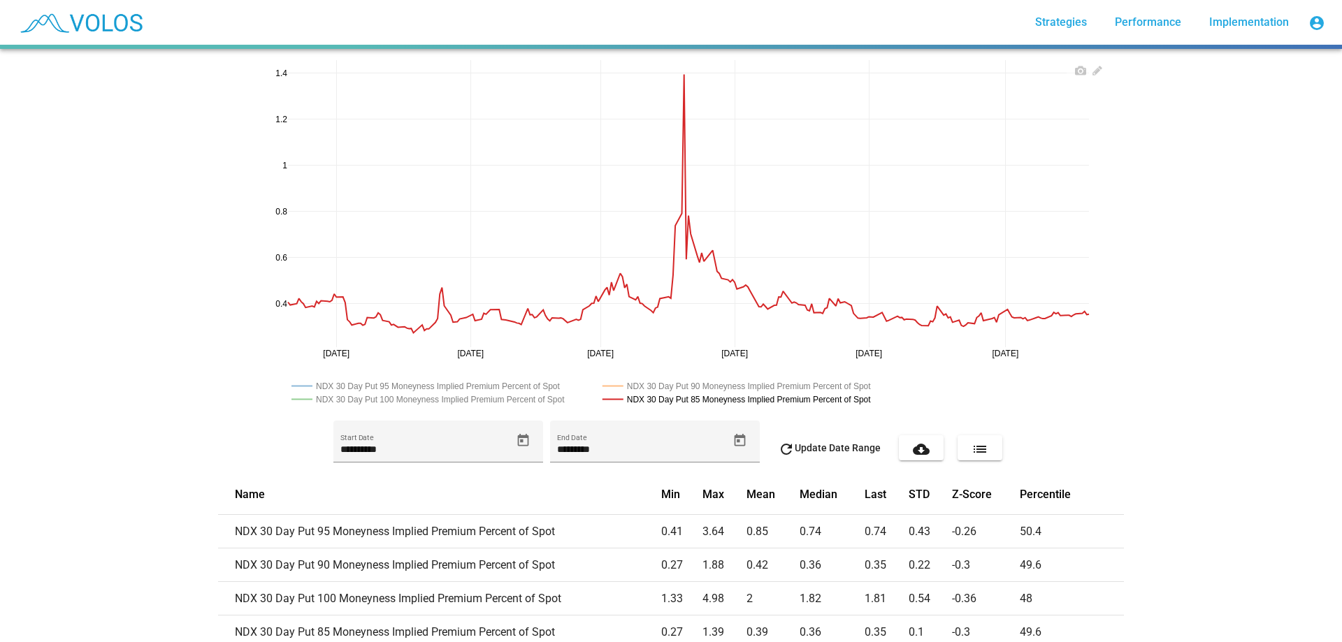
click at [546, 393] on rect at bounding box center [442, 399] width 309 height 13
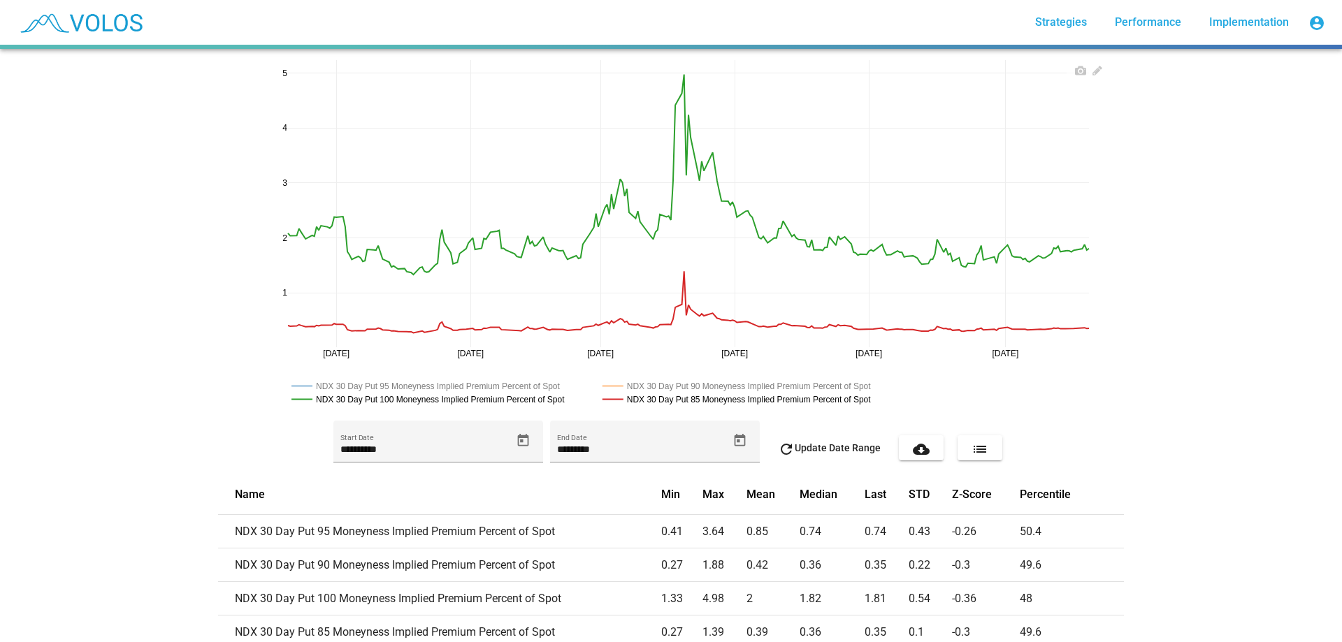
click at [573, 402] on rect at bounding box center [442, 399] width 309 height 13
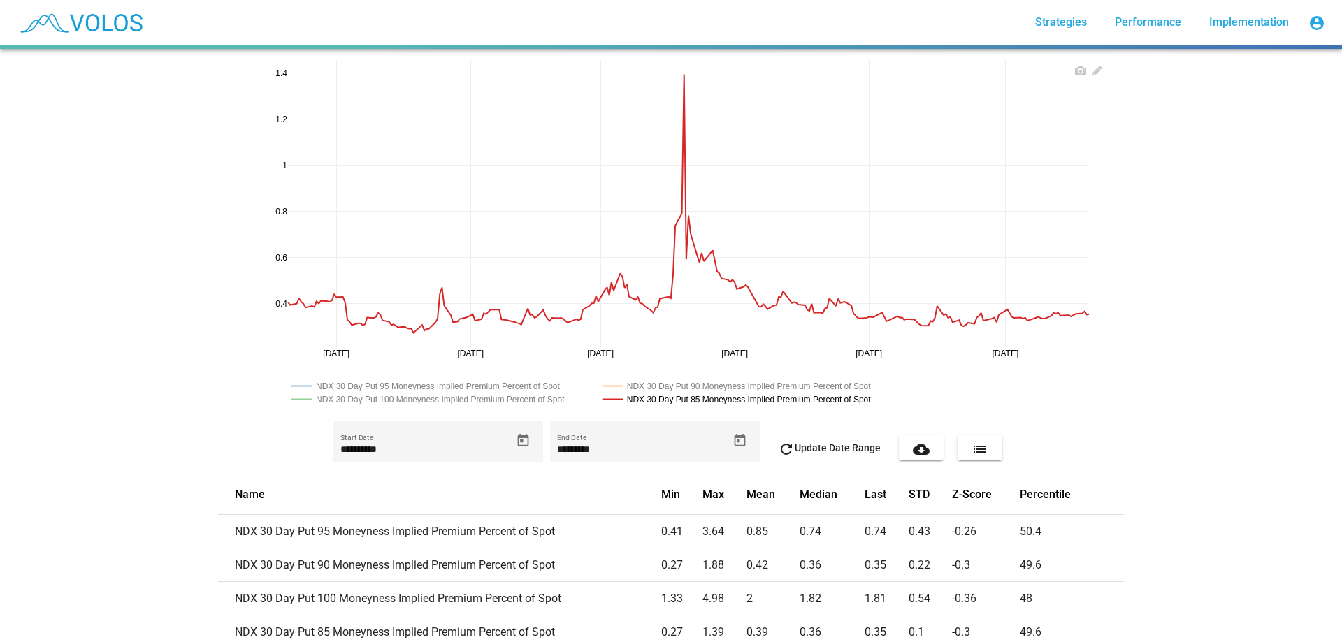
click at [688, 389] on rect at bounding box center [751, 385] width 304 height 13
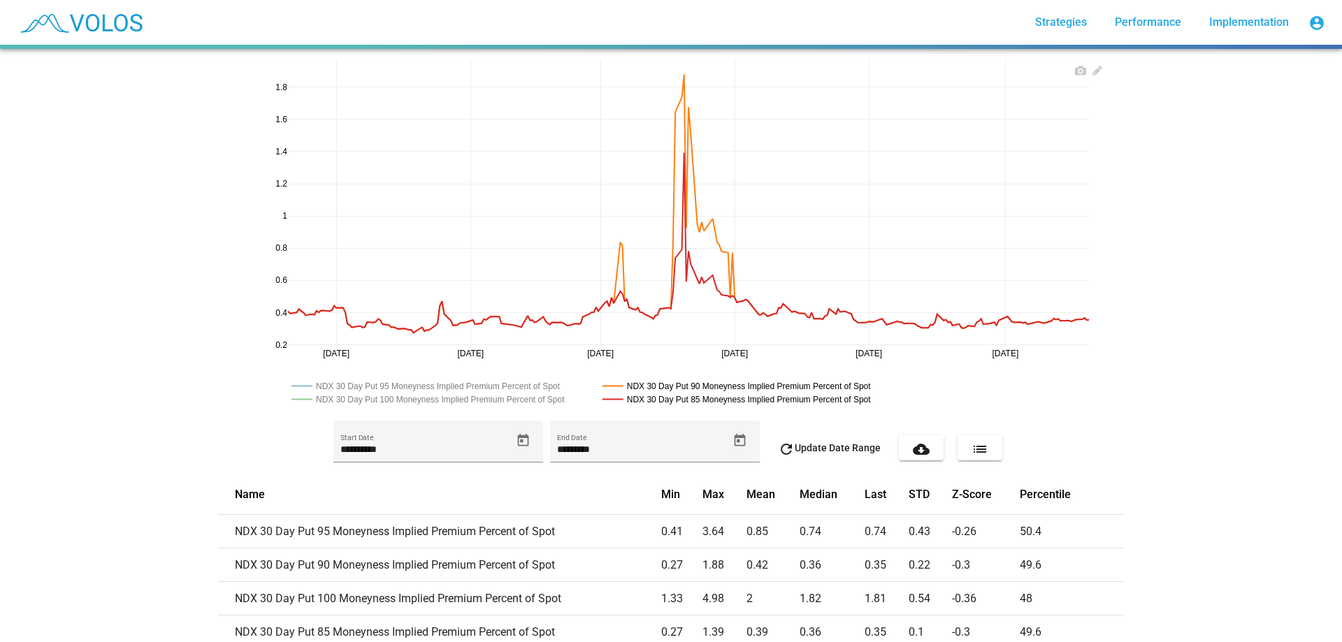
click at [688, 389] on rect at bounding box center [751, 385] width 304 height 13
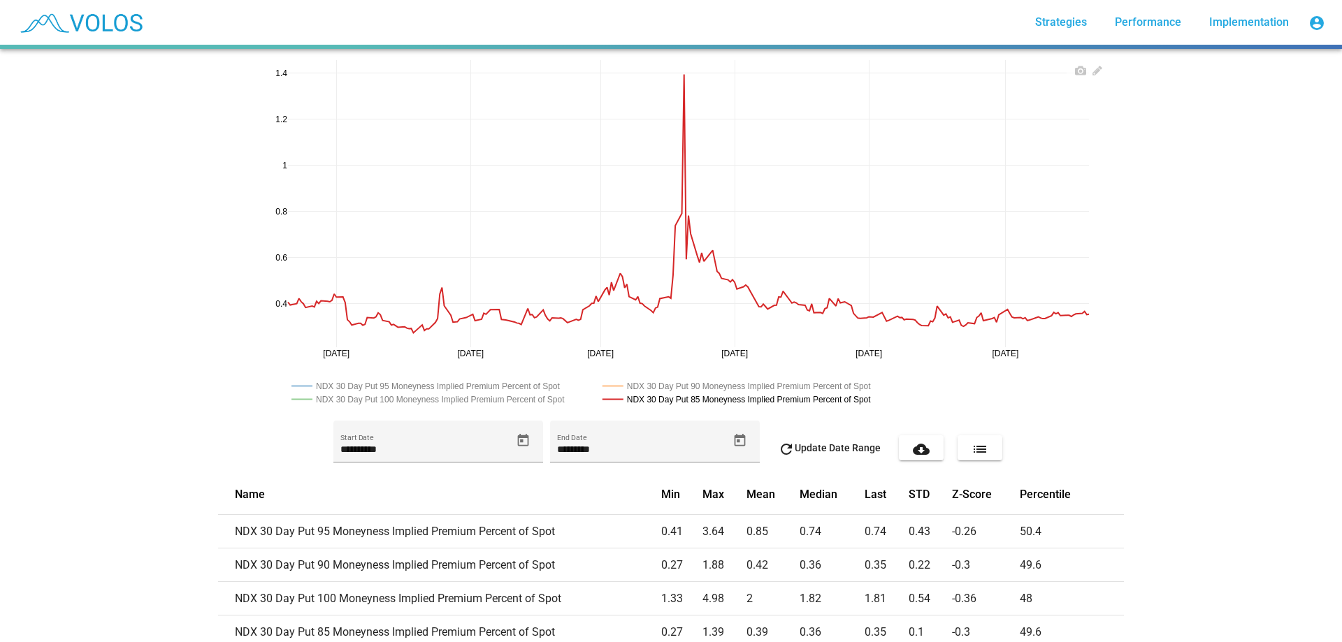
click at [688, 389] on rect at bounding box center [751, 385] width 304 height 13
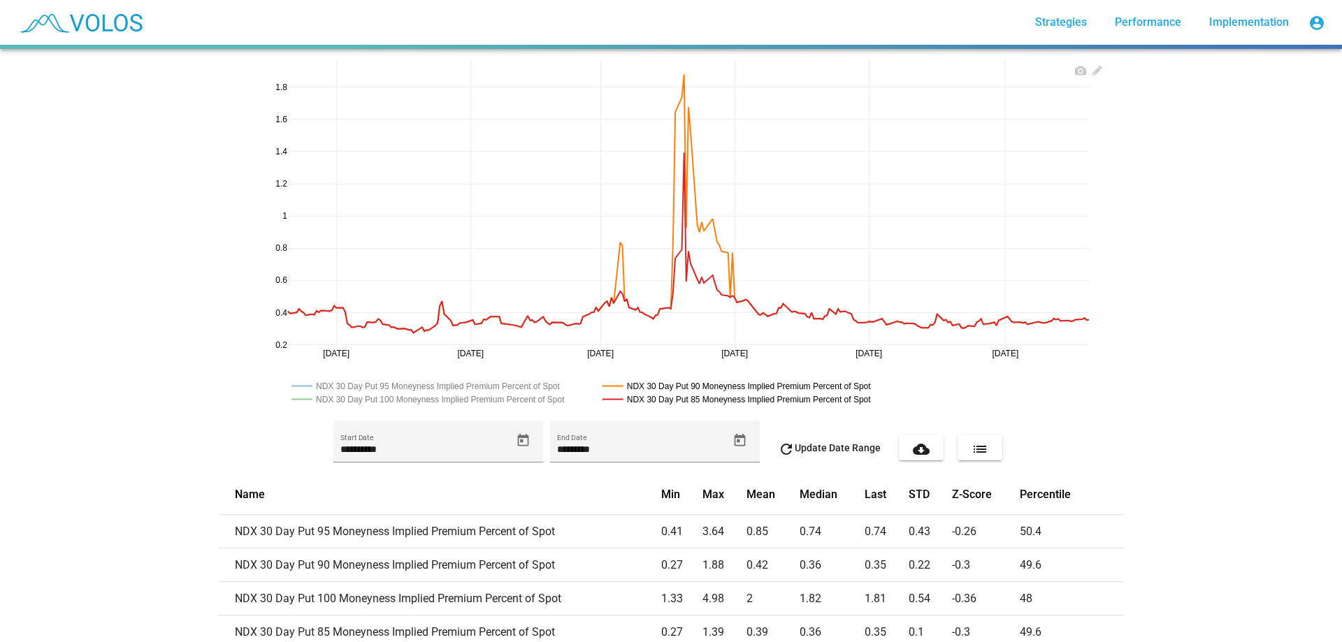
click at [688, 389] on rect at bounding box center [751, 385] width 304 height 13
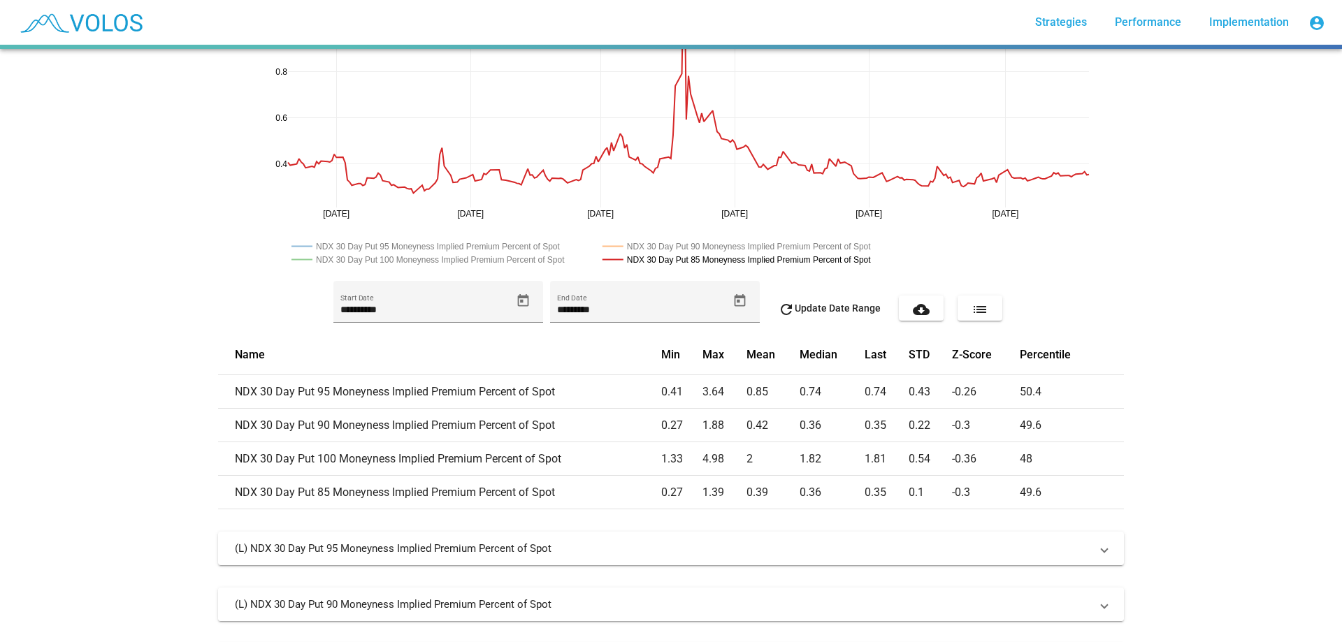
scroll to position [300, 0]
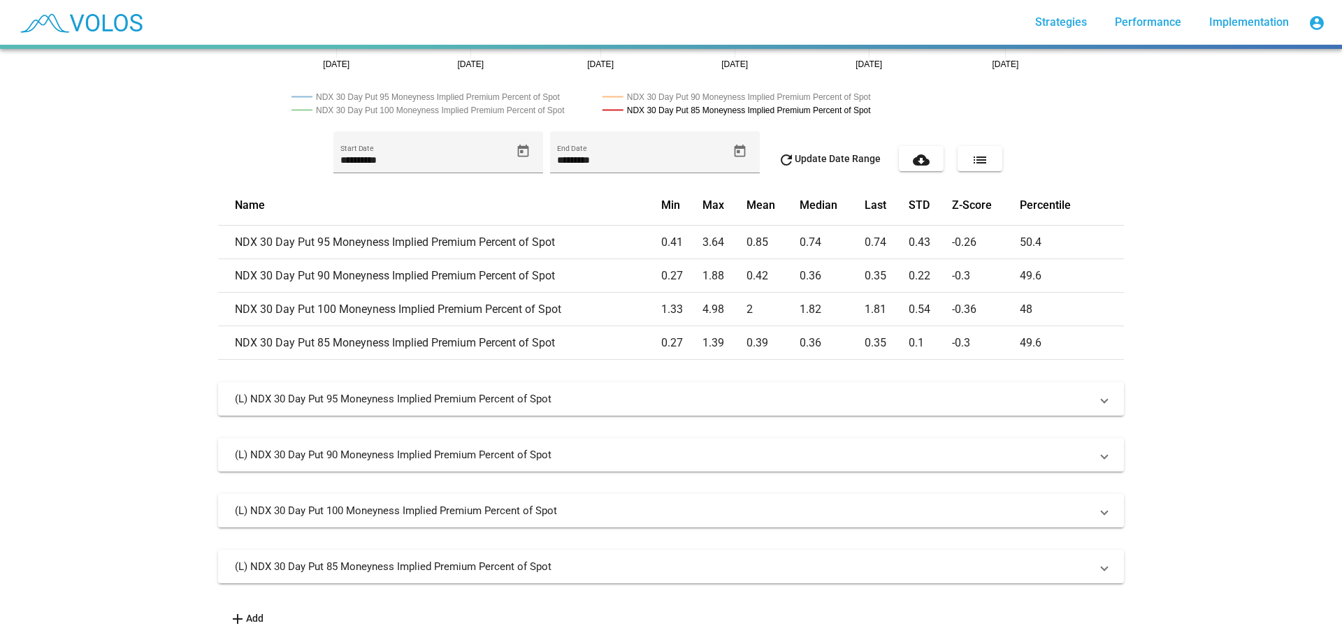
click at [741, 550] on mat-expansion-panel-header "(L) NDX 30 Day Put 85 Moneyness Implied Premium Percent of Spot" at bounding box center [671, 567] width 906 height 34
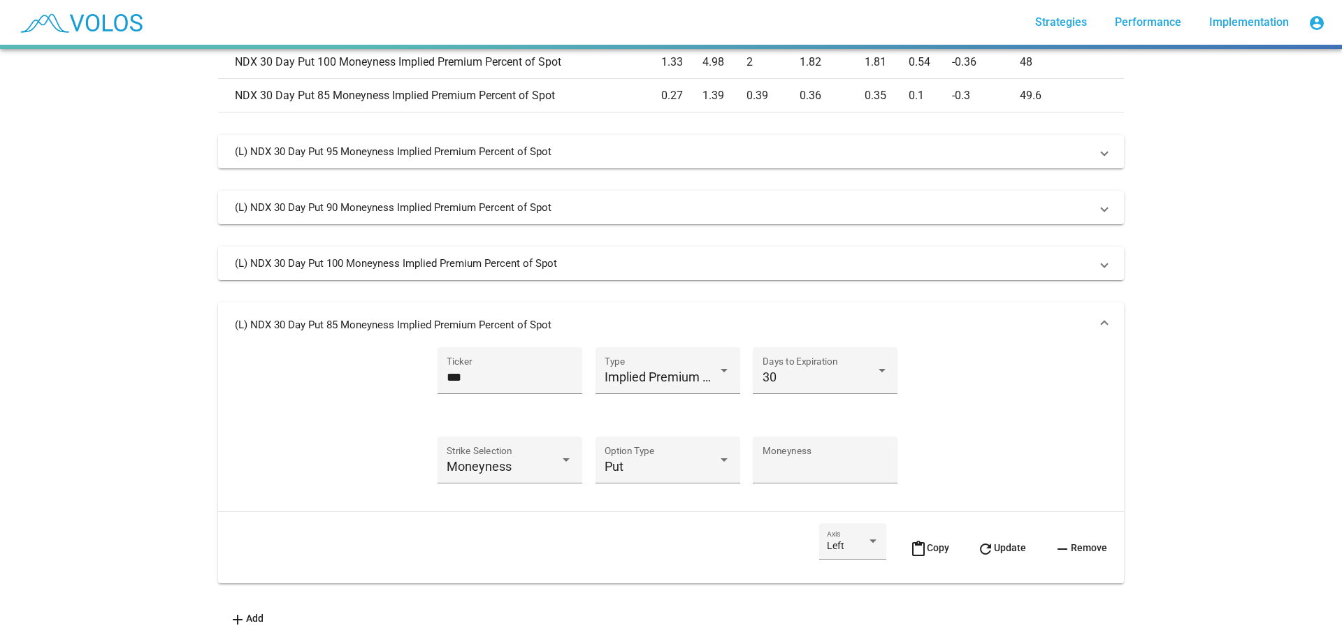
click at [1075, 542] on span "remove Remove" at bounding box center [1080, 547] width 53 height 11
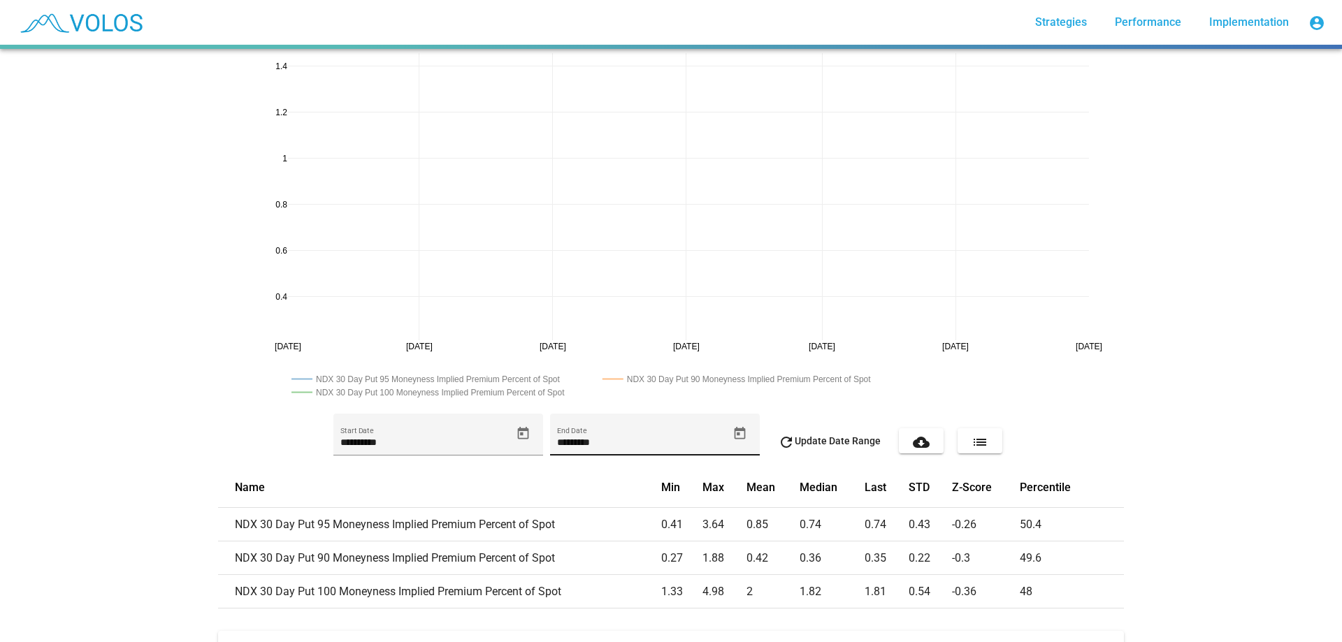
scroll to position [0, 0]
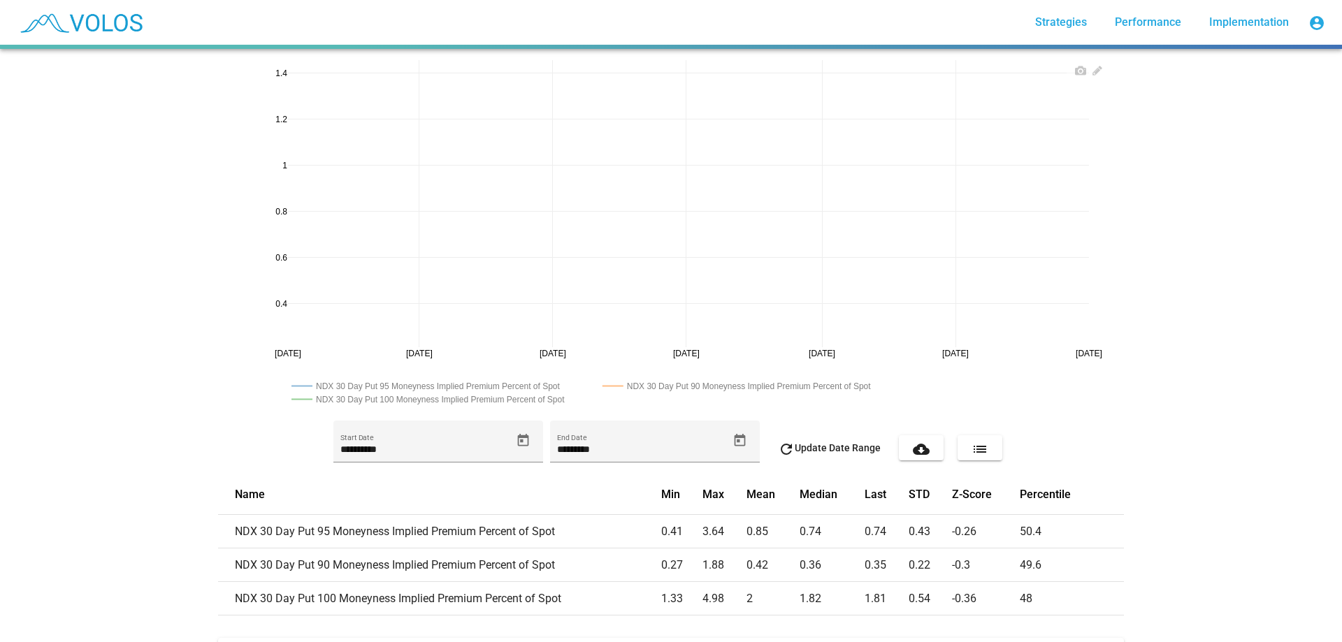
click at [701, 384] on rect at bounding box center [751, 385] width 304 height 13
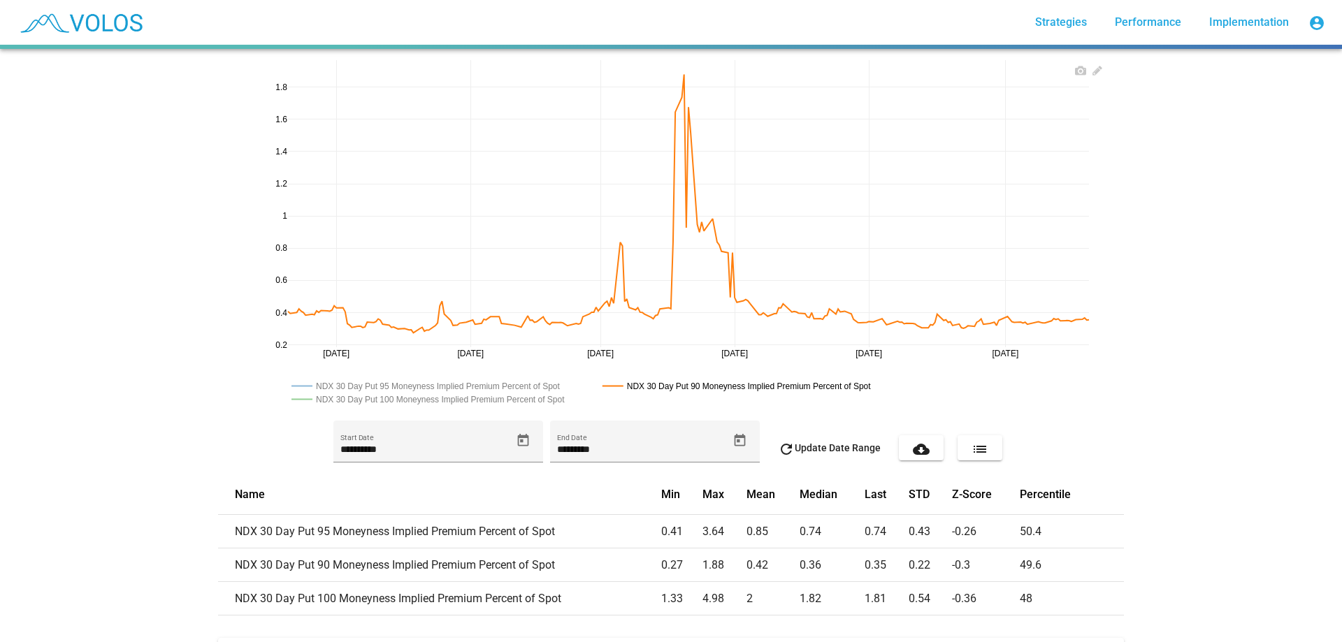
click at [524, 384] on rect at bounding box center [440, 385] width 304 height 13
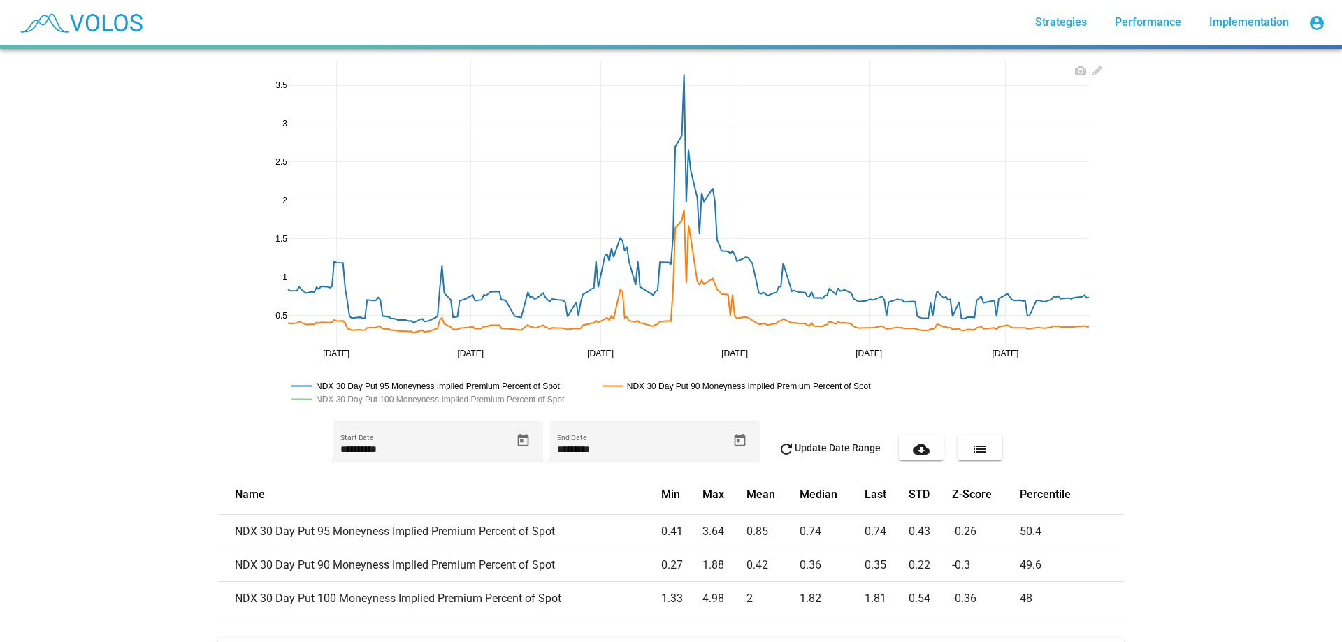
click at [548, 400] on rect at bounding box center [442, 399] width 309 height 13
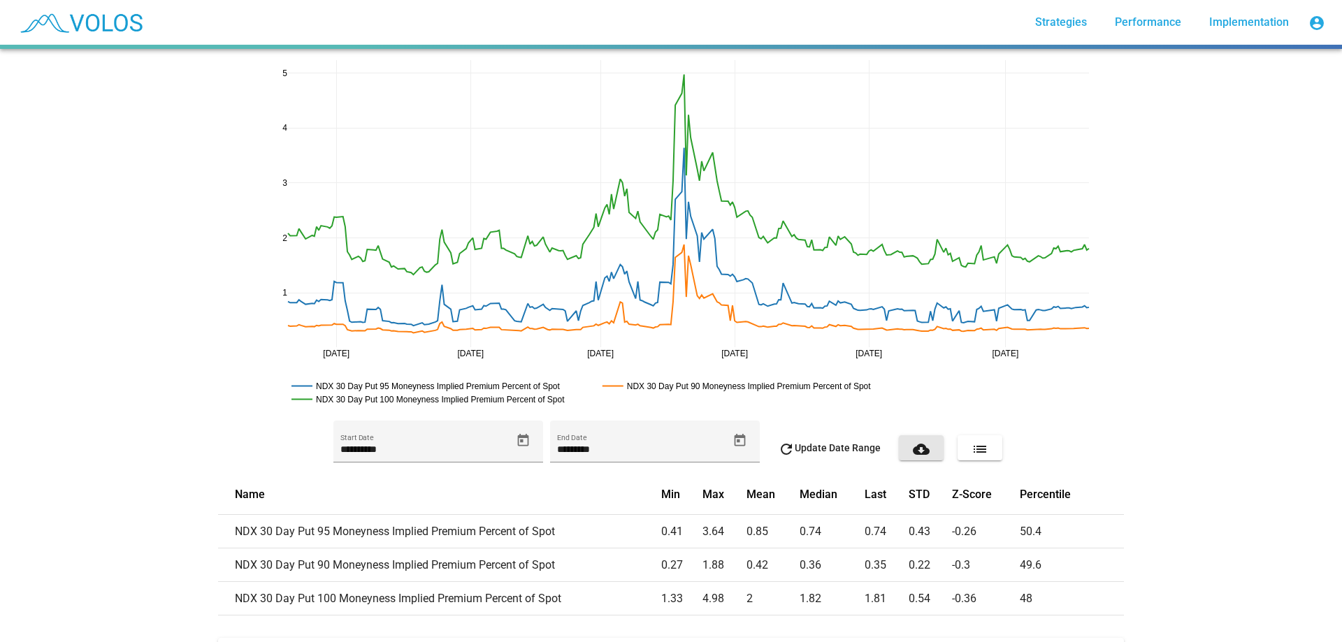
click at [913, 446] on mat-icon "cloud_download" at bounding box center [921, 449] width 17 height 17
drag, startPoint x: 29, startPoint y: 157, endPoint x: 68, endPoint y: 123, distance: 51.5
click at [29, 157] on div "**********" at bounding box center [671, 345] width 1342 height 593
